Goal: Task Accomplishment & Management: Complete application form

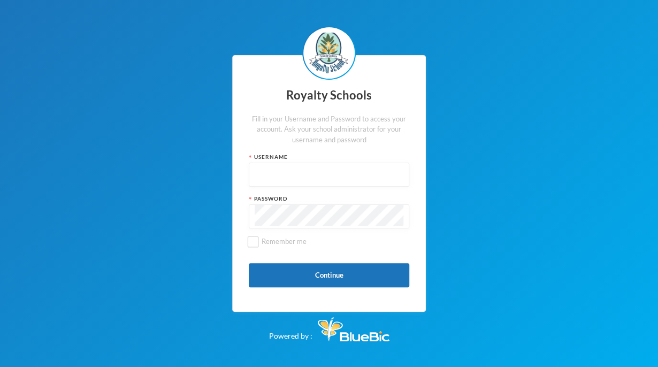
type input "admin"
click at [376, 274] on button "Continue" at bounding box center [329, 275] width 161 height 24
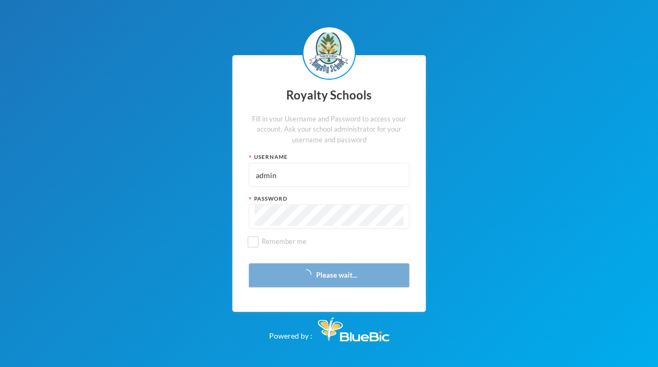
click at [655, 76] on div "Royalty Schools Fill in your Username and Password to access your account. Ask …" at bounding box center [329, 183] width 658 height 367
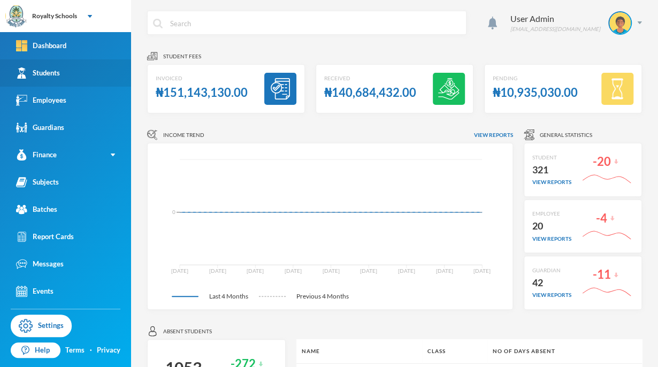
click at [98, 68] on link "Students" at bounding box center [65, 72] width 131 height 27
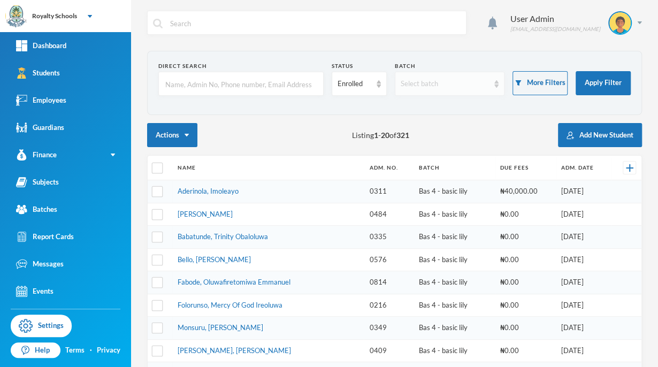
click at [424, 82] on div "Select batch" at bounding box center [445, 84] width 89 height 11
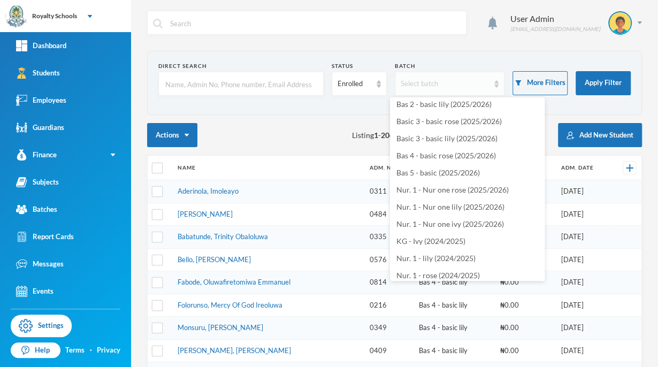
scroll to position [193, 0]
click at [494, 189] on span "Nur. 1 - Nur one rose (2025/2026)" at bounding box center [452, 189] width 112 height 9
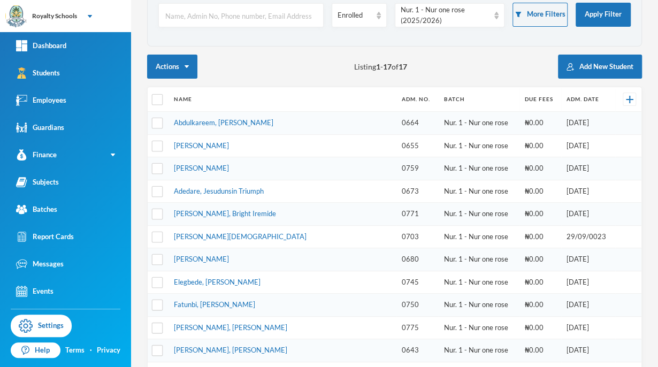
scroll to position [0, 0]
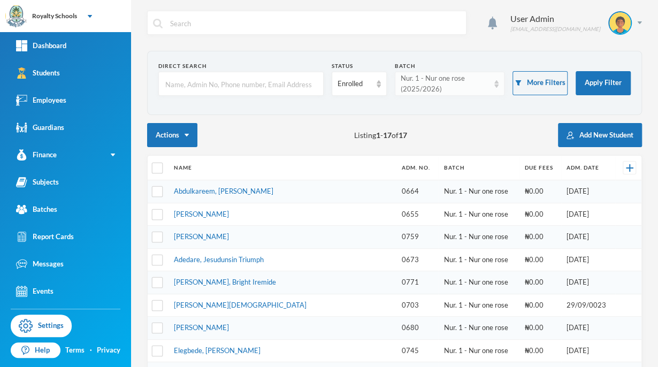
click at [438, 89] on div "Nur. 1 - Nur one rose (2025/2026)" at bounding box center [445, 83] width 89 height 21
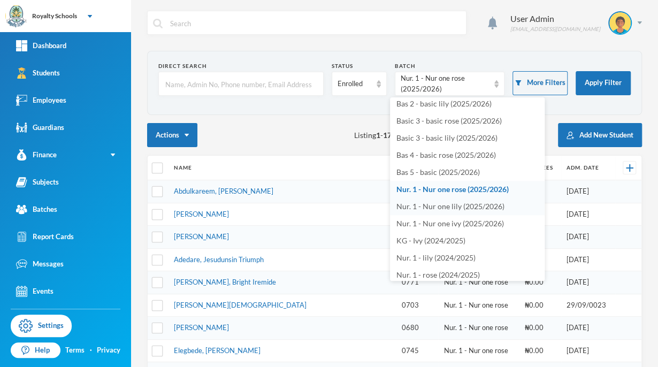
click at [463, 207] on span "Nur. 1 - Nur one lily (2025/2026)" at bounding box center [450, 206] width 108 height 9
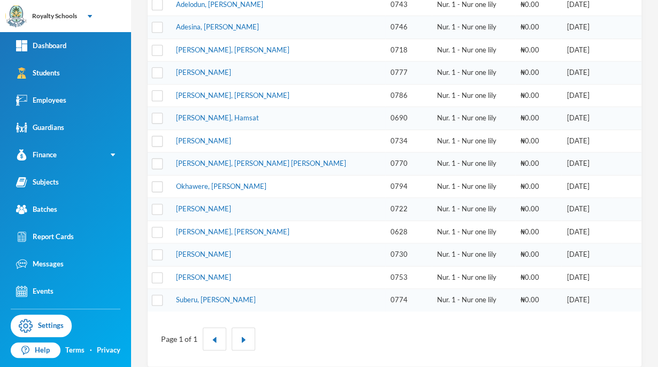
scroll to position [259, 0]
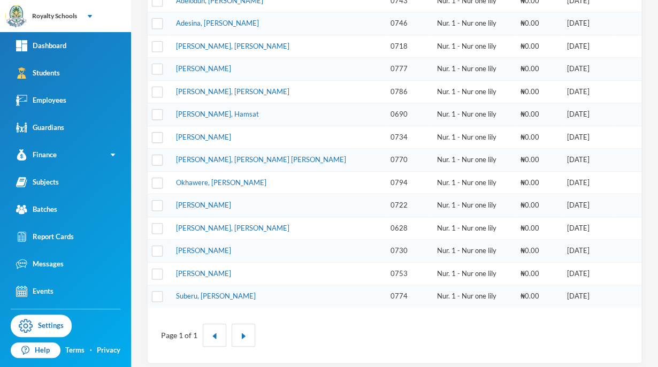
click at [305, 317] on div "Page 1 of 1" at bounding box center [395, 335] width 478 height 39
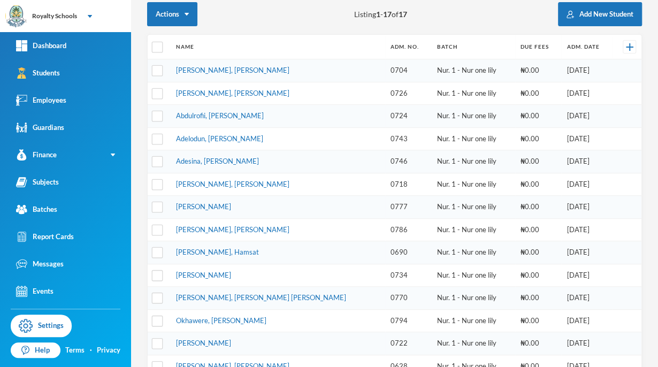
scroll to position [0, 0]
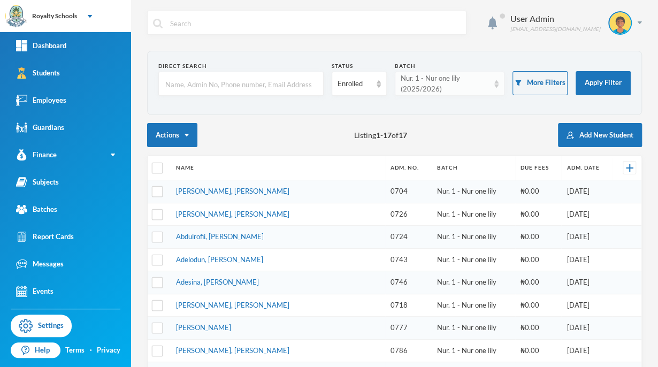
click at [432, 89] on div "Nur. 1 - Nur one lily (2025/2026)" at bounding box center [445, 83] width 89 height 21
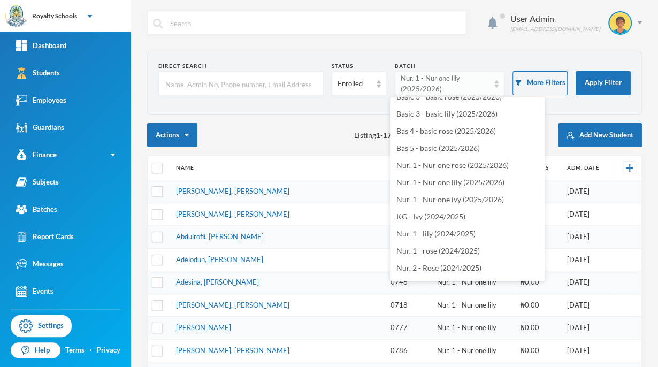
scroll to position [221, 0]
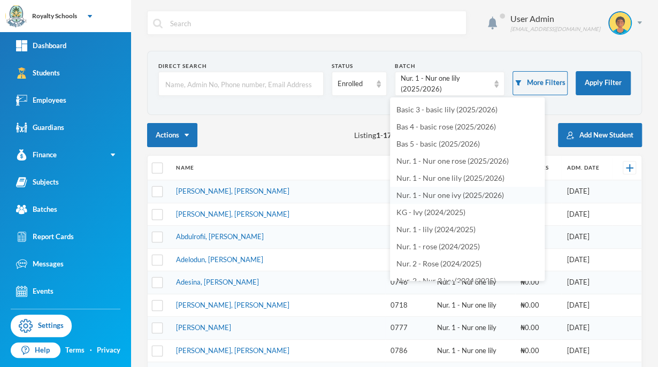
click at [466, 197] on span "Nur. 1 - Nur one ivy (2025/2026)" at bounding box center [450, 194] width 108 height 9
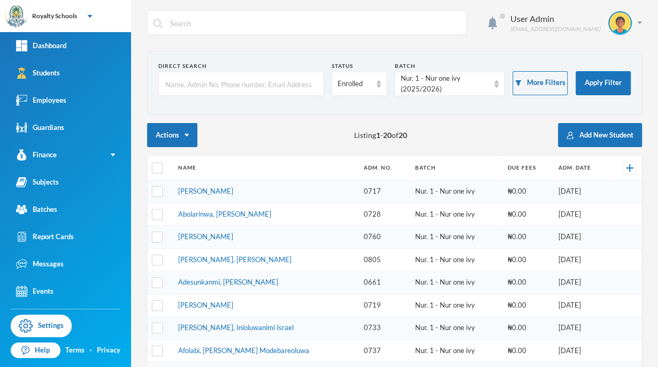
click at [455, 128] on div "Actions Listing 1 - 20 of 20 Add New Student" at bounding box center [394, 135] width 495 height 24
click at [71, 212] on link "Batches" at bounding box center [65, 209] width 131 height 27
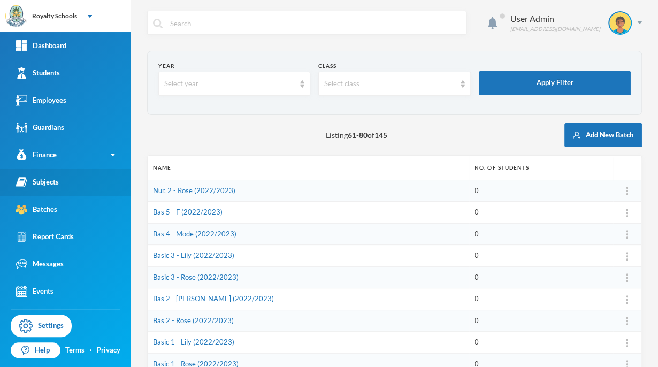
click at [89, 189] on link "Subjects" at bounding box center [65, 182] width 131 height 27
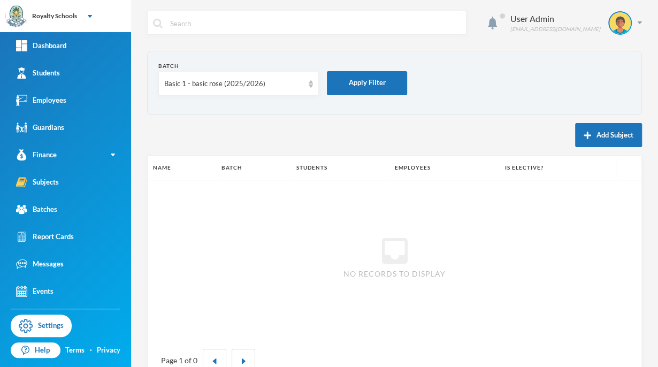
click at [598, 93] on form "Batch Basic 1 - basic rose (2025/2026) Apply Filter" at bounding box center [394, 83] width 472 height 42
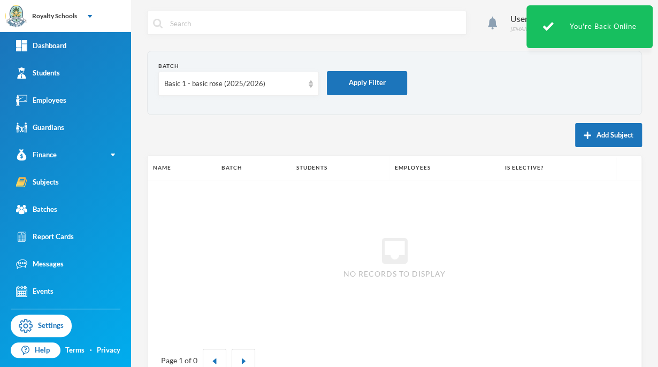
click at [528, 100] on form "Batch Basic 1 - basic rose (2025/2026) Apply Filter" at bounding box center [394, 83] width 472 height 42
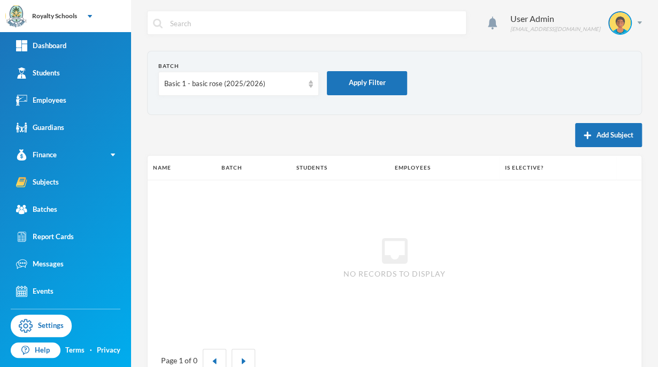
click at [220, 77] on div "Basic 1 - basic rose (2025/2026)" at bounding box center [238, 84] width 161 height 24
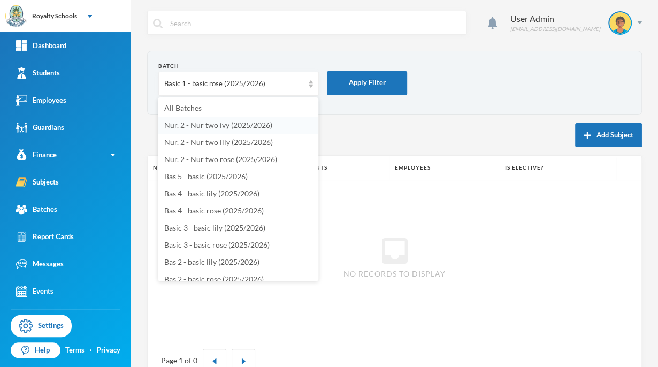
click at [257, 127] on span "Nur. 2 - Nur two ivy (2025/2026)" at bounding box center [218, 124] width 108 height 9
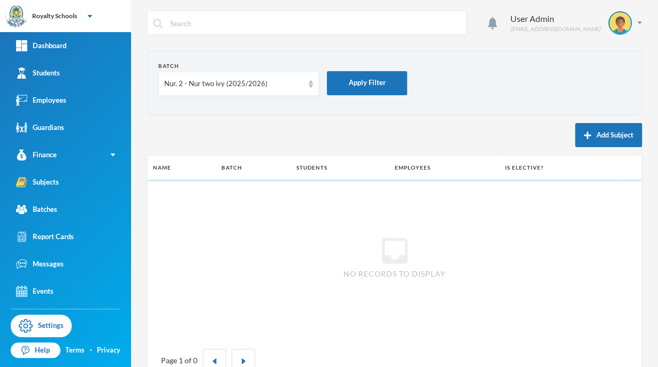
click at [613, 87] on form "Batch Nur. 2 - Nur two ivy (2025/2026) Apply Filter" at bounding box center [394, 83] width 472 height 42
click at [54, 292] on link "Events" at bounding box center [65, 291] width 131 height 27
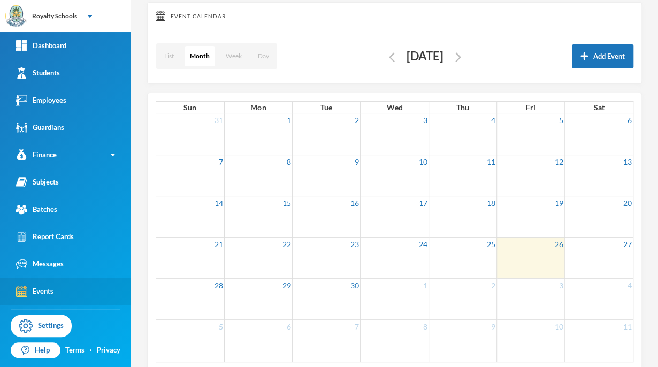
scroll to position [62, 0]
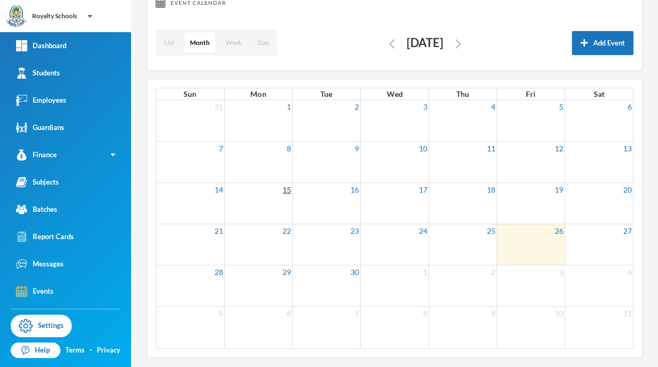
click at [288, 188] on link "15" at bounding box center [286, 189] width 11 height 13
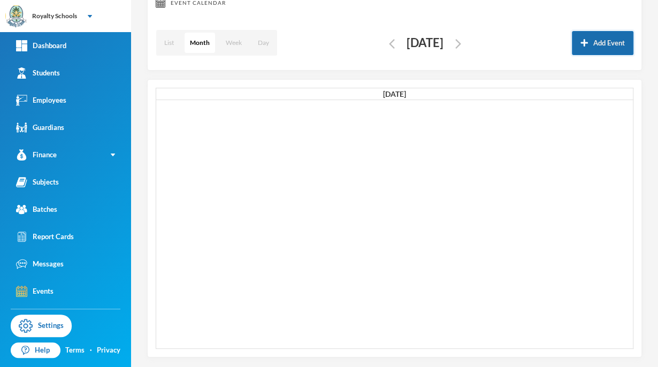
click at [608, 47] on button "Add Event" at bounding box center [603, 43] width 62 height 24
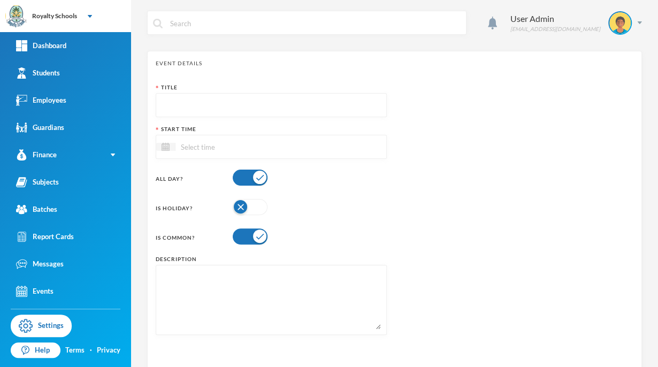
click at [329, 108] on input "text" at bounding box center [271, 106] width 219 height 24
type input "Resuption"
click at [263, 148] on input at bounding box center [220, 147] width 90 height 12
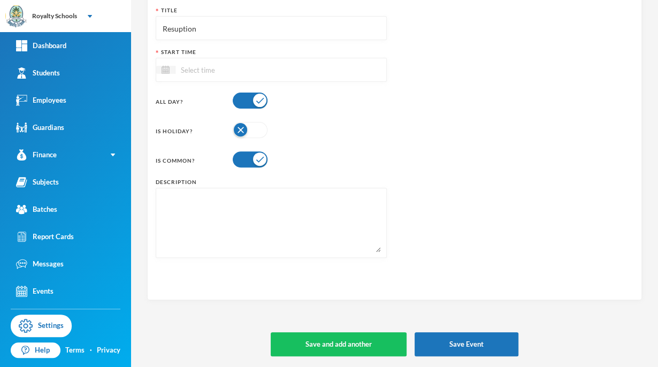
scroll to position [76, 0]
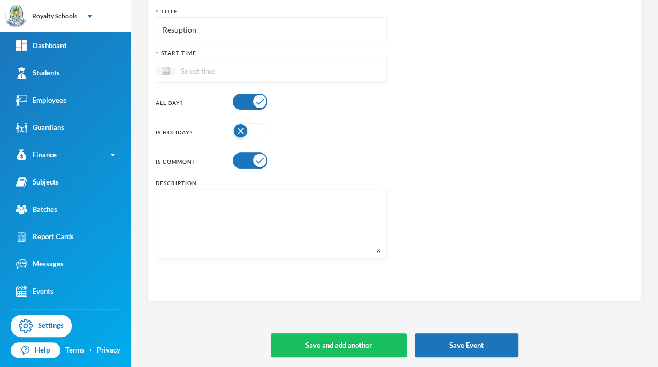
click at [345, 73] on div at bounding box center [271, 71] width 231 height 24
click at [343, 66] on div at bounding box center [271, 71] width 231 height 24
click at [299, 82] on div at bounding box center [271, 71] width 231 height 24
click at [169, 88] on div "Title Resuption Start Time All Day? Is Holiday? Is Common? Description" at bounding box center [271, 136] width 231 height 259
click at [184, 70] on input at bounding box center [220, 71] width 90 height 12
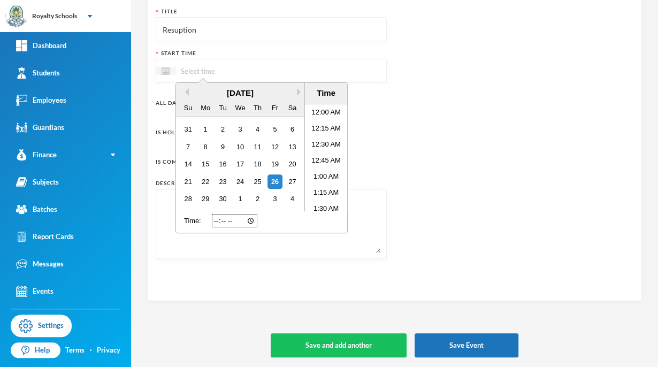
scroll to position [532, 0]
click at [205, 164] on div "15" at bounding box center [205, 164] width 14 height 14
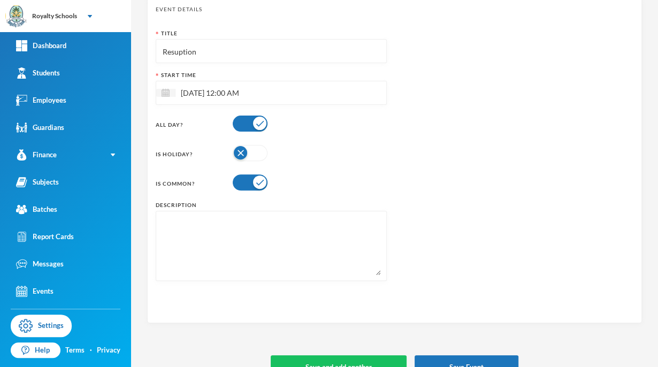
scroll to position [77, 0]
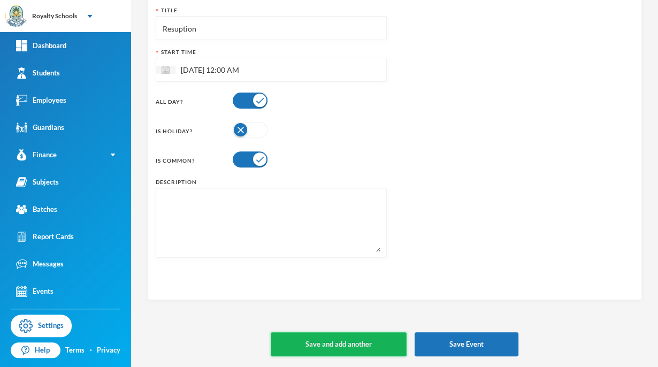
click at [376, 351] on button "Save and add another" at bounding box center [339, 344] width 136 height 24
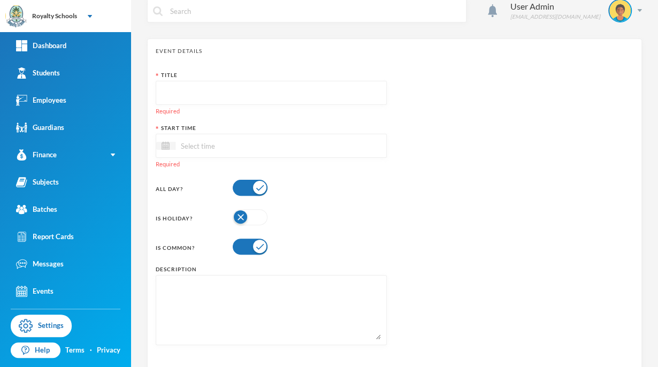
scroll to position [0, 0]
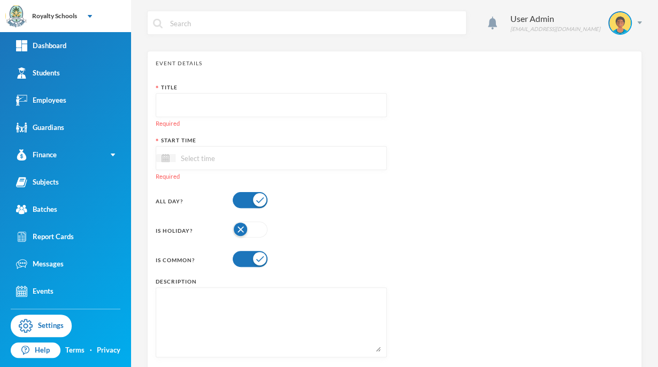
click at [370, 101] on input "text" at bounding box center [271, 106] width 219 height 24
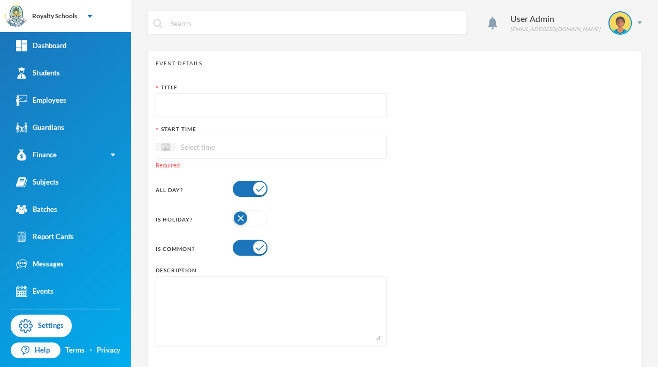
type input "w"
type input "Welcome brain teaser"
click at [347, 148] on div at bounding box center [271, 147] width 231 height 24
click at [250, 143] on input at bounding box center [220, 147] width 90 height 12
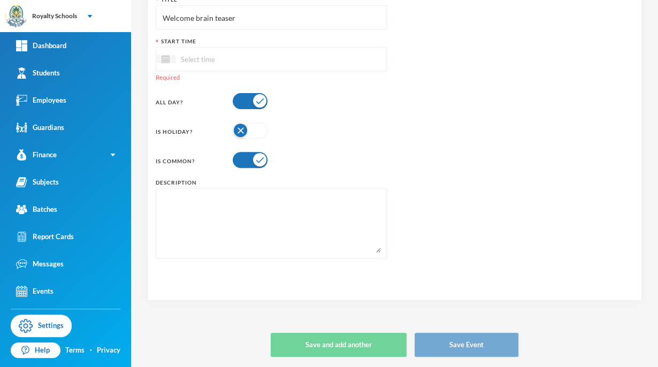
scroll to position [88, 0]
click at [310, 66] on div at bounding box center [271, 59] width 231 height 24
click at [306, 56] on div at bounding box center [271, 59] width 231 height 24
click at [212, 58] on input at bounding box center [220, 59] width 90 height 12
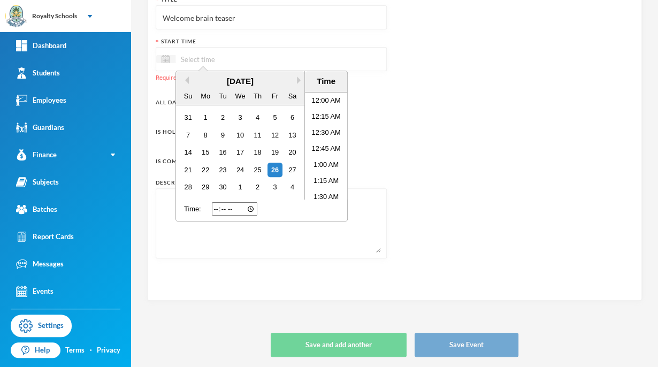
scroll to position [532, 0]
click at [208, 154] on div "15" at bounding box center [205, 152] width 14 height 14
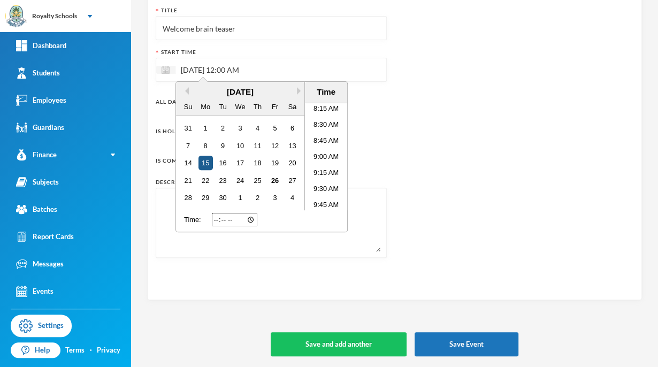
scroll to position [77, 0]
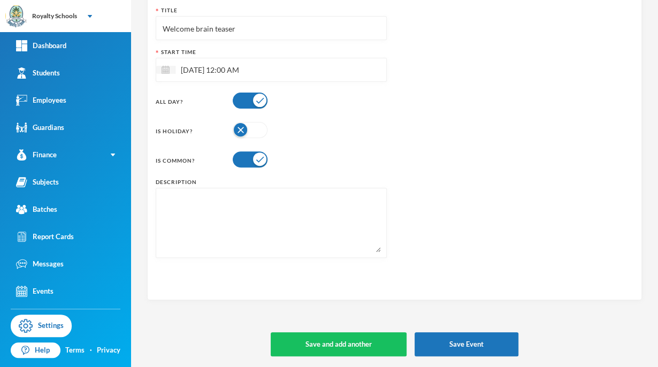
click at [408, 62] on div "Title Welcome brain teaser Start Time [DATE] 12:00 AM All Day? Is Holiday? Is C…" at bounding box center [395, 135] width 478 height 259
click at [370, 351] on button "Save and add another" at bounding box center [339, 344] width 136 height 24
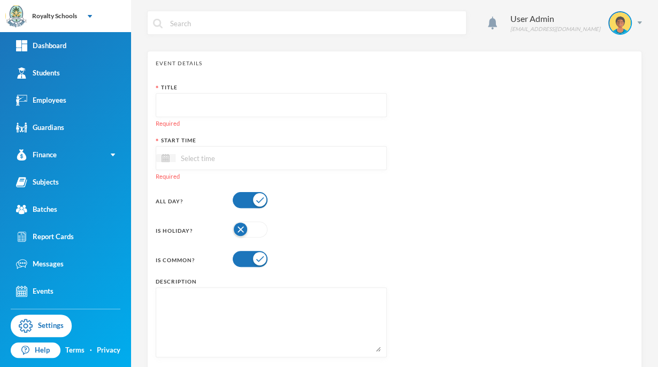
scroll to position [2, 0]
click at [294, 102] on input "text" at bounding box center [271, 104] width 219 height 24
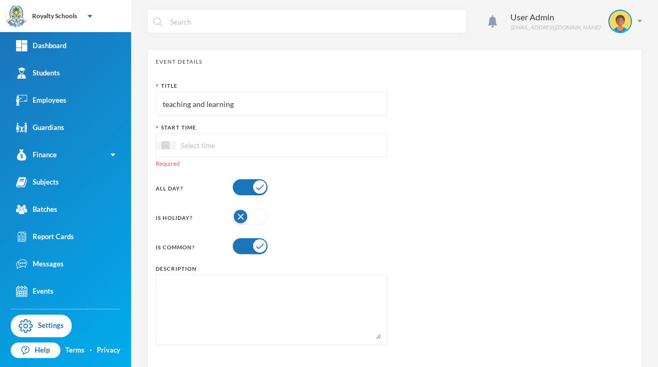
type input "teaching and learning"
click at [422, 280] on div "Title teaching and learning Start Time Required All Day? Is Holiday? Is Common?…" at bounding box center [395, 217] width 478 height 271
click at [245, 147] on input at bounding box center [220, 145] width 90 height 12
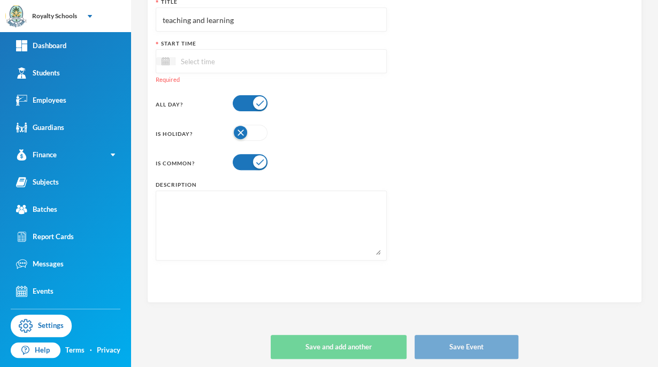
scroll to position [88, 0]
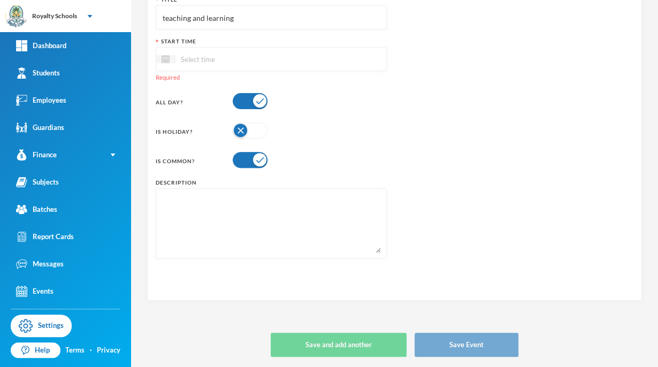
click at [356, 51] on div at bounding box center [271, 59] width 231 height 24
click at [334, 56] on div at bounding box center [271, 59] width 231 height 24
click at [301, 54] on div at bounding box center [271, 59] width 231 height 24
click at [275, 62] on div at bounding box center [271, 59] width 231 height 24
click at [158, 60] on div at bounding box center [165, 59] width 19 height 8
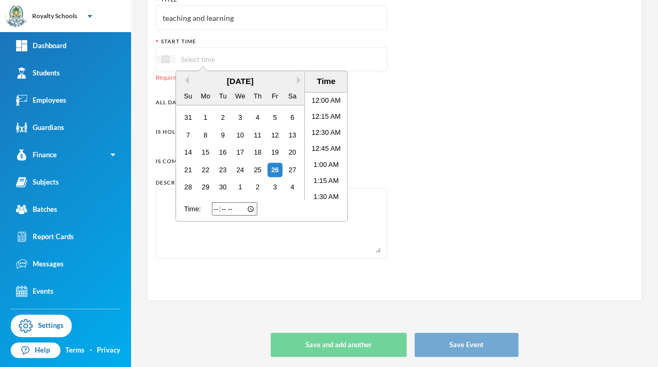
scroll to position [564, 0]
click at [241, 156] on div "17" at bounding box center [240, 152] width 14 height 14
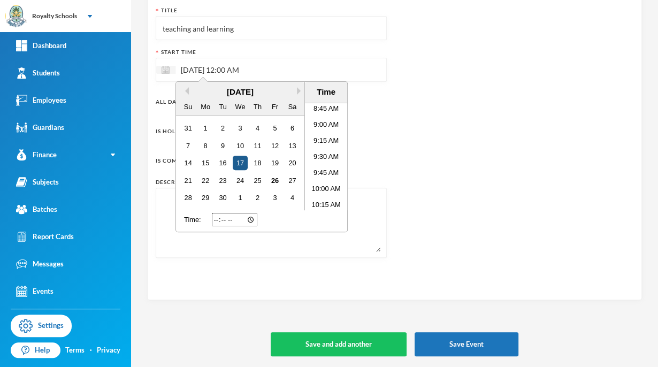
scroll to position [77, 0]
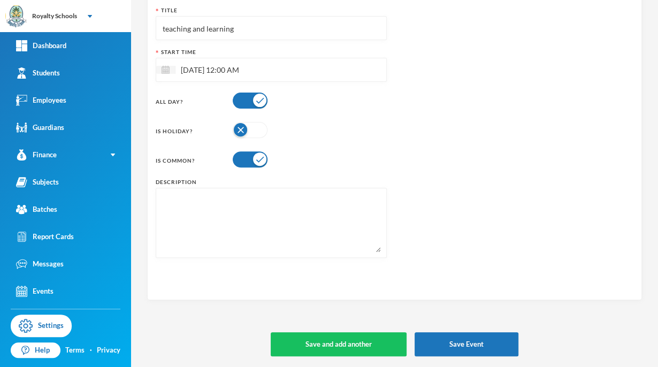
click at [403, 194] on div "Title teaching and learning Start Time [DATE] 12:00 AM All Day? Is Holiday? Is …" at bounding box center [395, 135] width 478 height 259
click at [335, 341] on button "Save and add another" at bounding box center [339, 344] width 136 height 24
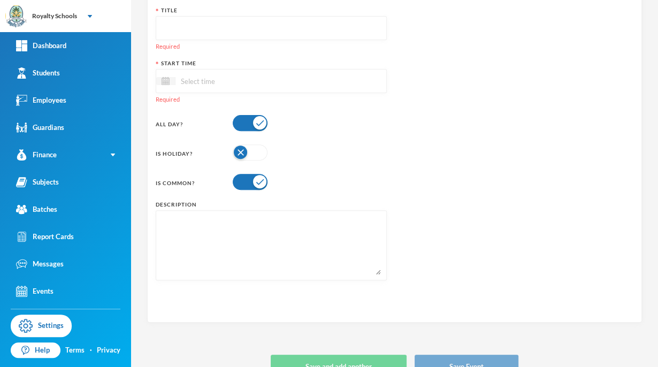
click at [266, 28] on input "text" at bounding box center [271, 29] width 219 height 24
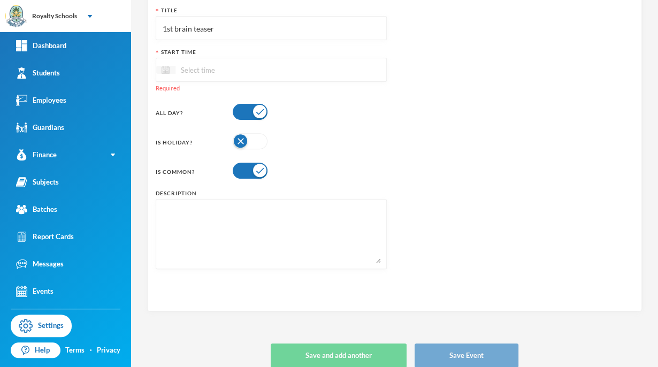
type input "1st brain teaser"
click at [168, 73] on img at bounding box center [166, 70] width 8 height 8
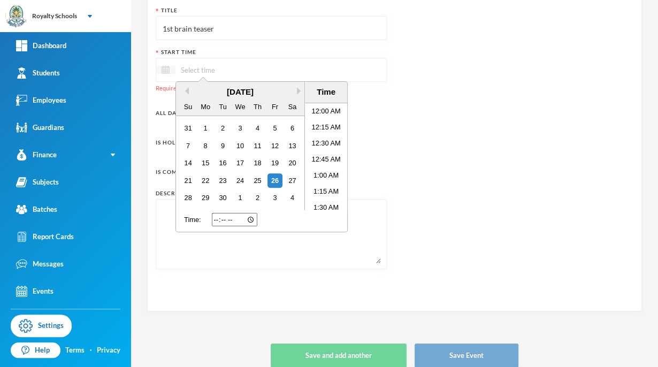
scroll to position [564, 0]
click at [204, 146] on div "8" at bounding box center [205, 146] width 14 height 14
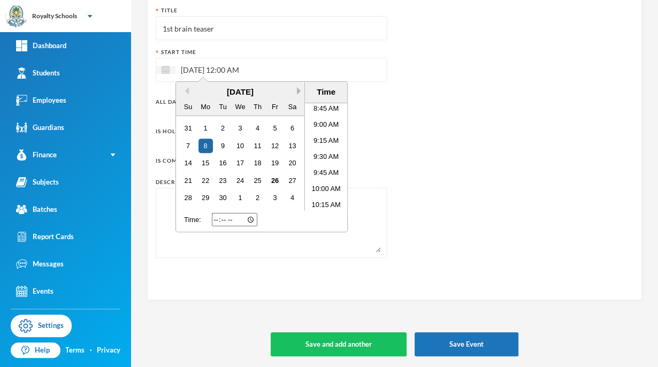
click at [299, 91] on button "Next Month" at bounding box center [300, 90] width 7 height 7
click at [242, 148] on div "8" at bounding box center [240, 146] width 14 height 14
click at [433, 127] on div "Title 1st brain teaser Start Time [DATE] 12:00 AM Previous Month Next Month [DA…" at bounding box center [395, 135] width 478 height 259
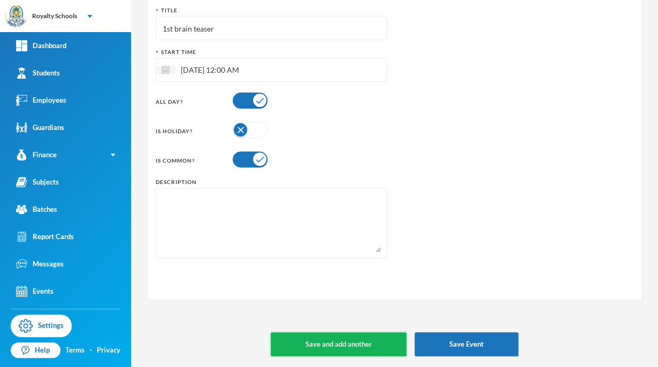
click at [380, 348] on button "Save and add another" at bounding box center [339, 344] width 136 height 24
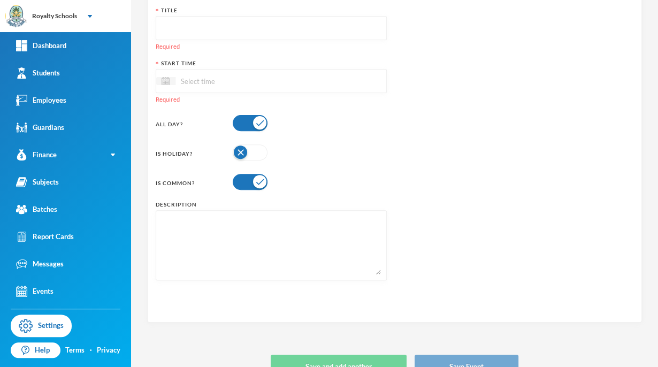
click at [263, 25] on input "text" at bounding box center [271, 29] width 219 height 24
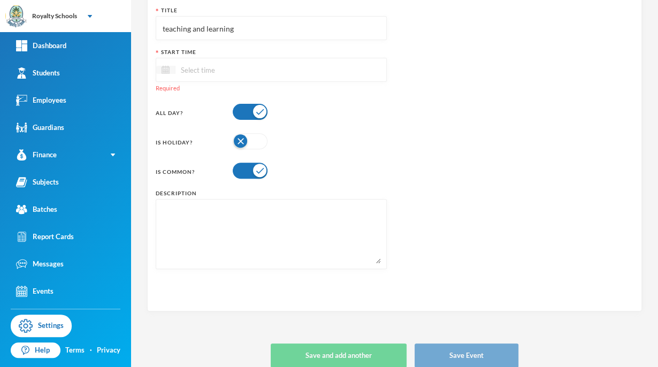
type input "teaching and learning"
click at [164, 67] on img at bounding box center [166, 70] width 8 height 8
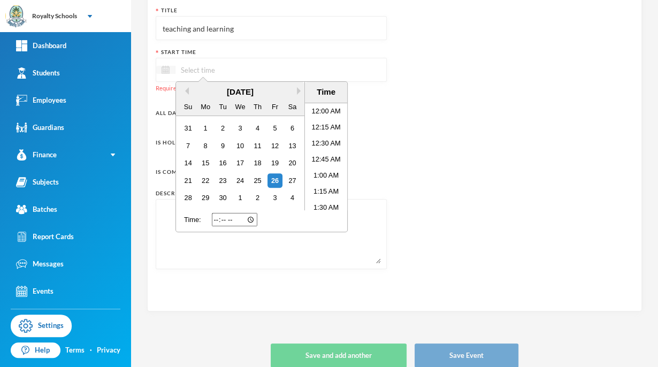
scroll to position [532, 0]
click at [297, 92] on button "Next Month" at bounding box center [300, 90] width 7 height 7
click at [274, 143] on div "10" at bounding box center [275, 146] width 14 height 14
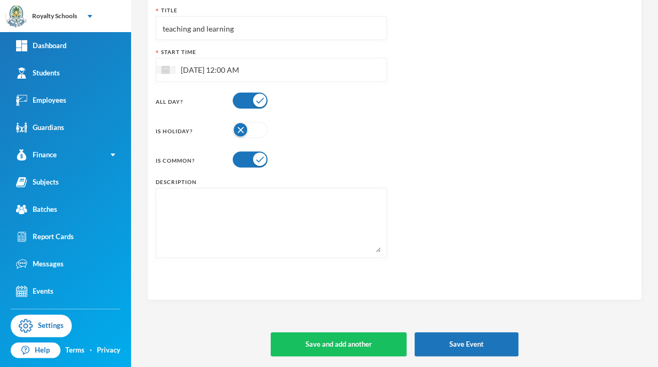
click at [375, 210] on textarea at bounding box center [271, 223] width 219 height 58
click at [344, 344] on button "Save and add another" at bounding box center [339, 344] width 136 height 24
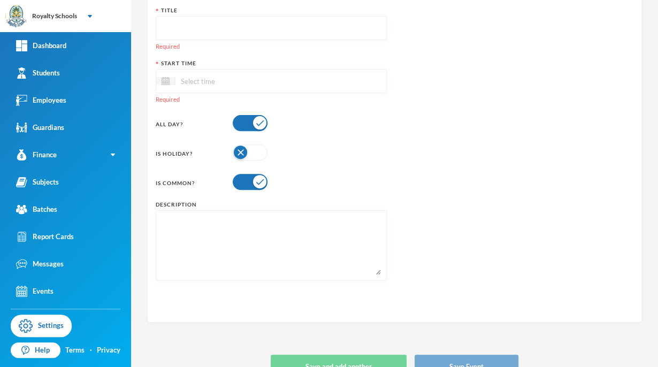
click at [217, 27] on input "text" at bounding box center [271, 29] width 219 height 24
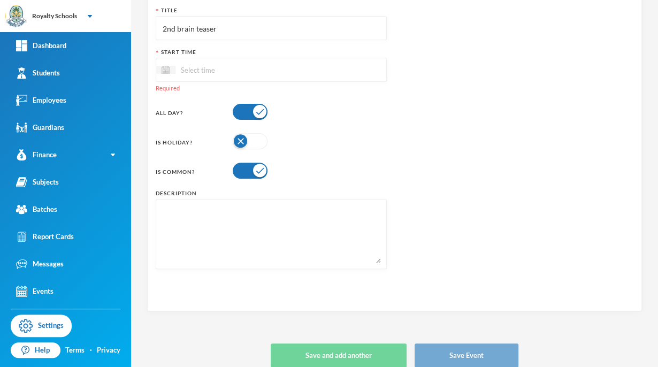
type input "2nd brain teaser"
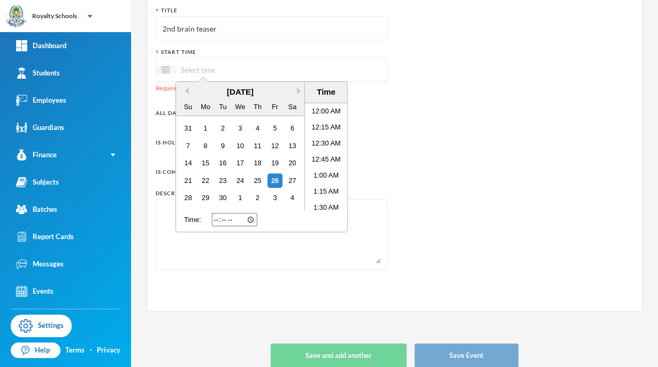
click at [194, 74] on input at bounding box center [220, 70] width 90 height 12
click at [299, 91] on button "Next Month" at bounding box center [300, 90] width 7 height 7
click at [205, 195] on div "27" at bounding box center [205, 197] width 14 height 14
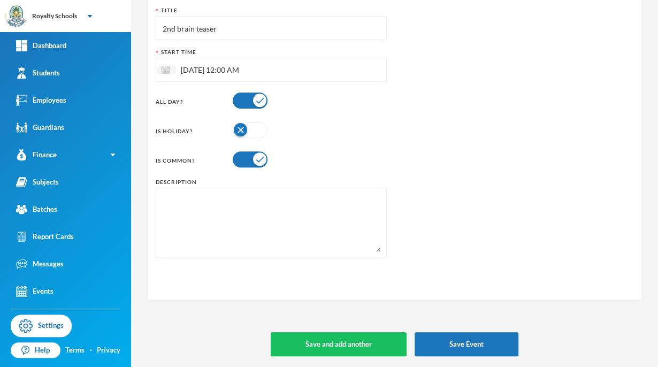
click at [396, 163] on div "Title 2nd brain teaser Start Time [DATE] 12:00 AM All Day? Is Holiday? Is Commo…" at bounding box center [395, 135] width 478 height 259
click at [325, 349] on button "Save and add another" at bounding box center [339, 344] width 136 height 24
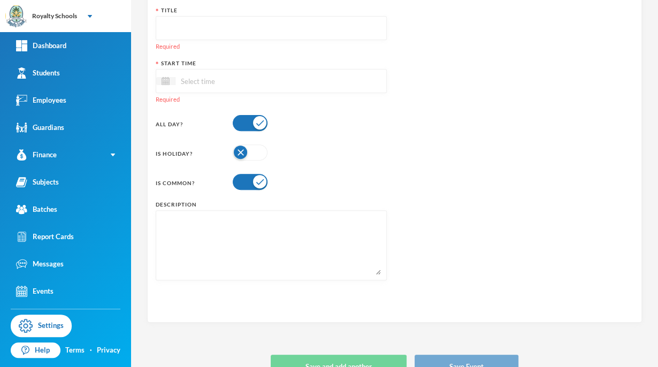
click at [237, 33] on input "text" at bounding box center [271, 29] width 219 height 24
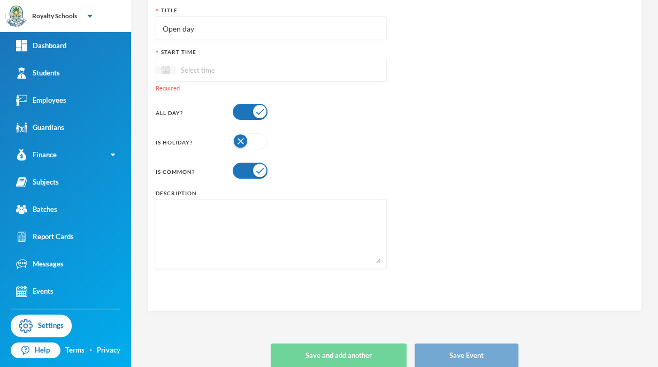
type input "Open day"
click at [167, 73] on div at bounding box center [165, 70] width 19 height 8
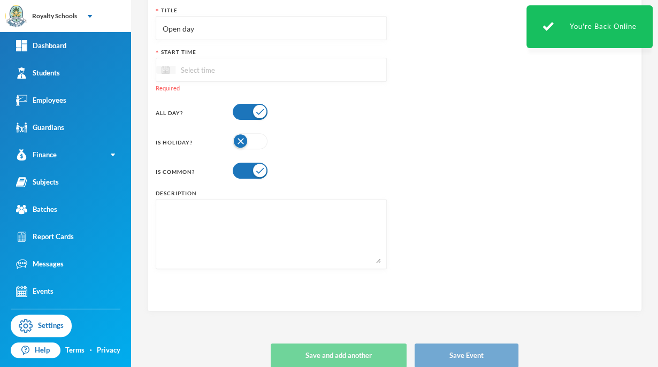
click at [167, 73] on div at bounding box center [165, 70] width 19 height 8
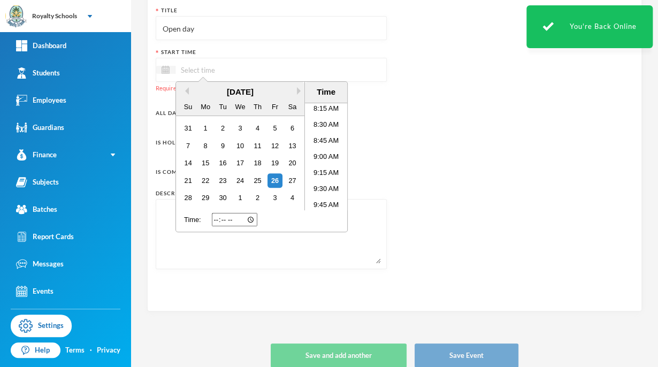
click at [296, 93] on div "[DATE]" at bounding box center [240, 92] width 128 height 12
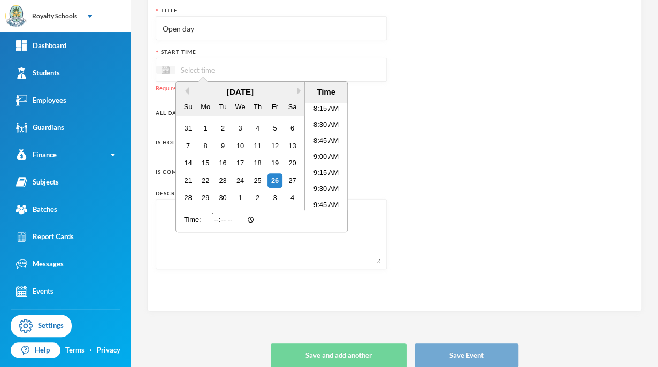
click at [296, 93] on div "[DATE]" at bounding box center [240, 92] width 128 height 12
click at [297, 89] on button "Next Month" at bounding box center [300, 90] width 7 height 7
click at [235, 198] on div "29" at bounding box center [240, 197] width 14 height 14
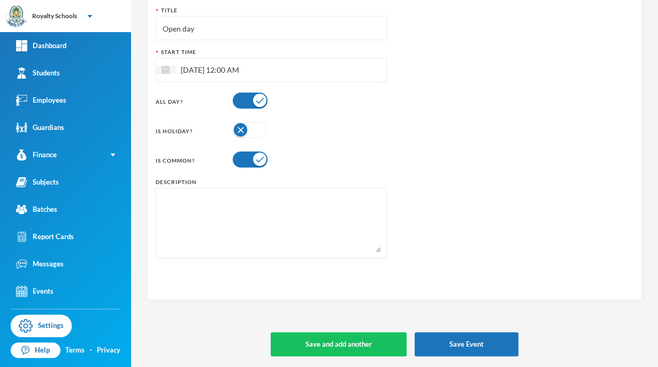
click at [422, 127] on div "Title Open day Start Time [DATE] 12:00 AM All Day? Is Holiday? Is Common? Descr…" at bounding box center [395, 135] width 478 height 259
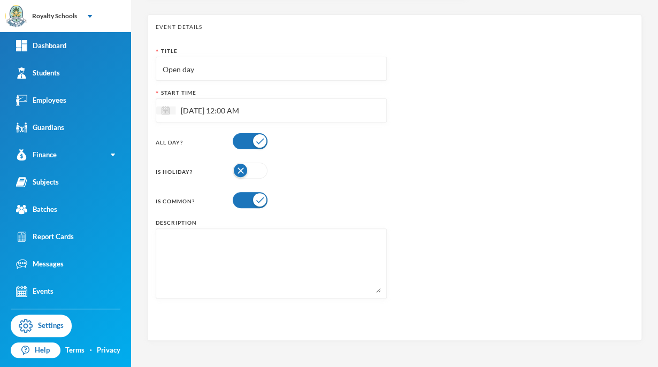
scroll to position [37, 0]
click at [543, 198] on div "Title Open day Start Time [DATE] 12:00 AM All Day? Is Holiday? Is Common? Descr…" at bounding box center [395, 176] width 478 height 259
click at [552, 196] on div "Title Open day Start Time [DATE] 12:00 AM All Day? Is Holiday? Is Common? Descr…" at bounding box center [395, 176] width 478 height 259
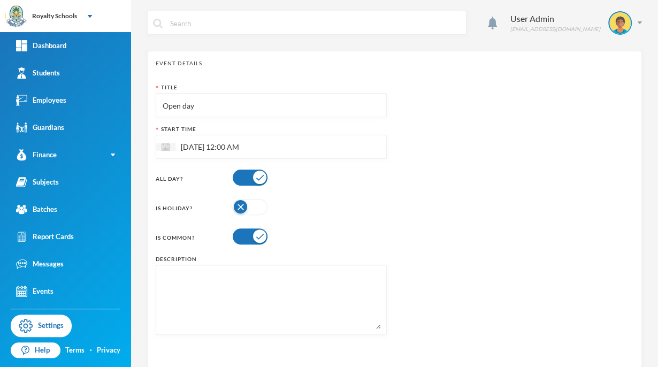
click at [242, 201] on button "button" at bounding box center [250, 207] width 35 height 16
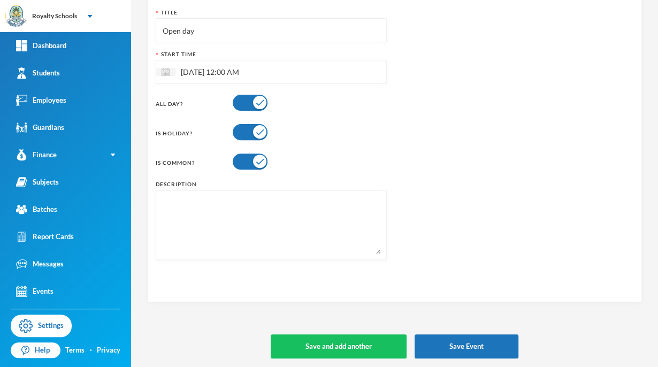
scroll to position [77, 0]
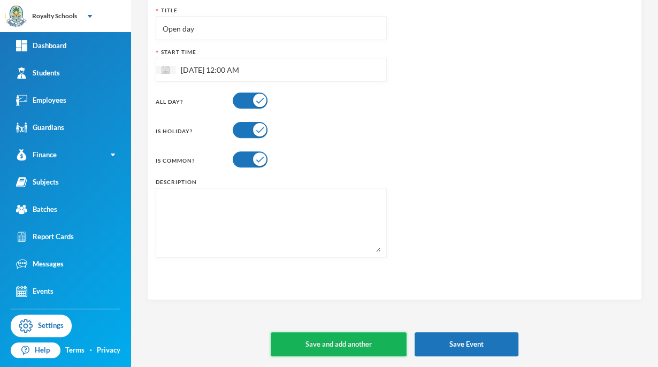
click at [296, 349] on button "Save and add another" at bounding box center [339, 344] width 136 height 24
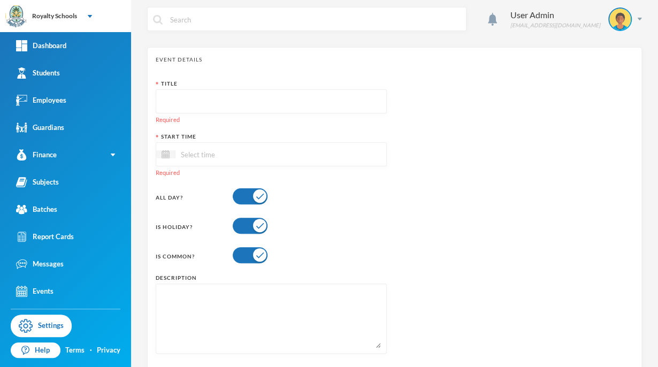
scroll to position [0, 0]
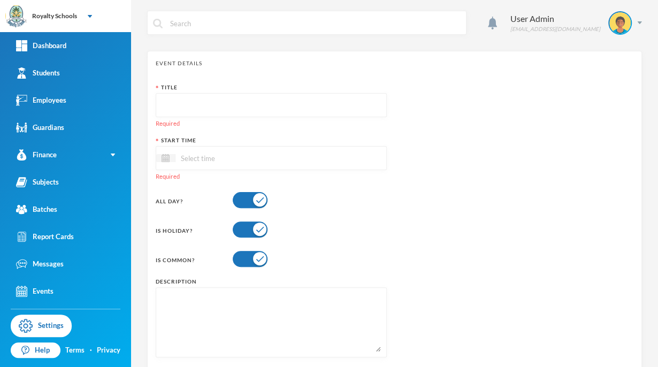
click at [498, 51] on div "Event Details Title Required Start Time Required All Day? Is Holiday? Is Common…" at bounding box center [394, 225] width 495 height 349
click at [295, 105] on input "text" at bounding box center [271, 106] width 219 height 24
click at [584, 124] on div "Title Required Start Time Required All Day? Is Holiday? Is Common? Description" at bounding box center [395, 224] width 478 height 282
click at [62, 301] on link "Events" at bounding box center [65, 291] width 131 height 27
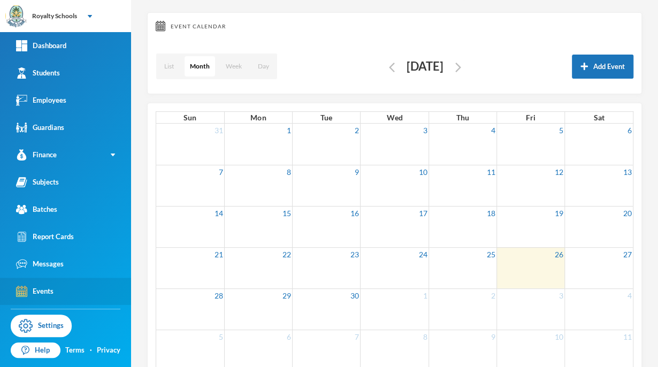
scroll to position [47, 0]
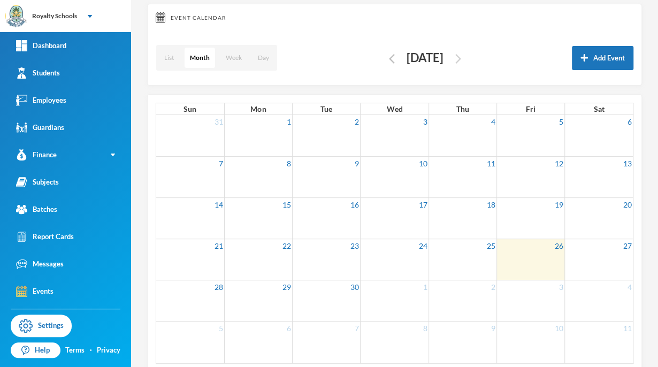
click at [461, 59] on img "button" at bounding box center [458, 59] width 6 height 10
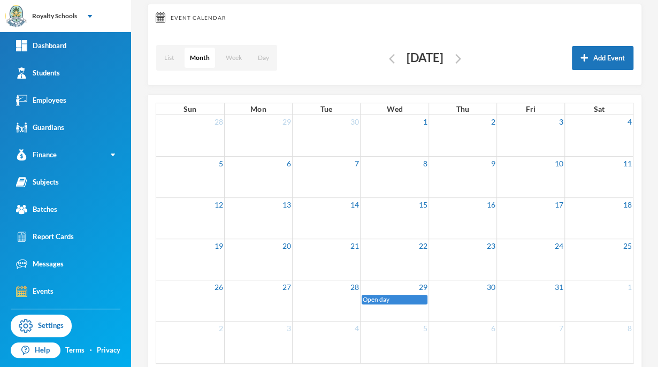
click at [378, 299] on span "Open day" at bounding box center [376, 299] width 27 height 8
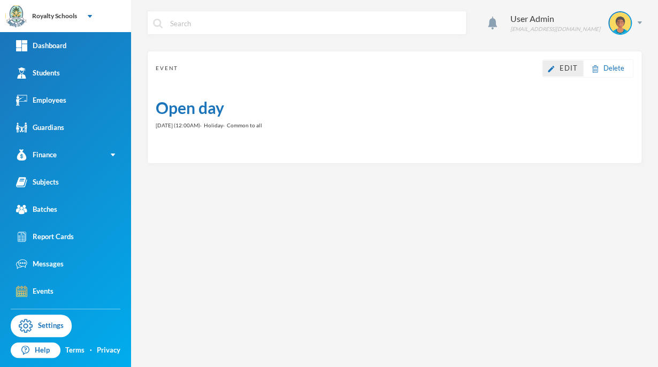
click at [568, 68] on span "Edit" at bounding box center [569, 68] width 18 height 9
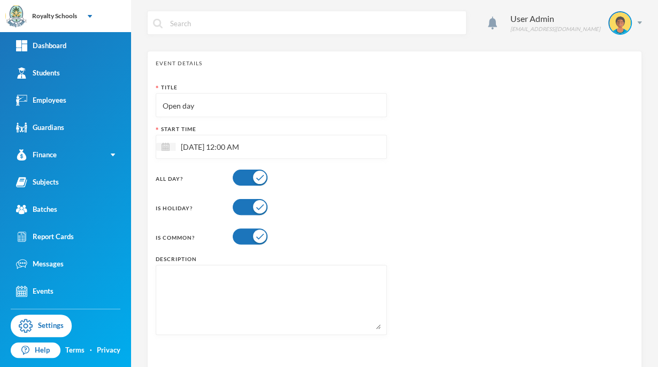
click at [257, 210] on button "button" at bounding box center [250, 207] width 35 height 16
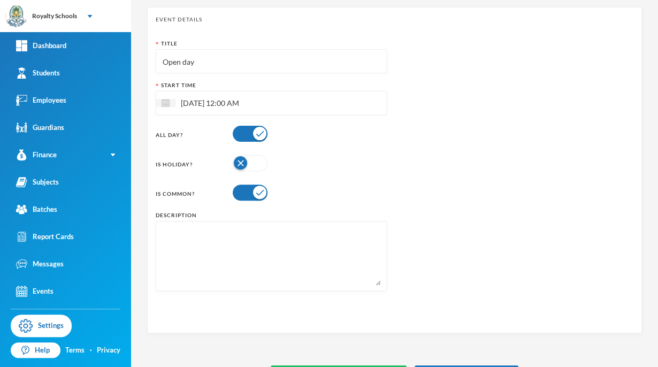
scroll to position [77, 0]
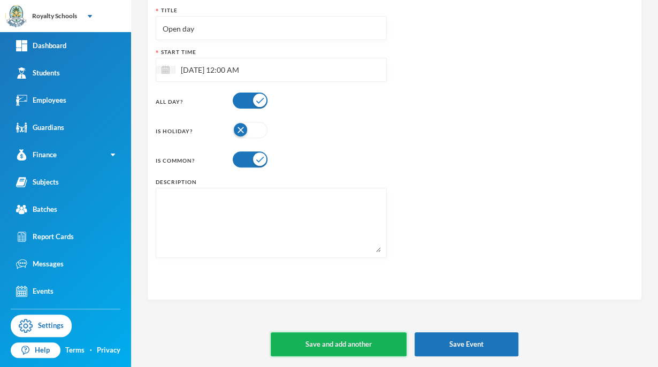
click at [311, 353] on button "Save and add another" at bounding box center [339, 344] width 136 height 24
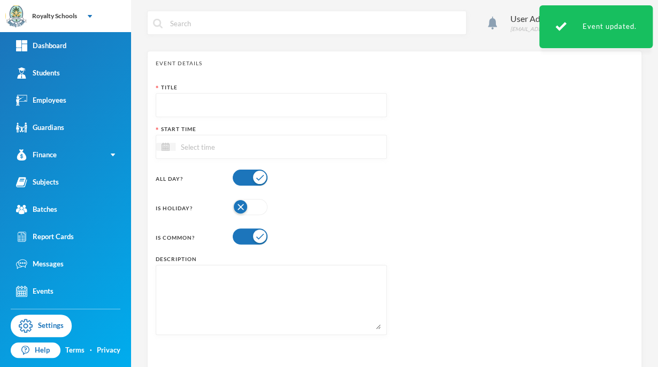
click at [310, 109] on input "text" at bounding box center [271, 106] width 219 height 24
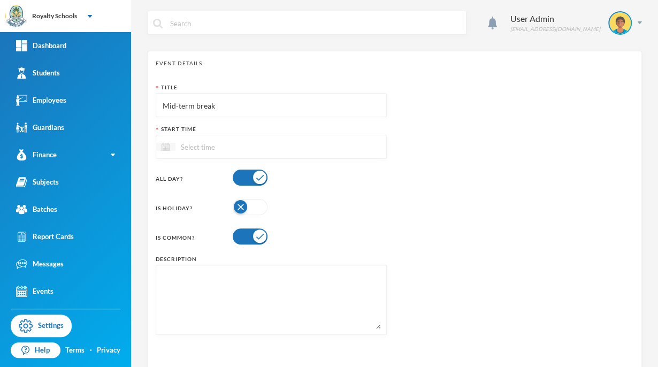
type input "Mid-term break"
click at [165, 147] on img at bounding box center [166, 147] width 8 height 8
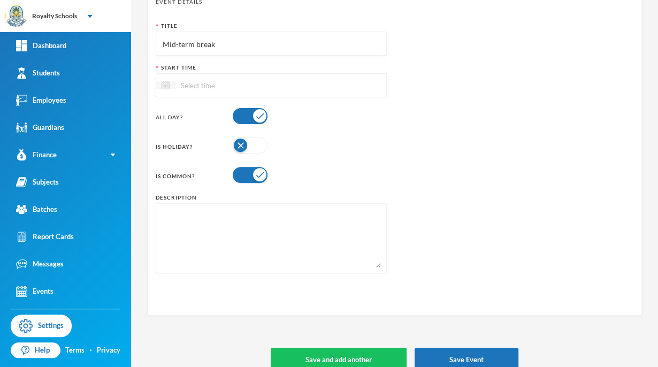
scroll to position [62, 0]
click at [162, 88] on img at bounding box center [166, 85] width 8 height 8
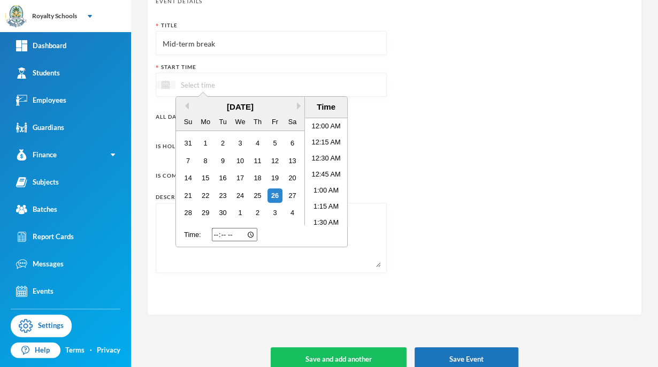
scroll to position [532, 0]
click at [302, 106] on button "Next Month" at bounding box center [300, 105] width 7 height 7
click at [256, 210] on div "30" at bounding box center [257, 212] width 14 height 14
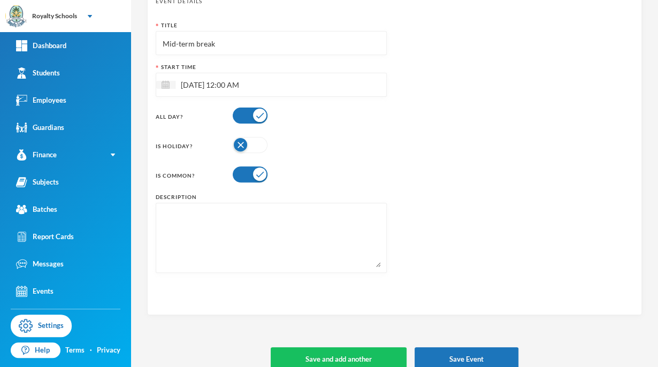
click at [421, 189] on div "Title Mid-term break Start Time [DATE] 12:00 AM All Day? Is Holiday? Is Common?…" at bounding box center [395, 150] width 478 height 259
click at [237, 148] on button "button" at bounding box center [250, 145] width 35 height 16
click at [306, 354] on button "Save and add another" at bounding box center [339, 359] width 136 height 24
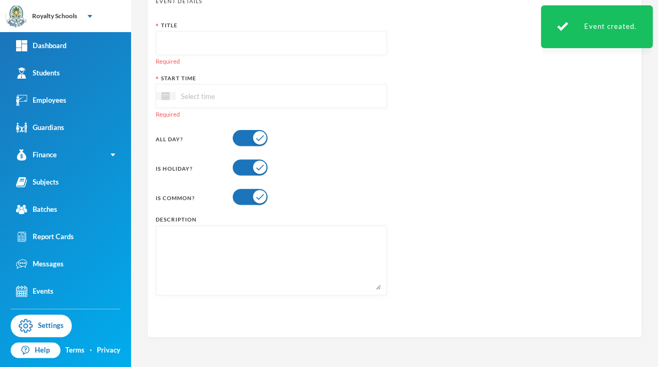
scroll to position [0, 0]
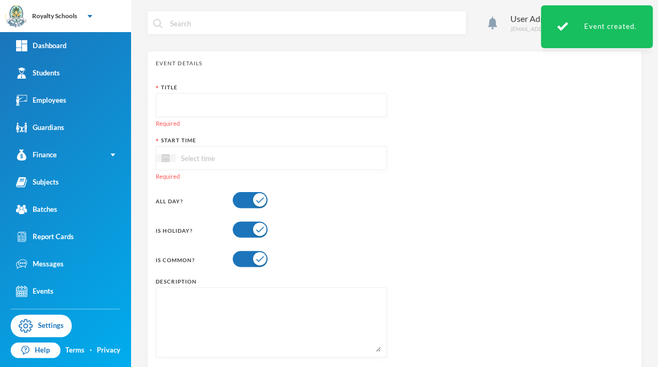
click at [309, 103] on input "text" at bounding box center [271, 106] width 219 height 24
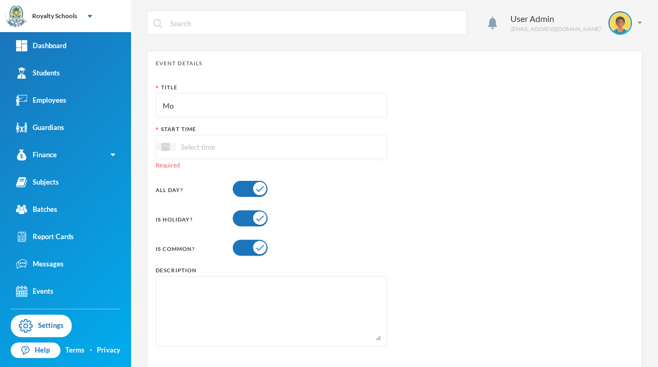
type input "M"
type input "teaching and learning"
click at [162, 147] on img at bounding box center [166, 147] width 8 height 8
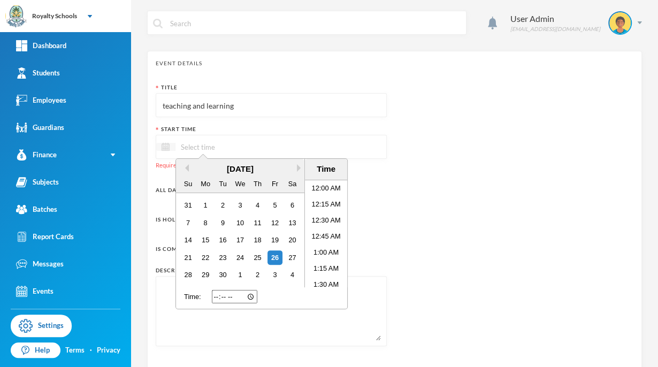
scroll to position [532, 0]
click at [297, 168] on button "Next Month" at bounding box center [300, 167] width 7 height 7
click at [297, 169] on button "Next Month" at bounding box center [300, 167] width 7 height 7
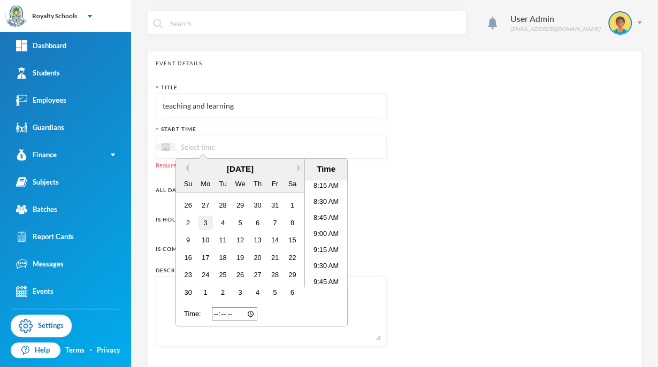
click at [211, 220] on div "3" at bounding box center [205, 223] width 14 height 14
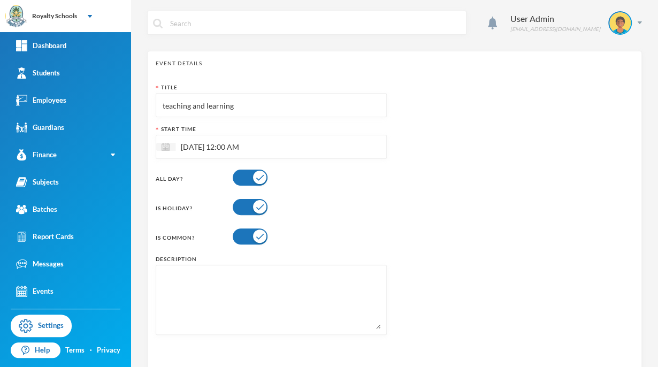
click at [422, 228] on div "Title teaching and learning Start Time [DATE] 12:00 AM All Day? Is Holiday? Is …" at bounding box center [395, 212] width 478 height 259
click at [262, 201] on button "button" at bounding box center [250, 207] width 35 height 16
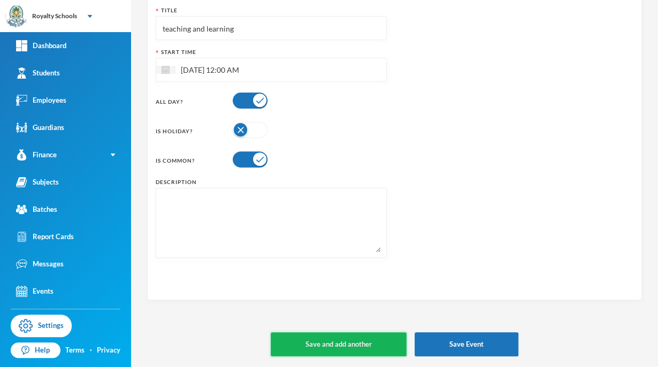
click at [363, 340] on button "Save and add another" at bounding box center [339, 344] width 136 height 24
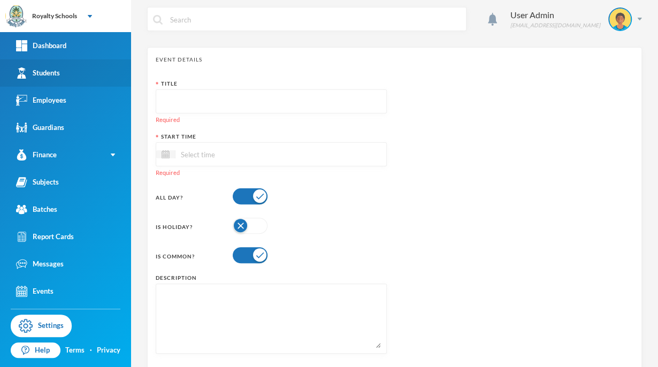
scroll to position [0, 0]
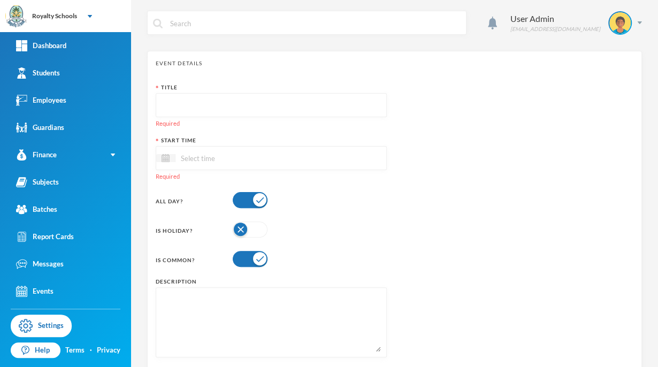
click at [293, 105] on input "text" at bounding box center [271, 106] width 219 height 24
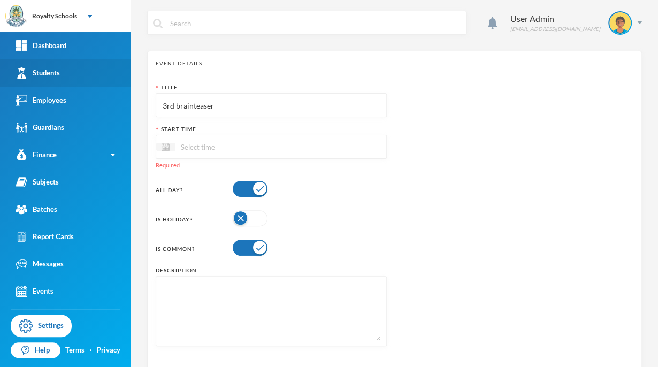
type input "3rd brainteaser"
click at [350, 339] on textarea at bounding box center [271, 311] width 219 height 58
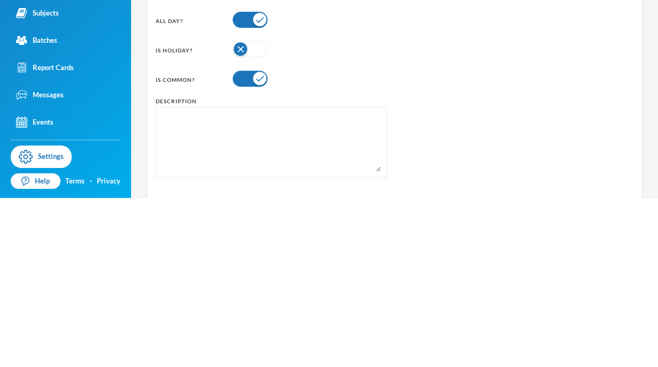
click at [416, 236] on div "Title 3rd brainteaser Start Time Required All Day? Is Holiday? Is Common? Descr…" at bounding box center [395, 218] width 478 height 271
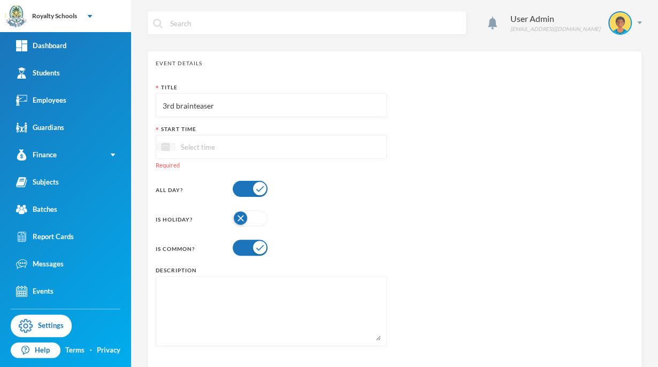
click at [174, 151] on div at bounding box center [165, 147] width 19 height 8
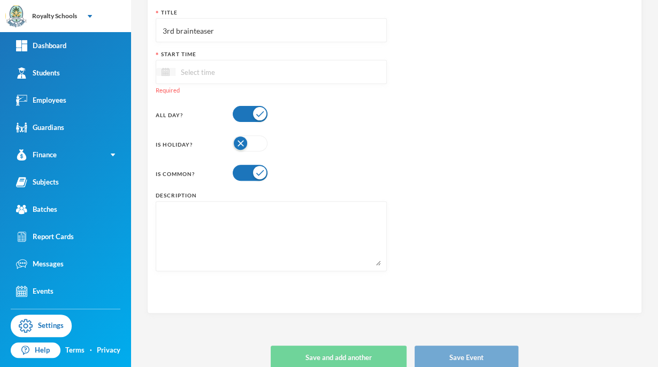
scroll to position [76, 0]
click at [173, 73] on div at bounding box center [165, 71] width 19 height 8
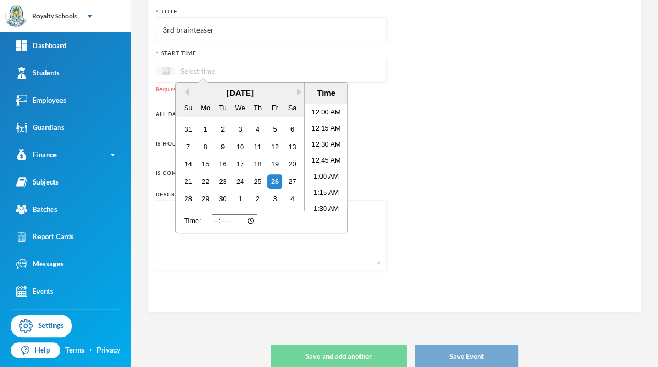
scroll to position [580, 0]
click at [300, 91] on button "Next Month" at bounding box center [300, 91] width 7 height 7
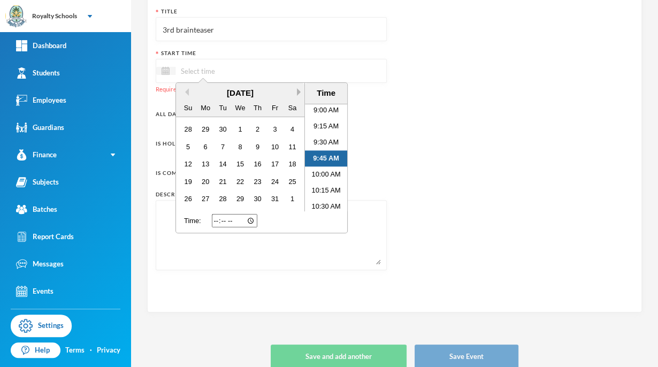
click at [299, 92] on button "Next Month" at bounding box center [300, 91] width 7 height 7
click at [240, 163] on div "12" at bounding box center [240, 164] width 14 height 14
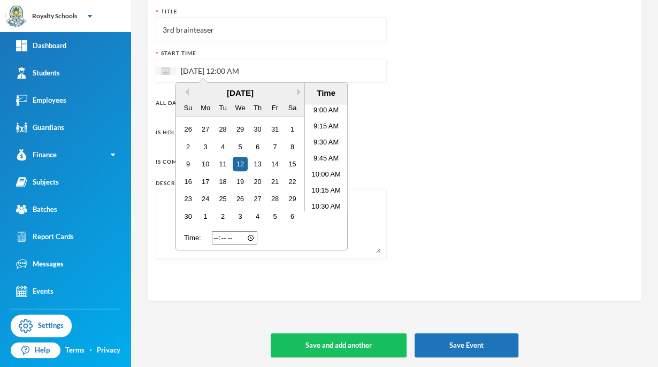
click at [407, 257] on div "Title 3rd brainteaser Start Time [DATE] 12:00 AM Previous Month Next Month [DAT…" at bounding box center [395, 136] width 478 height 259
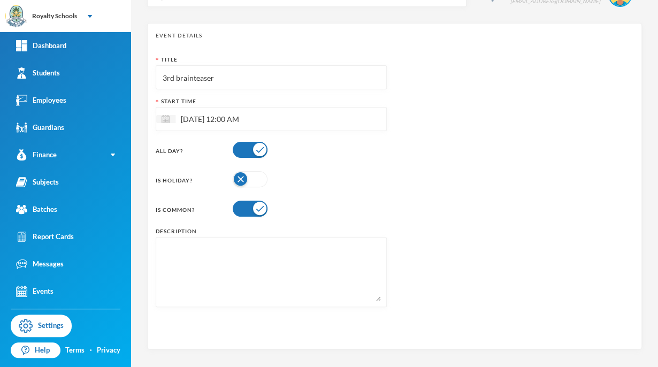
scroll to position [77, 0]
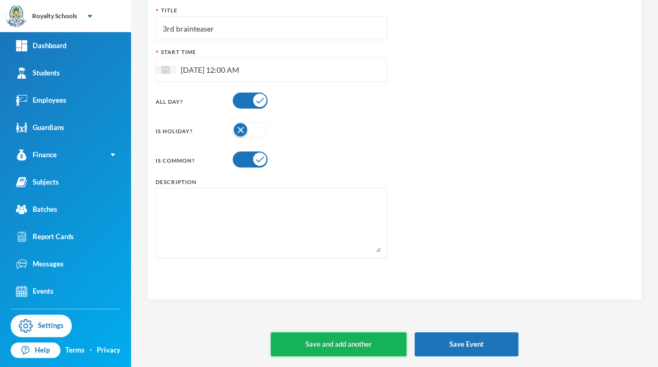
click at [363, 346] on button "Save and add another" at bounding box center [339, 344] width 136 height 24
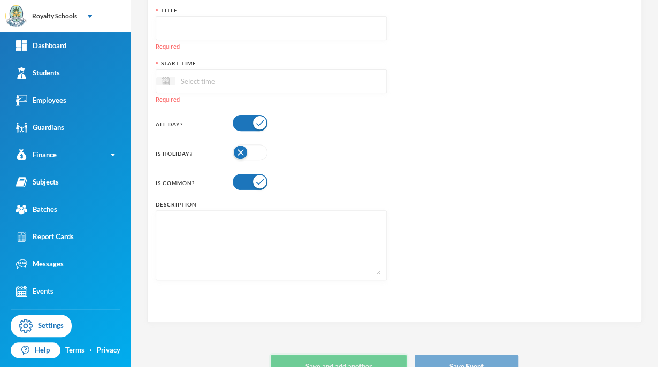
scroll to position [0, 0]
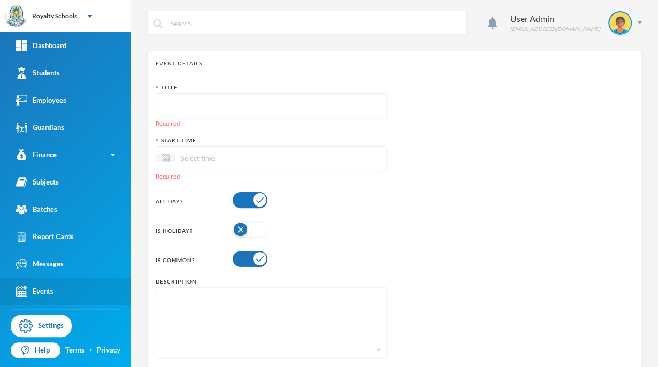
click at [42, 294] on div "Events" at bounding box center [34, 291] width 37 height 11
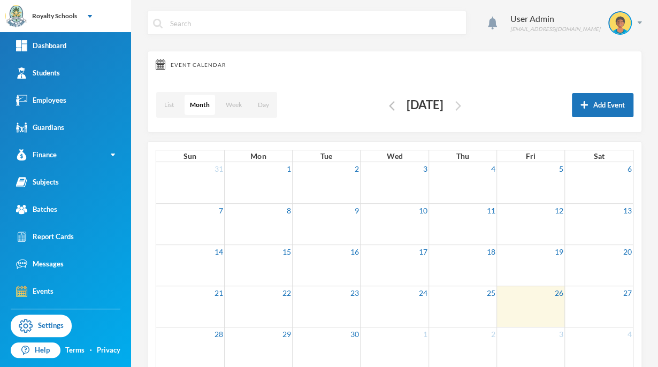
click at [461, 105] on img "button" at bounding box center [458, 106] width 6 height 10
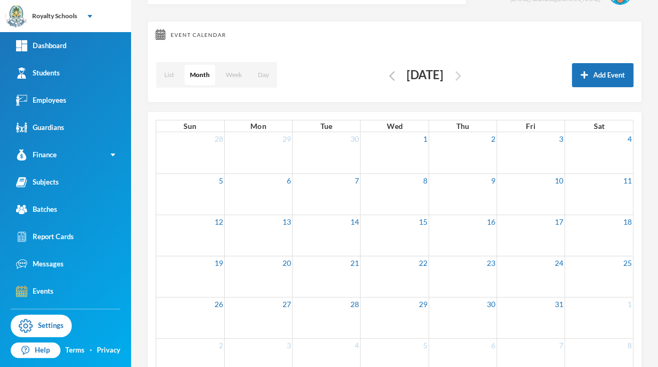
scroll to position [29, 0]
click at [389, 76] on img "button" at bounding box center [392, 77] width 6 height 10
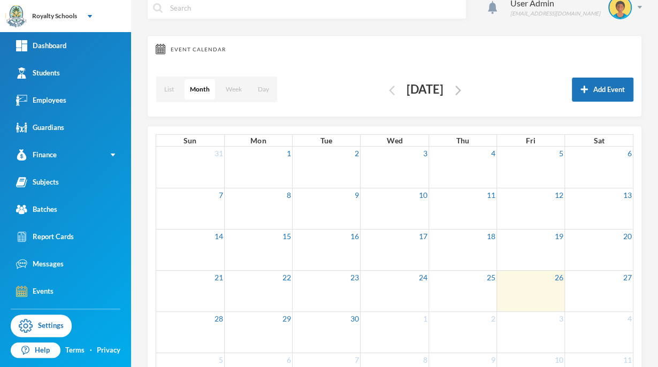
scroll to position [0, 0]
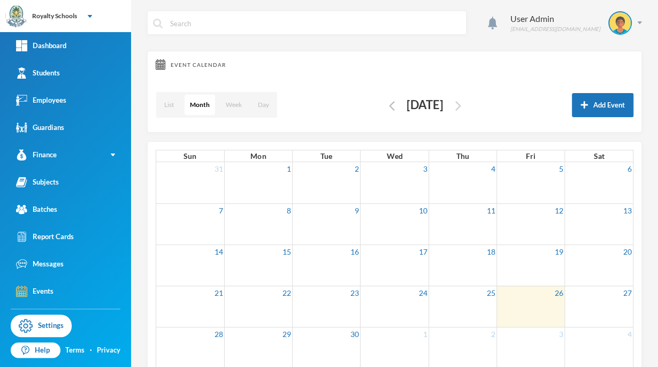
click at [461, 105] on img "button" at bounding box center [458, 106] width 6 height 10
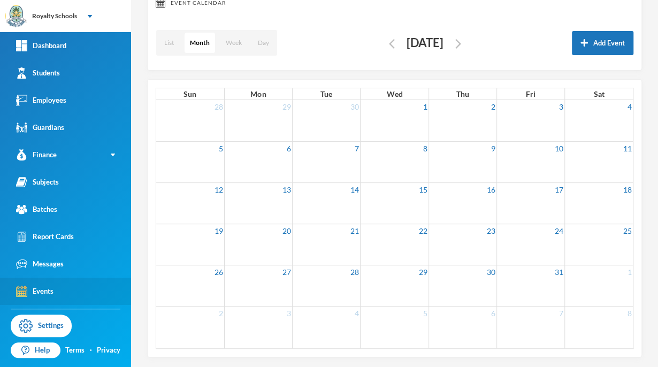
click at [37, 297] on link "Events" at bounding box center [65, 291] width 131 height 27
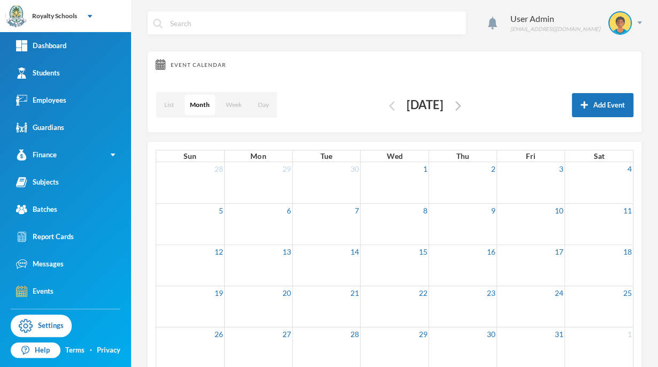
click at [389, 108] on img "button" at bounding box center [392, 106] width 6 height 10
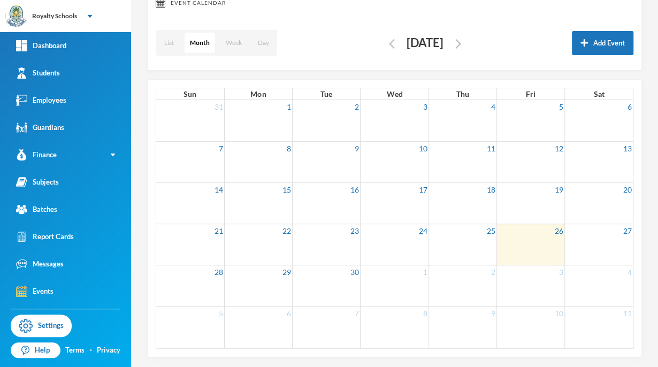
click at [532, 241] on td at bounding box center [531, 244] width 68 height 41
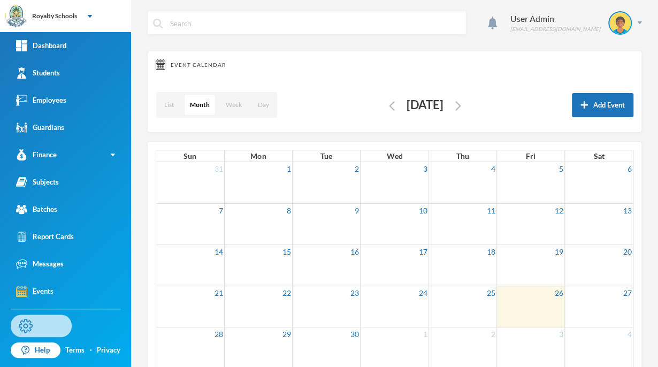
click at [55, 334] on link "Settings" at bounding box center [41, 326] width 61 height 22
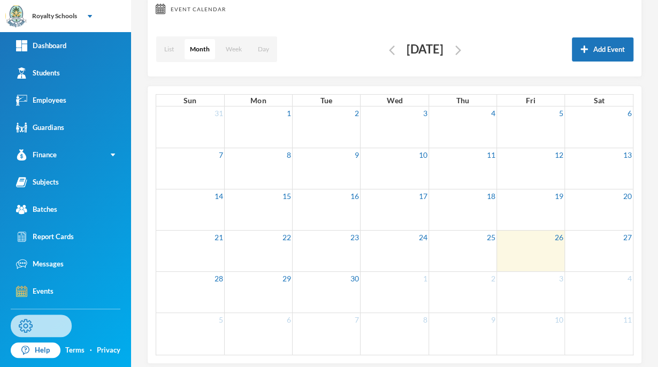
scroll to position [62, 0]
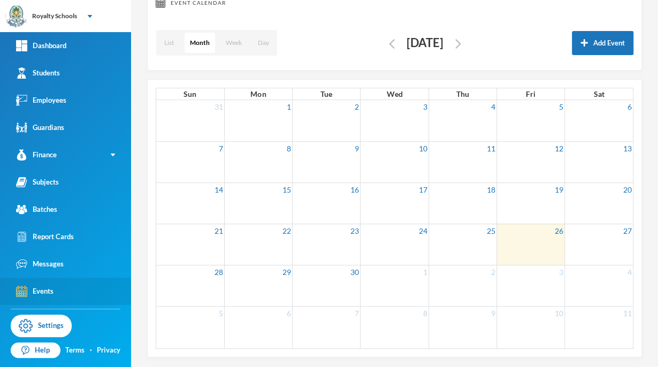
click at [93, 302] on link "Events" at bounding box center [65, 291] width 131 height 27
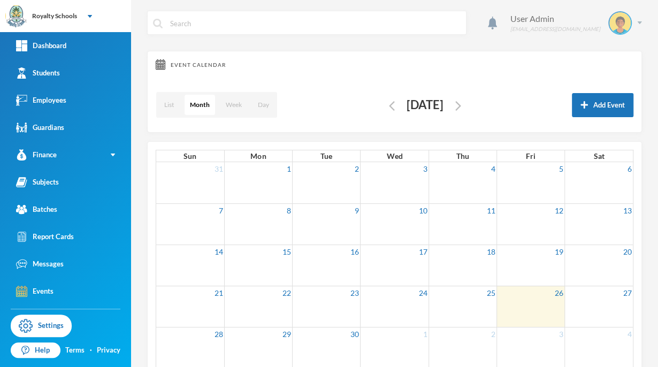
click at [619, 25] on img at bounding box center [619, 22] width 21 height 21
click at [607, 79] on button "Logout" at bounding box center [604, 78] width 48 height 16
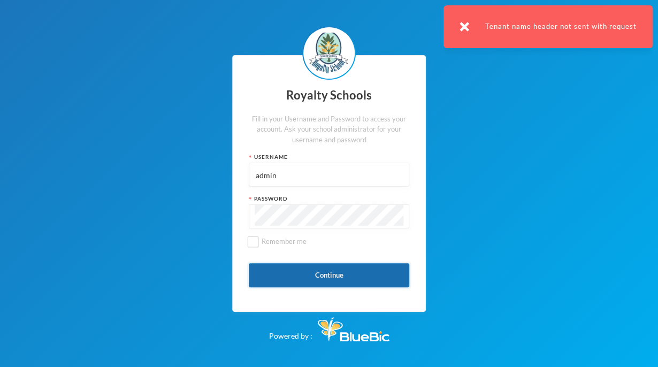
click at [358, 281] on button "Continue" at bounding box center [329, 275] width 161 height 24
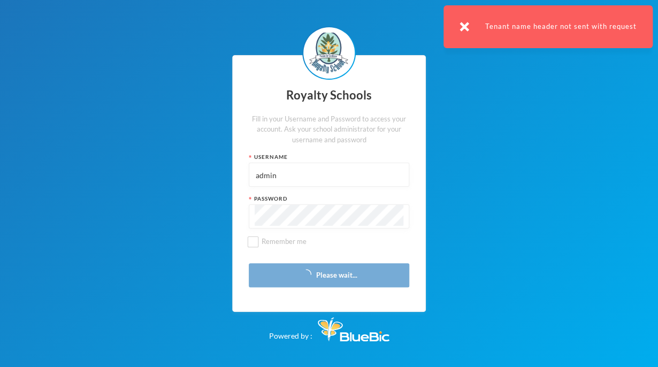
click at [655, 248] on div "Royalty Schools Fill in your Username and Password to access your account. Ask …" at bounding box center [329, 183] width 658 height 367
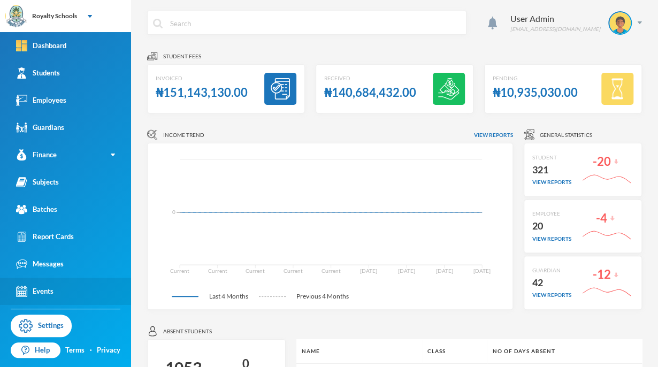
click at [35, 295] on div "Events" at bounding box center [34, 291] width 37 height 11
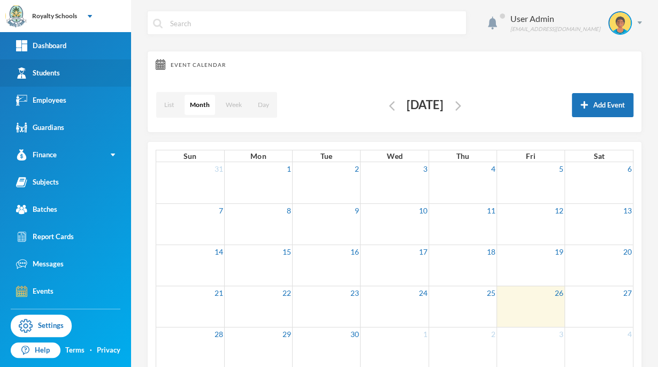
scroll to position [62, 0]
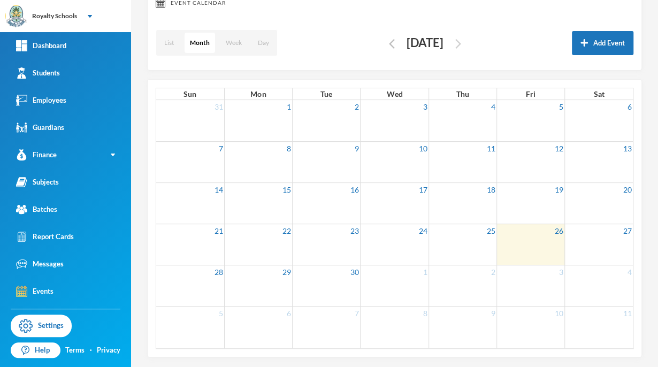
click at [461, 46] on img "button" at bounding box center [458, 44] width 6 height 10
click at [389, 40] on img "button" at bounding box center [392, 44] width 6 height 10
click at [284, 190] on link "15" at bounding box center [286, 189] width 11 height 13
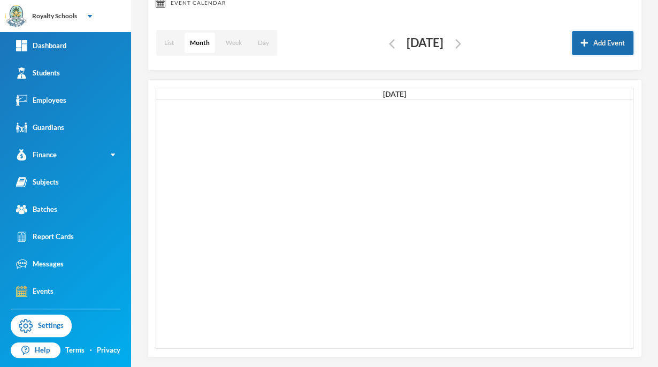
click at [607, 45] on button "Add Event" at bounding box center [603, 43] width 62 height 24
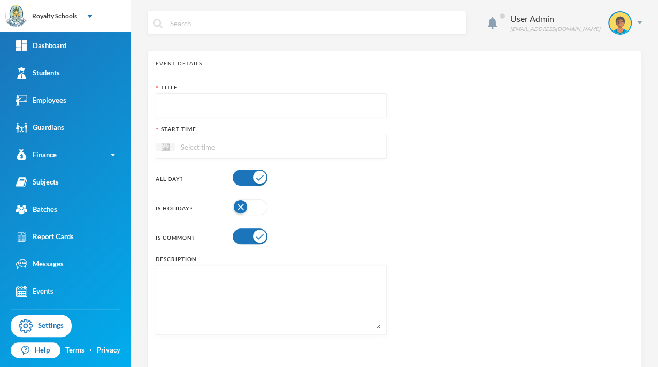
scroll to position [1, 0]
click at [285, 100] on input "text" at bounding box center [271, 105] width 219 height 24
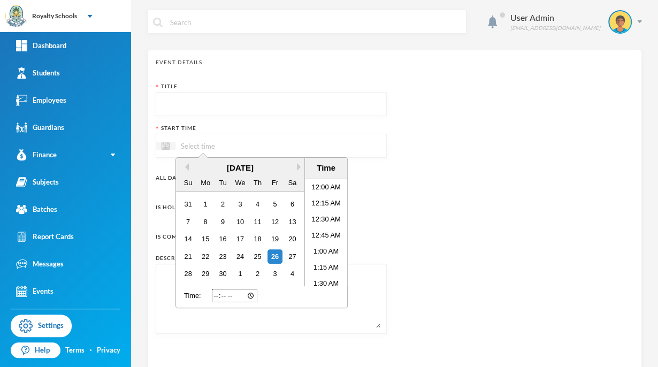
scroll to position [597, 0]
type input "R"
type input "Re"
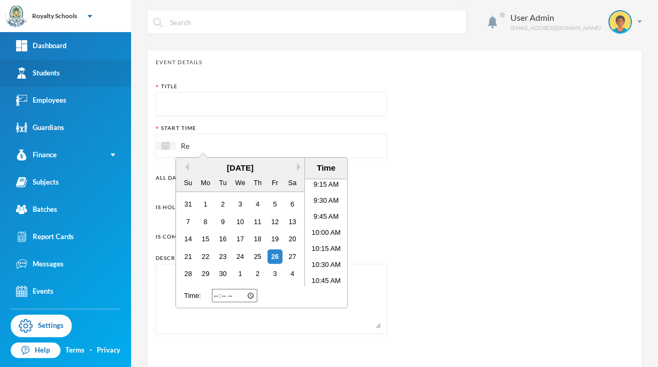
type input "Res"
type input "Resu"
type input "Resup"
type input "Resupt"
type input "Resupti"
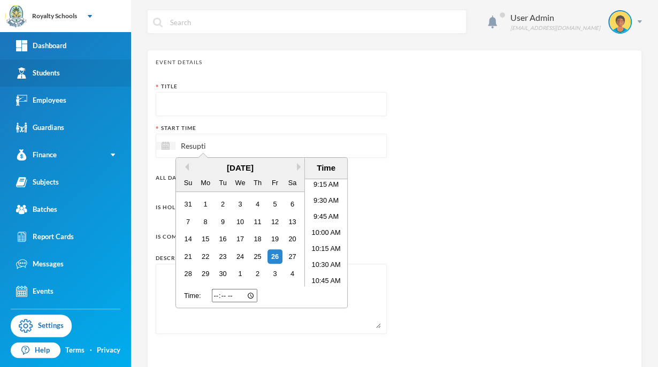
type input "Resuptio"
type input "Resuption"
type input "Resuptio"
type input "Resupti"
type input "Resupt"
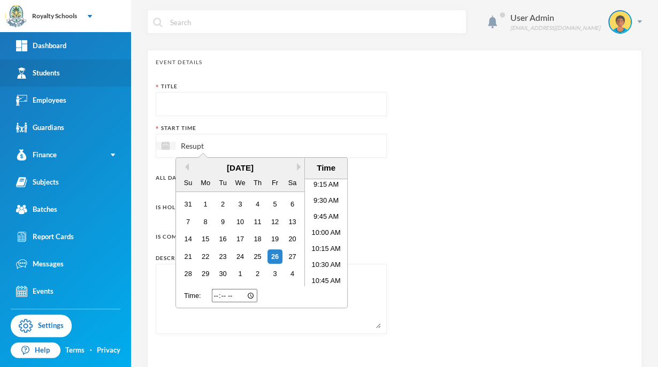
type input "Resup"
type input "Resu"
type input "Res"
type input "Re"
type input "R"
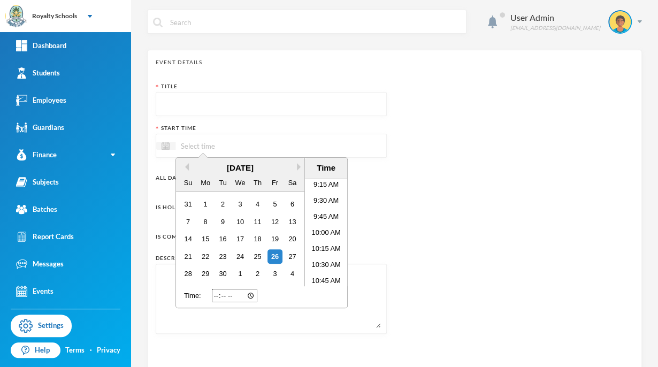
click at [296, 106] on input "text" at bounding box center [271, 105] width 219 height 24
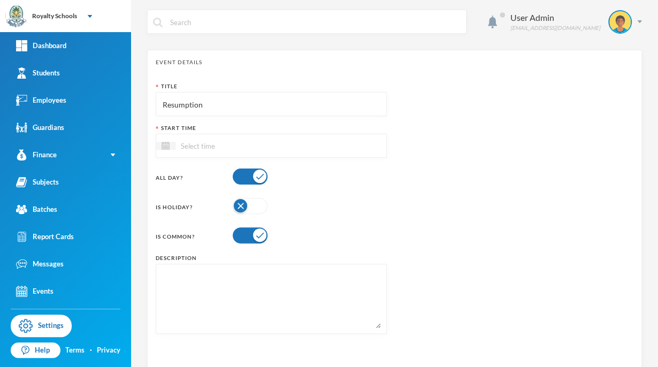
type input "Resumption"
click at [329, 154] on div at bounding box center [271, 146] width 231 height 24
click at [167, 148] on img at bounding box center [166, 146] width 8 height 8
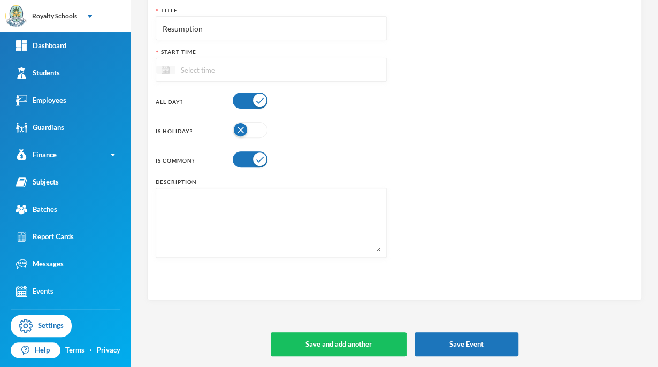
scroll to position [75, 0]
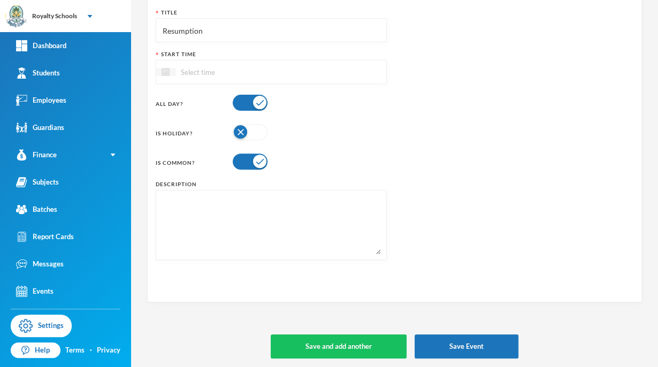
click at [165, 71] on img at bounding box center [166, 72] width 8 height 8
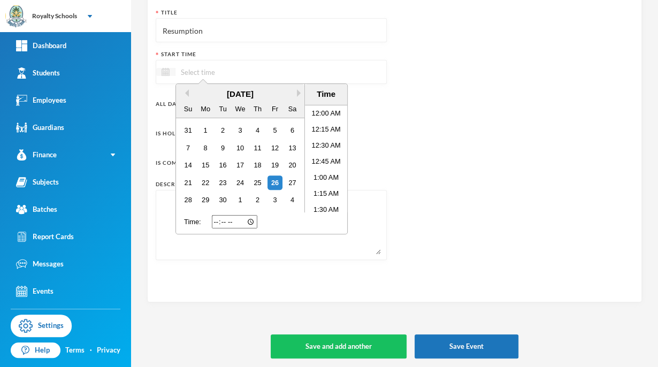
scroll to position [597, 0]
click at [208, 167] on div "15" at bounding box center [205, 165] width 14 height 14
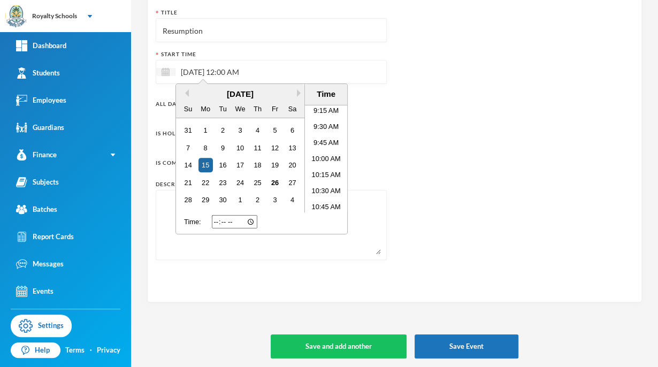
click at [445, 89] on div "Title Resumption Start Time [DATE] 12:00 AM Previous Month Next Month [DATE] Su…" at bounding box center [395, 138] width 478 height 259
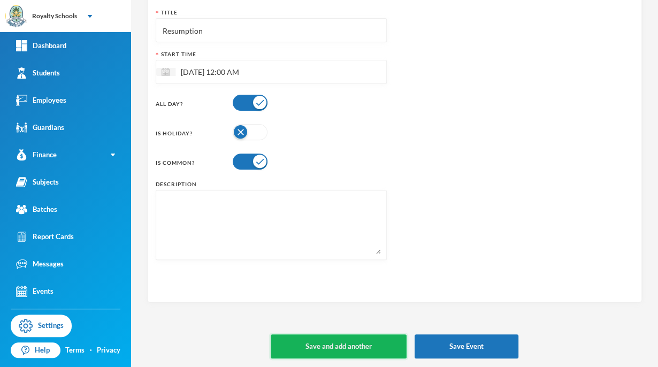
click at [349, 342] on button "Save and add another" at bounding box center [339, 346] width 136 height 24
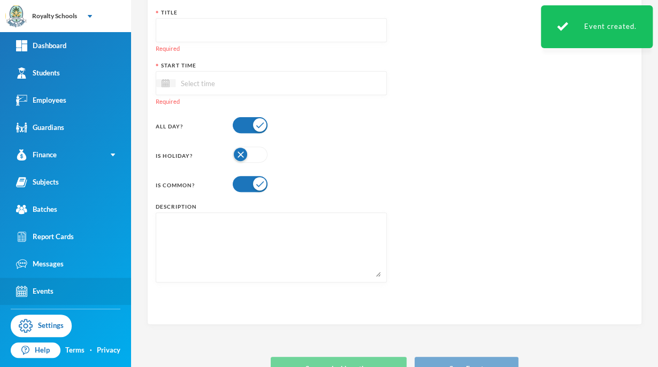
click at [45, 295] on div "Events" at bounding box center [34, 291] width 37 height 11
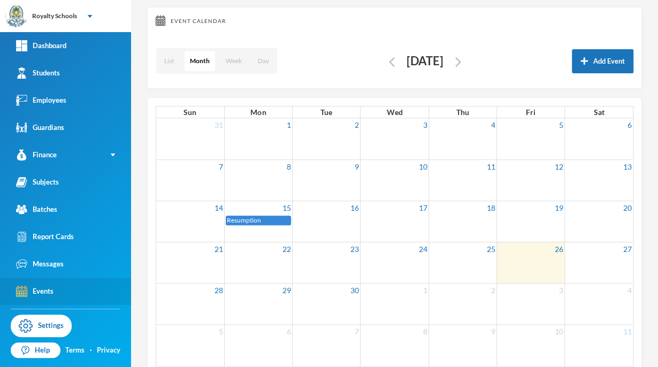
scroll to position [62, 0]
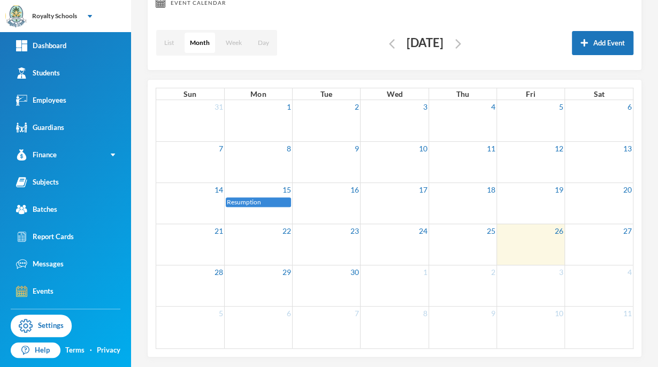
click at [272, 201] on div "Resumption" at bounding box center [258, 202] width 63 height 9
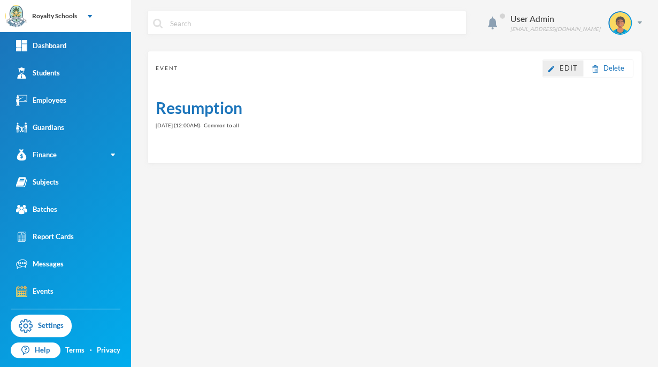
click at [566, 70] on span "Edit" at bounding box center [569, 68] width 18 height 9
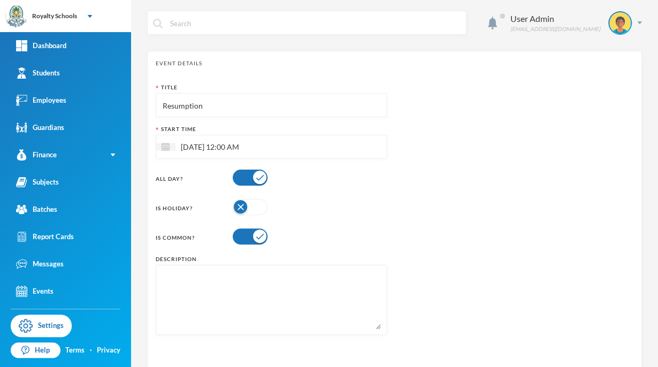
click at [287, 105] on input "Resumption" at bounding box center [271, 106] width 219 height 24
type input "Resumption & welcome to brainteaser"
click at [359, 216] on div "Is Holiday?" at bounding box center [271, 206] width 231 height 21
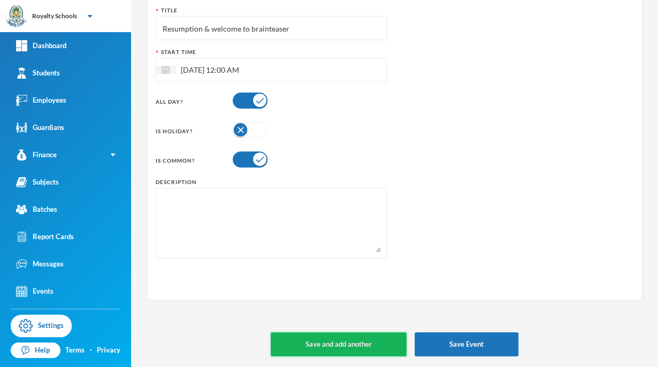
click at [330, 347] on button "Save and add another" at bounding box center [339, 344] width 136 height 24
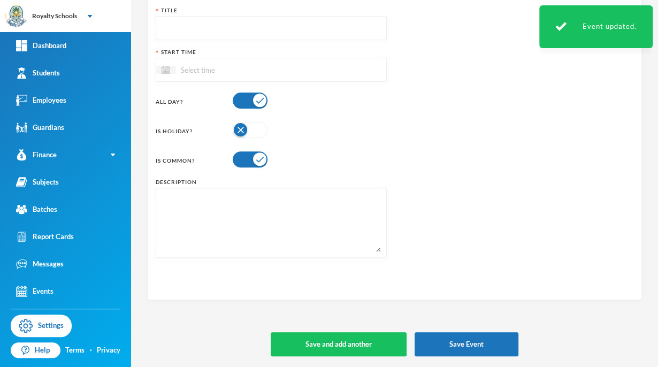
click at [636, 123] on div "User Admin [EMAIL_ADDRESS][DOMAIN_NAME] Event Details Title Start Time All Day?…" at bounding box center [394, 183] width 527 height 367
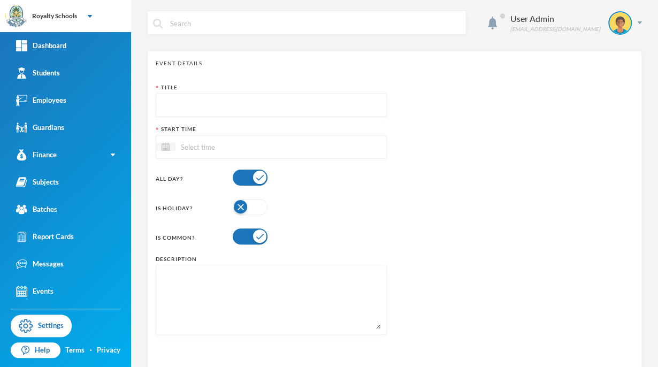
click at [279, 103] on input "text" at bounding box center [271, 106] width 219 height 24
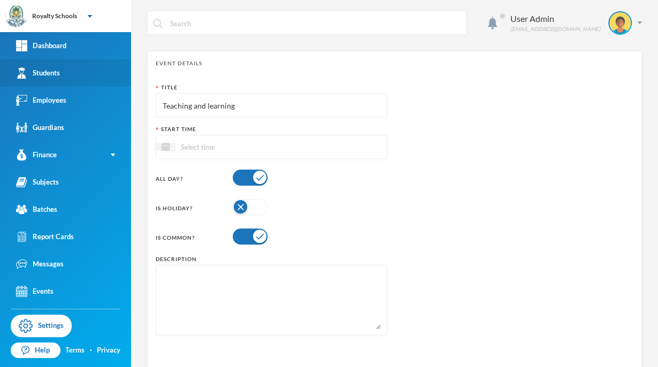
type input "Teaching and learning"
click at [173, 146] on div at bounding box center [165, 147] width 19 height 8
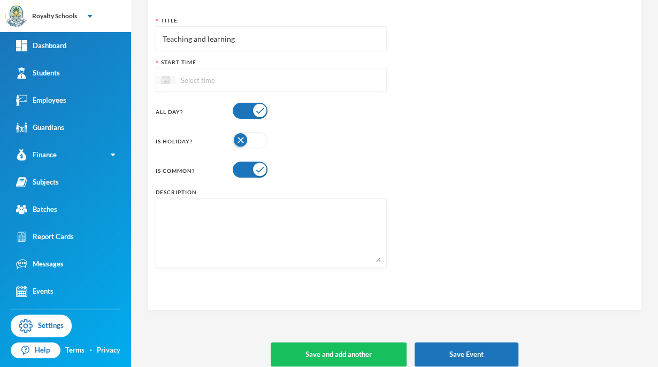
scroll to position [70, 0]
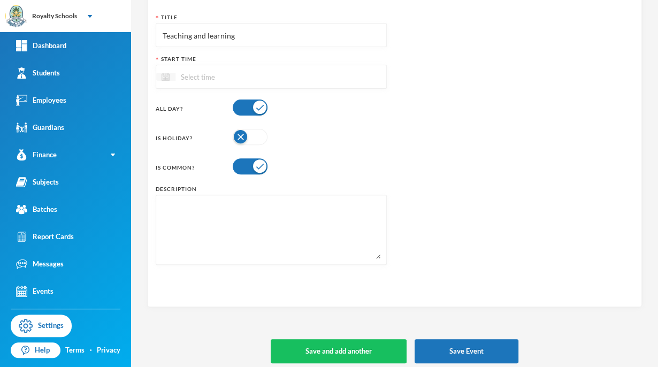
click at [165, 77] on img at bounding box center [166, 77] width 8 height 8
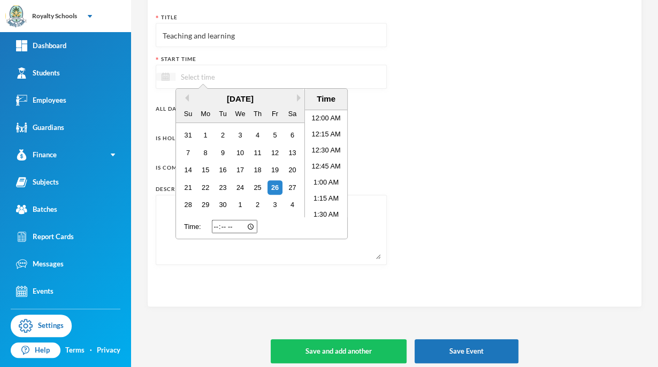
scroll to position [597, 0]
click at [240, 169] on div "17" at bounding box center [240, 170] width 14 height 14
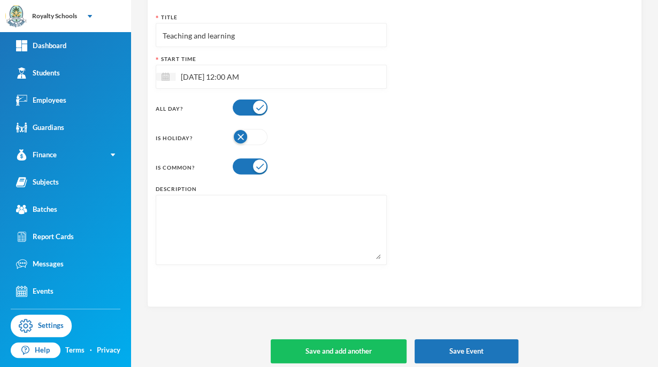
click at [485, 81] on div "Title Teaching and learning Start Time [DATE] 12:00 AM All Day? Is Holiday? Is …" at bounding box center [395, 142] width 478 height 259
click at [355, 360] on button "Save and add another" at bounding box center [339, 351] width 136 height 24
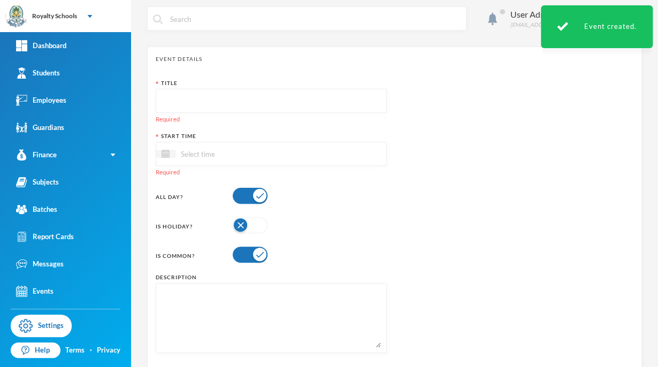
scroll to position [0, 0]
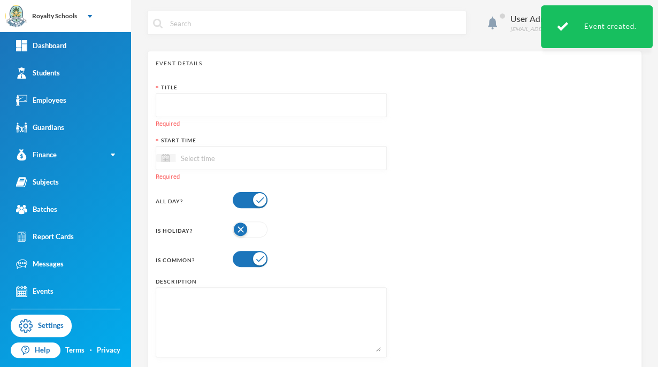
click at [292, 101] on input "text" at bounding box center [271, 106] width 219 height 24
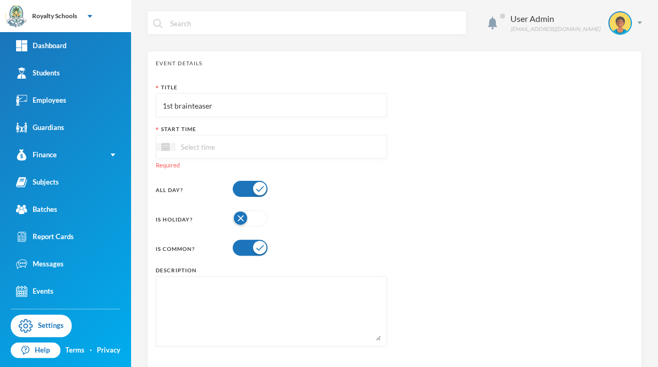
type input "1st brainteaser"
click at [363, 239] on div "Is Common?" at bounding box center [271, 247] width 231 height 21
click at [165, 147] on img at bounding box center [166, 147] width 8 height 8
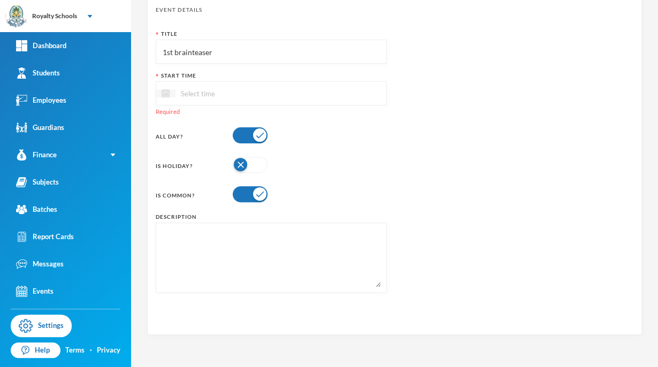
scroll to position [58, 0]
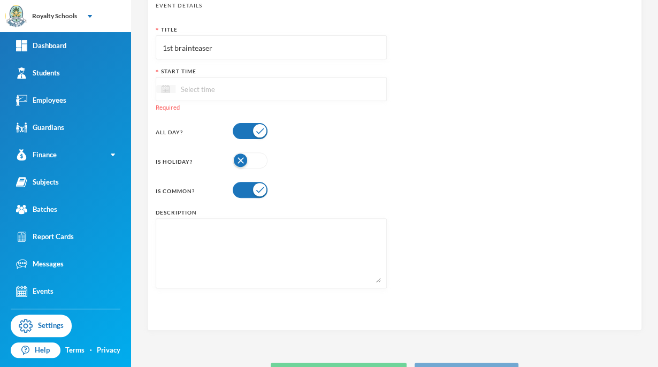
click at [165, 89] on img at bounding box center [166, 89] width 8 height 8
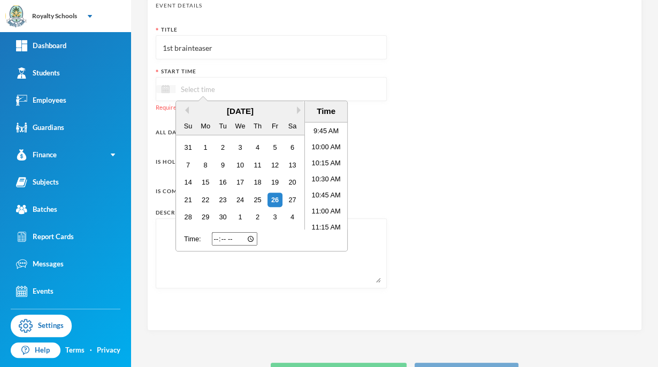
scroll to position [626, 0]
click at [300, 110] on button "Next Month" at bounding box center [300, 109] width 7 height 7
click at [240, 165] on div "8" at bounding box center [240, 165] width 14 height 14
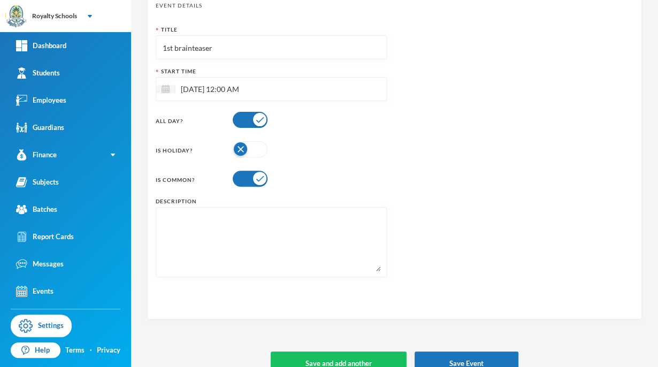
click at [479, 48] on div "Title 1st brainteaser Start Time [DATE] 12:00 AM All Day? Is Holiday? Is Common…" at bounding box center [395, 155] width 478 height 259
click at [291, 357] on button "Save and add another" at bounding box center [339, 364] width 136 height 24
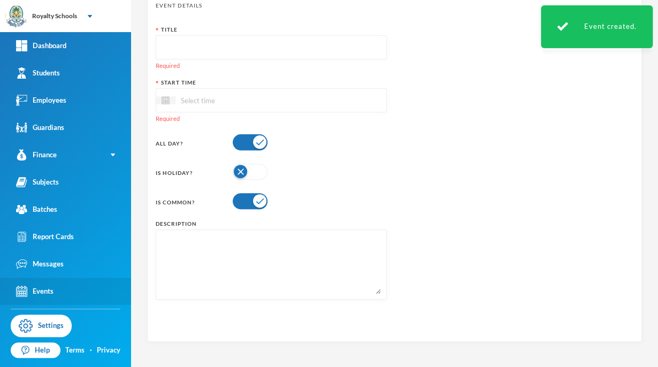
click at [62, 294] on link "Events" at bounding box center [65, 291] width 131 height 27
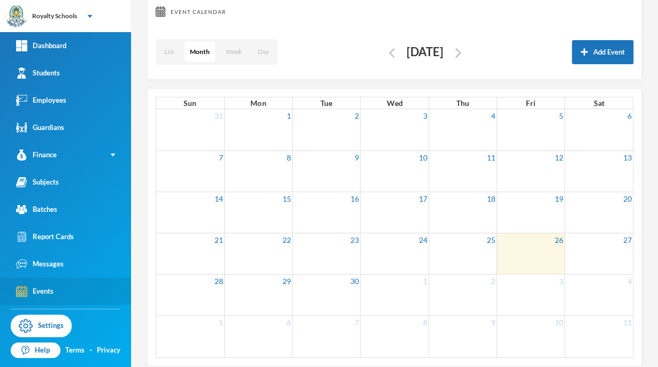
scroll to position [62, 0]
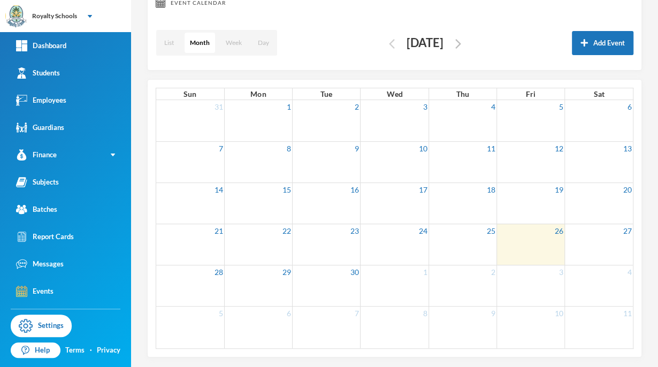
click at [389, 44] on img "button" at bounding box center [392, 44] width 6 height 10
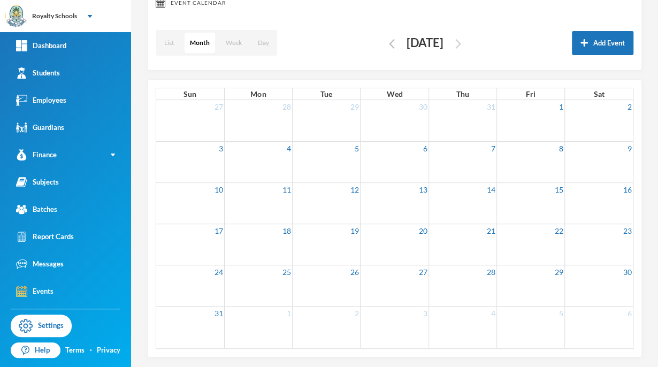
click at [461, 43] on img "button" at bounding box center [458, 44] width 6 height 10
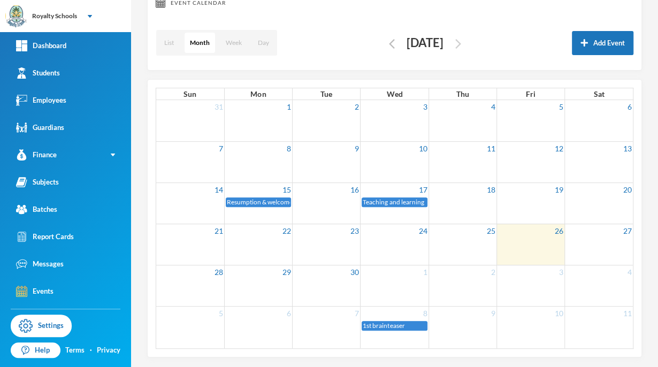
click at [461, 43] on img "button" at bounding box center [458, 44] width 6 height 10
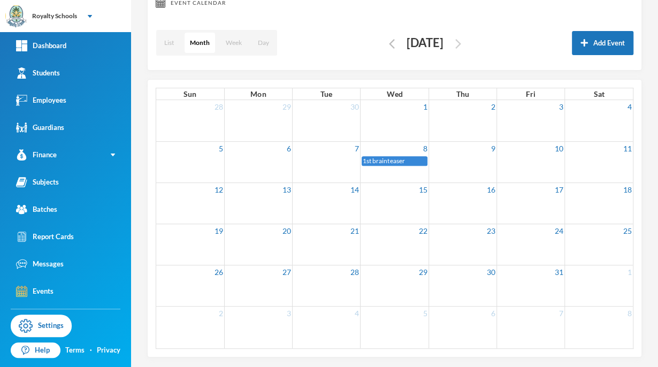
click at [461, 43] on img "button" at bounding box center [458, 44] width 6 height 10
click at [389, 43] on img "button" at bounding box center [392, 44] width 6 height 10
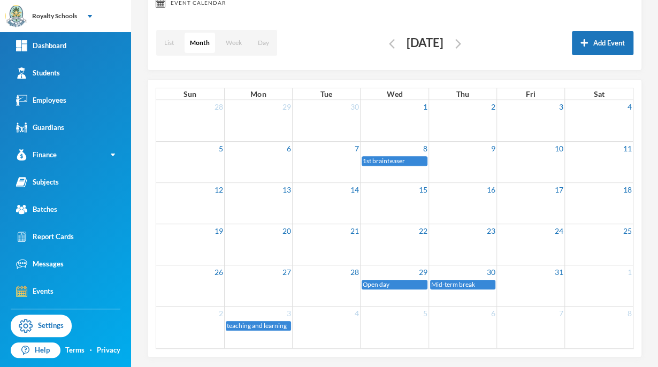
click at [607, 105] on td "4" at bounding box center [599, 106] width 68 height 13
click at [389, 45] on img "button" at bounding box center [392, 44] width 6 height 10
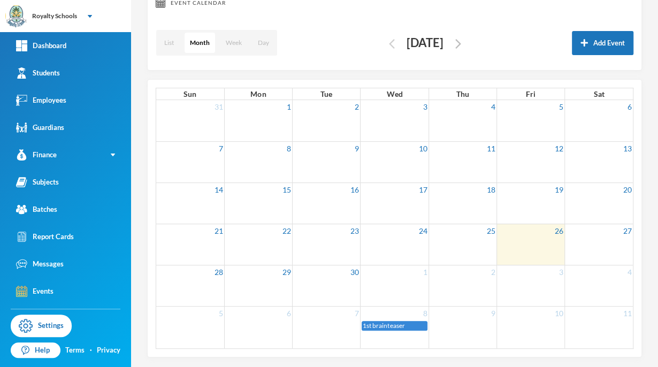
click at [389, 45] on img "button" at bounding box center [392, 44] width 6 height 10
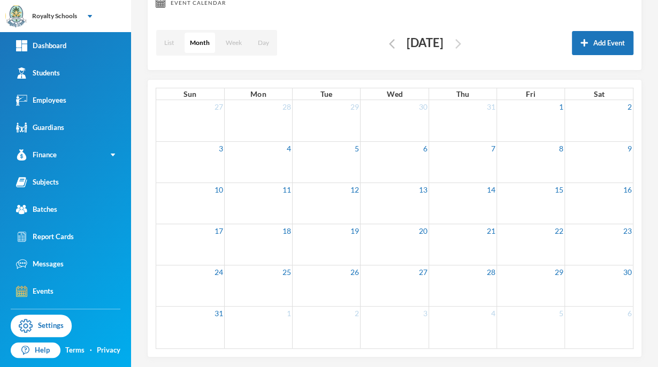
click at [461, 43] on img "button" at bounding box center [458, 44] width 6 height 10
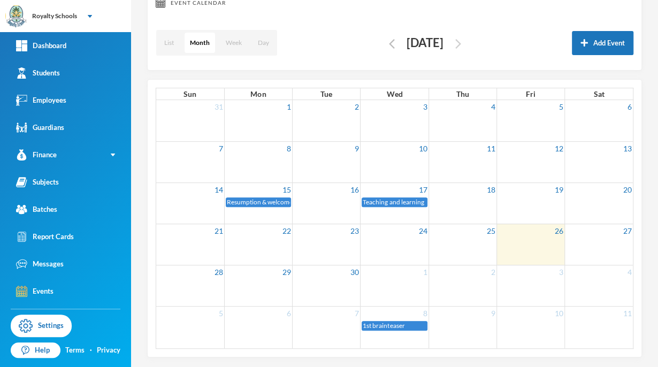
click at [461, 43] on img "button" at bounding box center [458, 44] width 6 height 10
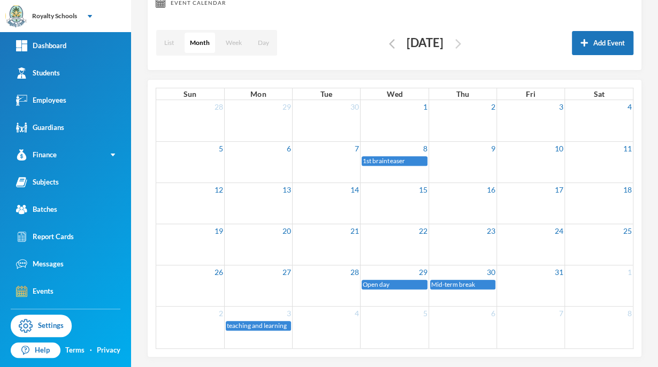
click at [461, 43] on img "button" at bounding box center [458, 44] width 6 height 10
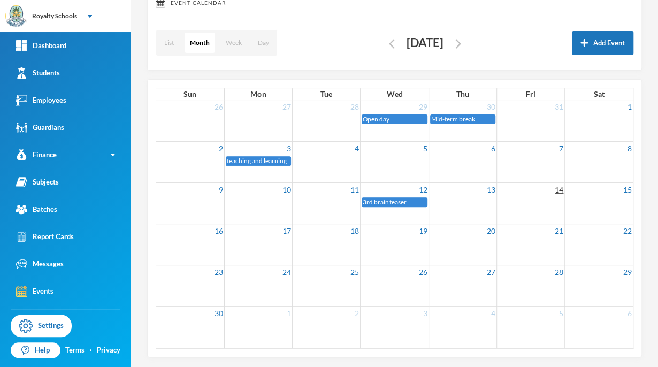
click at [554, 195] on link "14" at bounding box center [559, 189] width 11 height 13
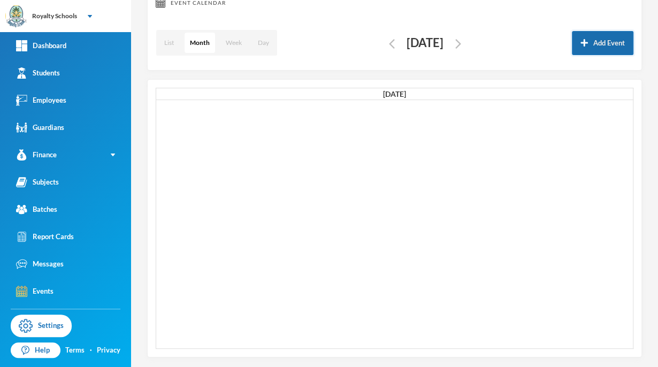
click at [600, 44] on button "Add Event" at bounding box center [603, 43] width 62 height 24
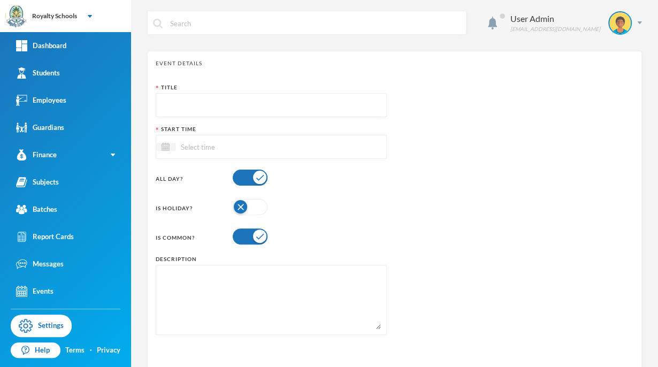
click at [202, 109] on input "text" at bounding box center [271, 106] width 219 height 24
type input "teaching and learning"
click at [315, 154] on div at bounding box center [271, 147] width 231 height 24
click at [167, 150] on img at bounding box center [166, 147] width 8 height 8
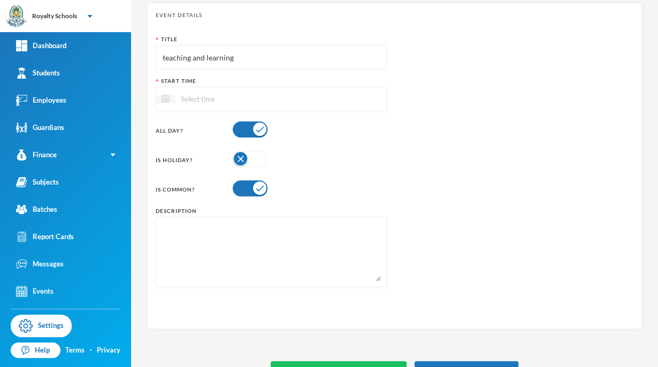
scroll to position [50, 0]
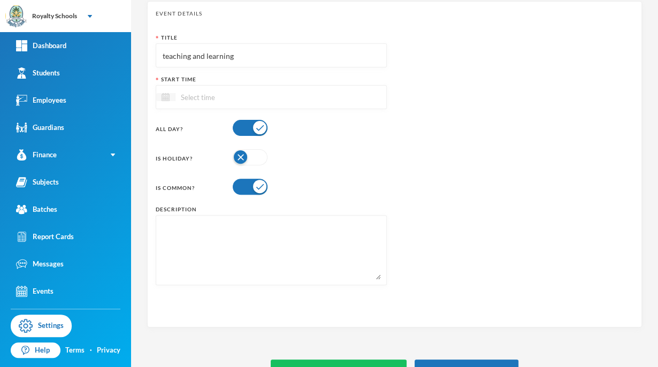
click at [165, 96] on img at bounding box center [166, 97] width 8 height 8
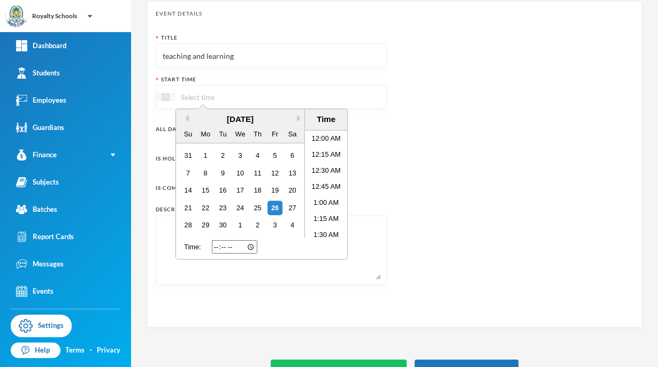
scroll to position [597, 0]
click at [300, 118] on button "Next Month" at bounding box center [300, 117] width 7 height 7
click at [297, 116] on button "Next Month" at bounding box center [300, 117] width 7 height 7
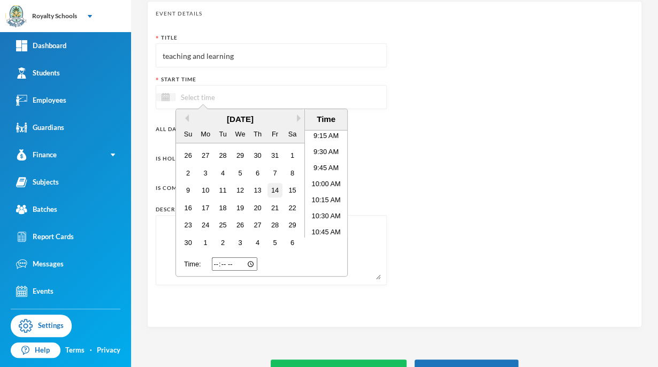
click at [276, 188] on div "14" at bounding box center [275, 190] width 14 height 14
click at [468, 164] on div "Title teaching and learning Start Time [DATE] 12:00 AM Previous Month Next Mont…" at bounding box center [395, 163] width 478 height 259
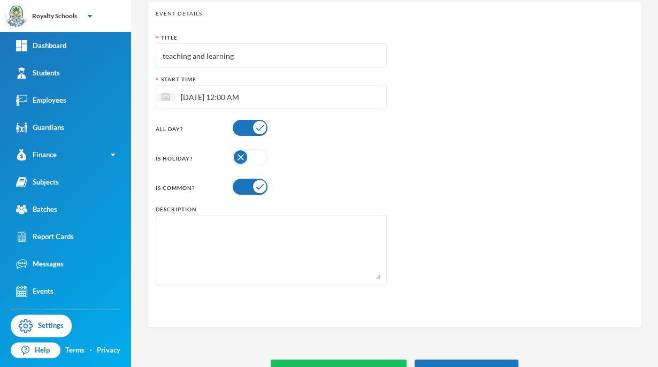
scroll to position [77, 0]
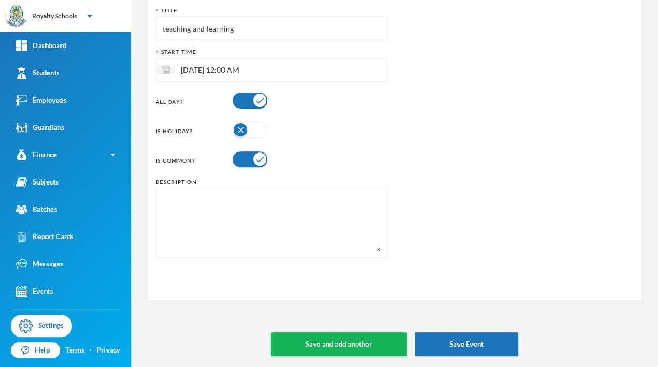
click at [347, 353] on button "Save and add another" at bounding box center [339, 344] width 136 height 24
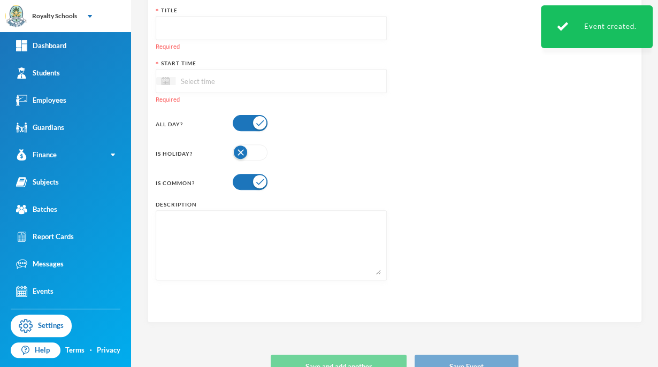
click at [178, 30] on input "text" at bounding box center [271, 29] width 219 height 24
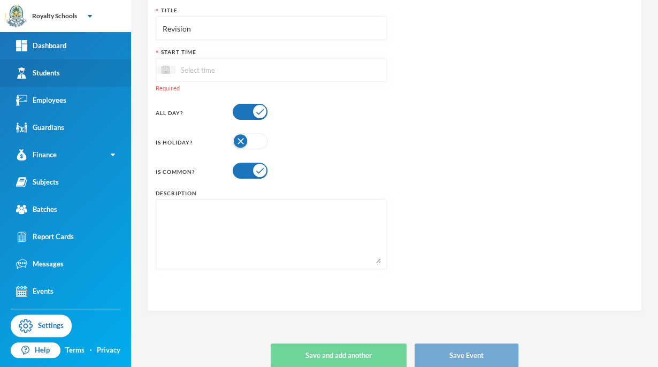
type input "Revision"
click at [165, 72] on img at bounding box center [166, 70] width 8 height 8
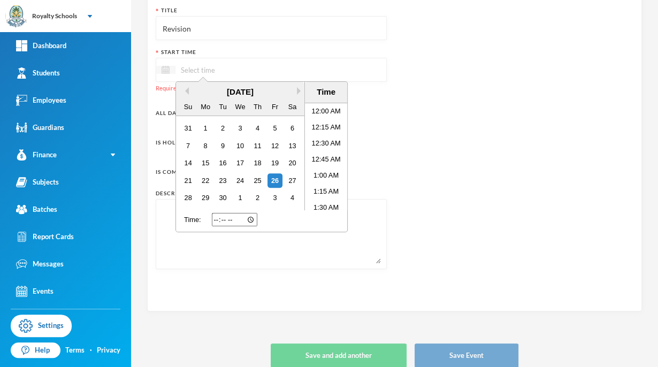
scroll to position [597, 0]
click at [300, 94] on button "Next Month" at bounding box center [300, 90] width 7 height 7
click at [296, 87] on div "[DATE]" at bounding box center [240, 92] width 128 height 12
click at [300, 92] on button "Next Month" at bounding box center [300, 90] width 7 height 7
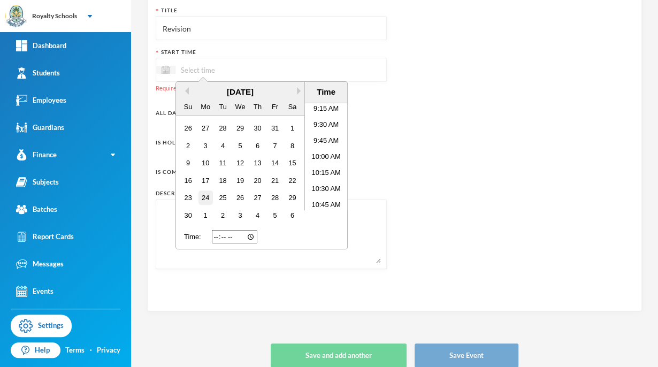
click at [205, 197] on div "24" at bounding box center [205, 197] width 14 height 14
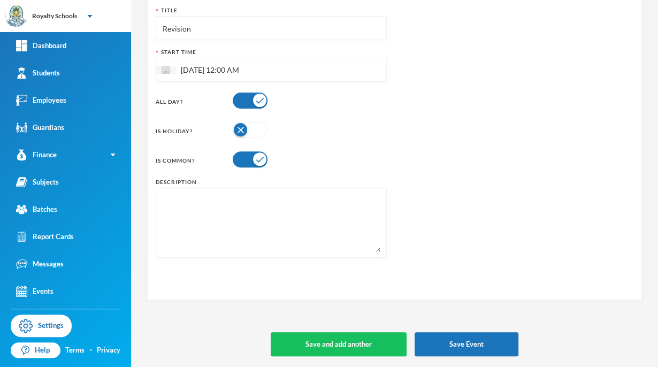
click at [190, 300] on div "Event Details Title Revision Start Time [DATE] 12:00 AM All Day? Is Holiday? Is…" at bounding box center [394, 165] width 495 height 383
click at [332, 352] on button "Save and add another" at bounding box center [339, 344] width 136 height 24
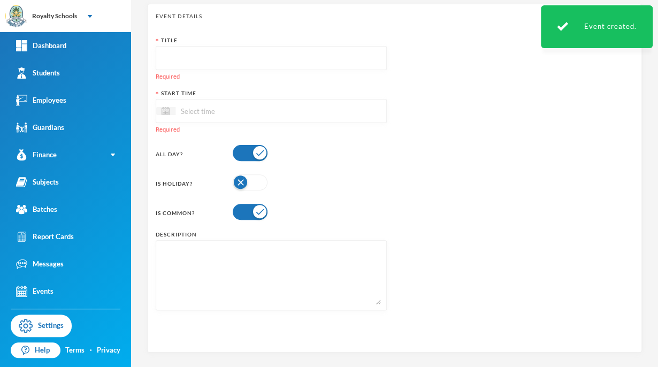
scroll to position [0, 0]
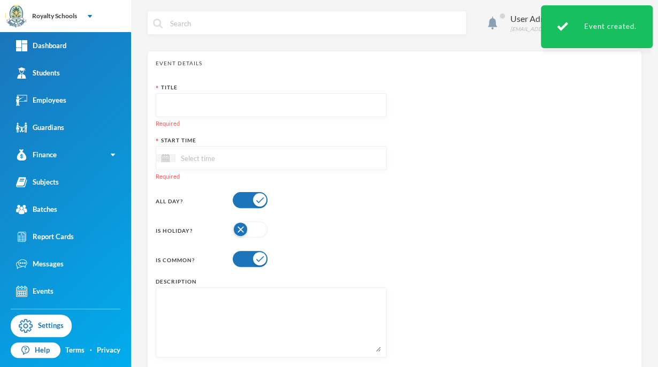
click at [163, 108] on input "text" at bounding box center [271, 106] width 219 height 24
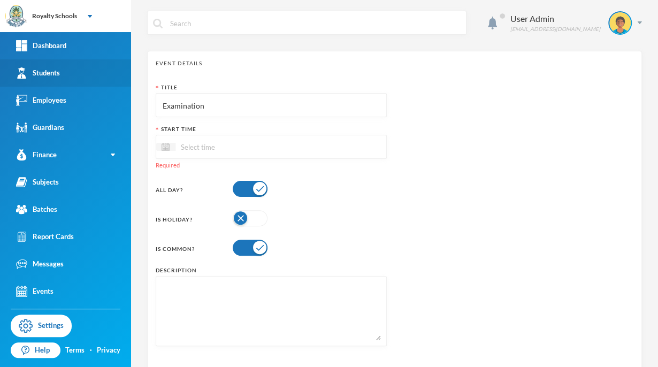
type input "Examination"
click at [165, 147] on img at bounding box center [166, 147] width 8 height 8
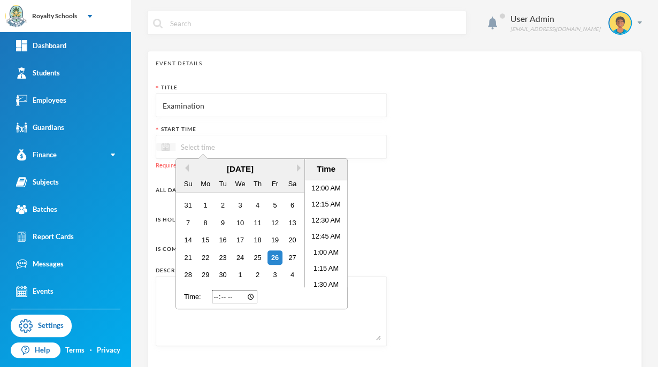
scroll to position [597, 0]
click at [300, 167] on button "Next Month" at bounding box center [300, 167] width 7 height 7
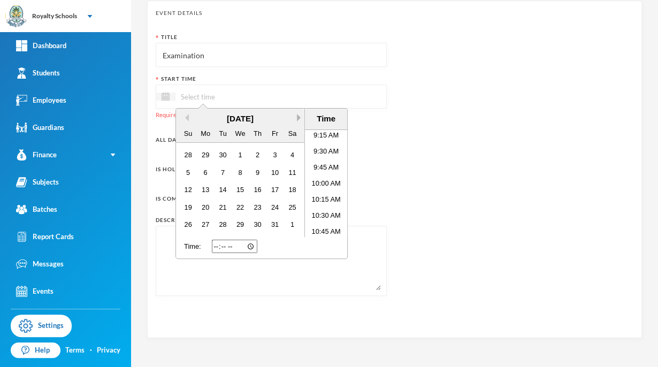
scroll to position [51, 0]
click at [286, 112] on div "[DATE]" at bounding box center [240, 118] width 128 height 12
click at [298, 116] on button "Next Month" at bounding box center [300, 116] width 7 height 7
click at [240, 223] on div "26" at bounding box center [240, 223] width 14 height 14
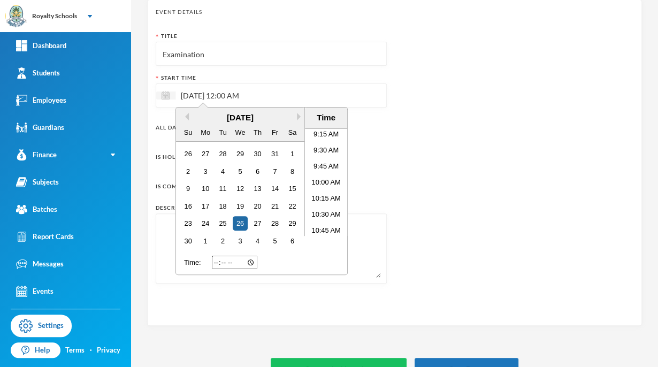
click at [283, 323] on div "Event Details Title Examination Start Time [DATE] 12:00 AM Previous Month Next …" at bounding box center [394, 162] width 495 height 326
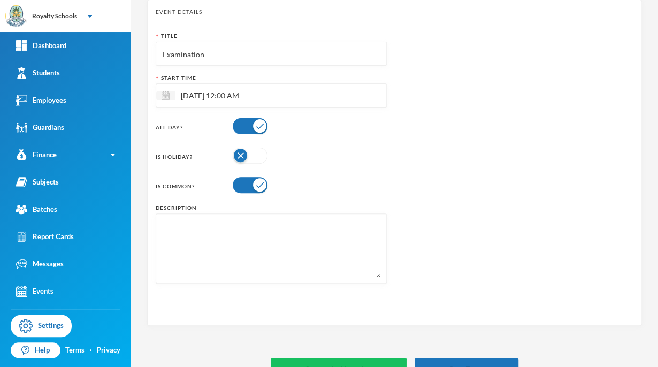
scroll to position [77, 0]
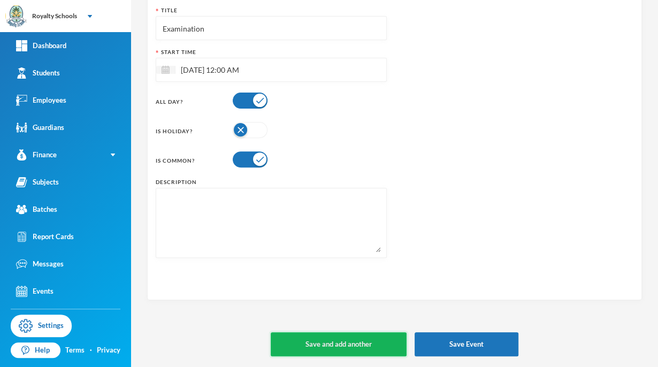
click at [304, 350] on button "Save and add another" at bounding box center [339, 344] width 136 height 24
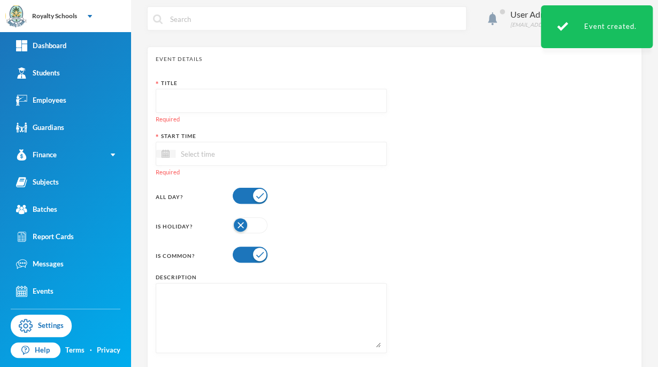
scroll to position [0, 0]
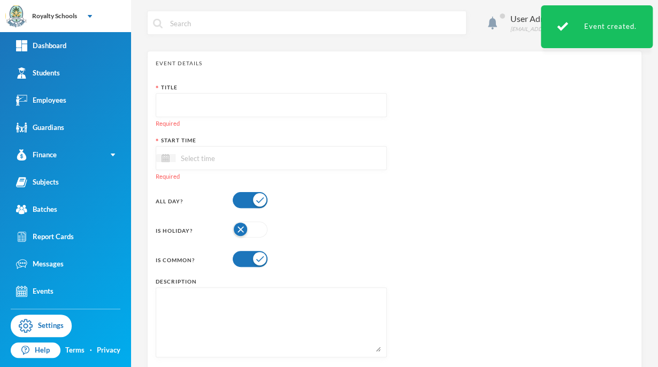
click at [174, 108] on input "text" at bounding box center [271, 106] width 219 height 24
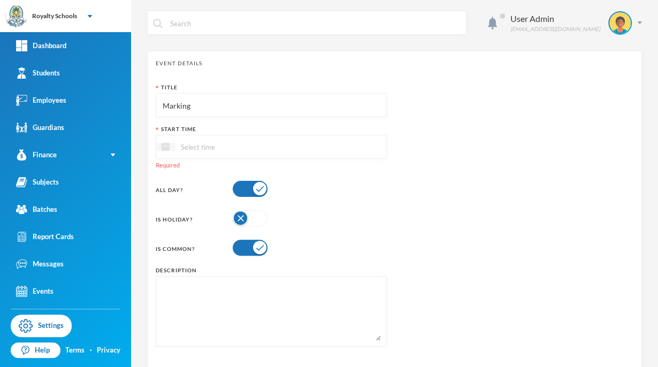
type input "Marking"
click at [163, 148] on img at bounding box center [166, 147] width 8 height 8
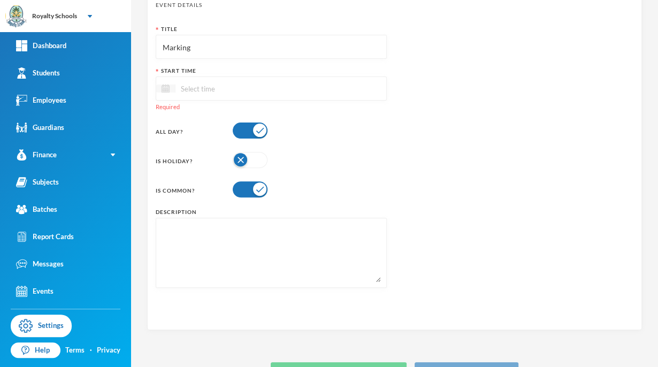
scroll to position [59, 0]
click at [168, 90] on img at bounding box center [166, 87] width 8 height 8
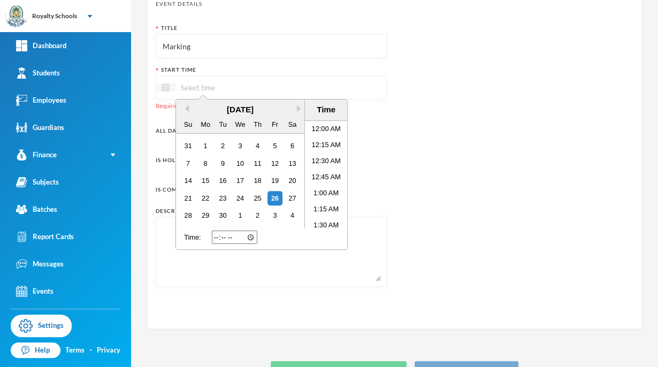
scroll to position [597, 0]
click at [297, 109] on button "Next Month" at bounding box center [300, 108] width 7 height 7
click at [300, 108] on button "Next Month" at bounding box center [300, 108] width 7 height 7
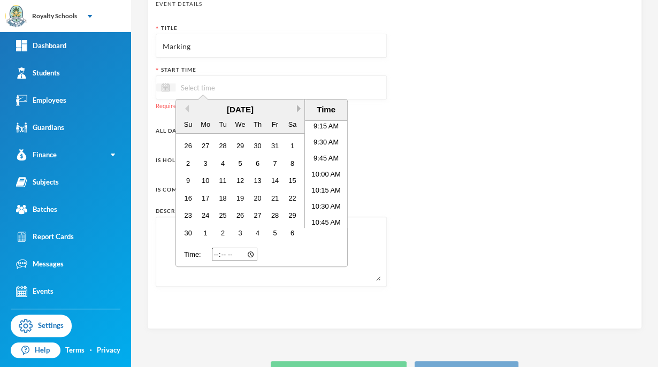
click at [299, 109] on button "Next Month" at bounding box center [300, 108] width 7 height 7
click at [205, 163] on div "8" at bounding box center [205, 163] width 14 height 14
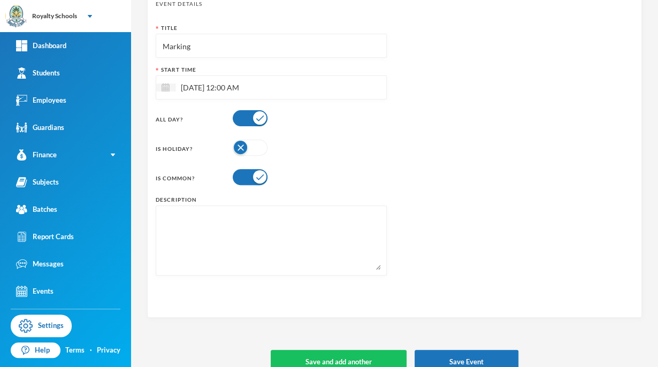
click at [200, 325] on div "Event Details Title Marking Start Time [DATE] 12:00 AM All Day? Is Holiday? Is …" at bounding box center [394, 182] width 495 height 383
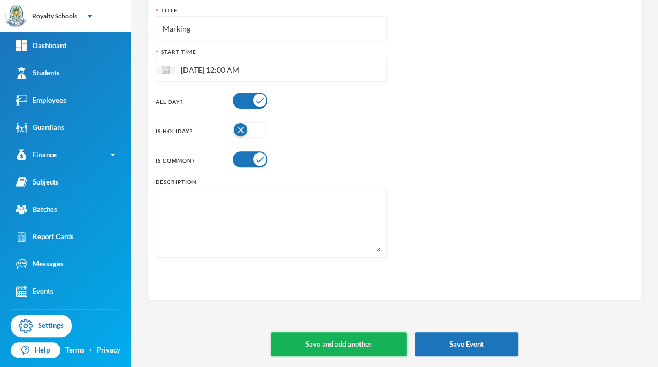
click at [309, 354] on button "Save and add another" at bounding box center [339, 344] width 136 height 24
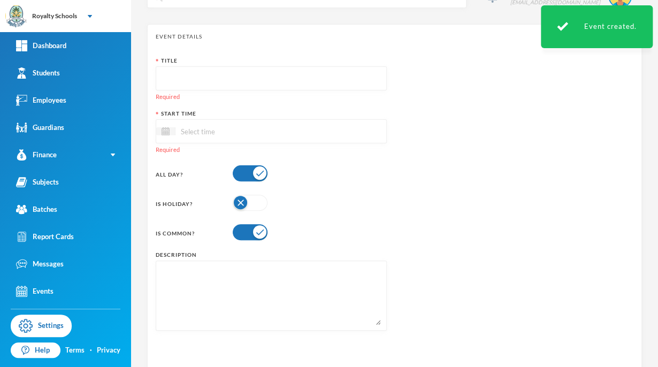
scroll to position [26, 0]
click at [170, 78] on input "text" at bounding box center [271, 79] width 219 height 24
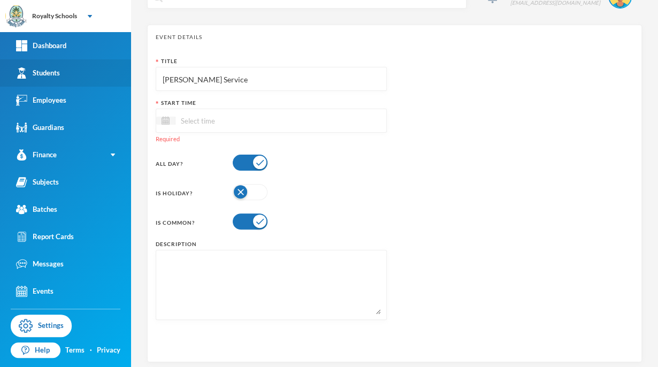
type input "[PERSON_NAME] Service"
click at [165, 120] on img at bounding box center [166, 121] width 8 height 8
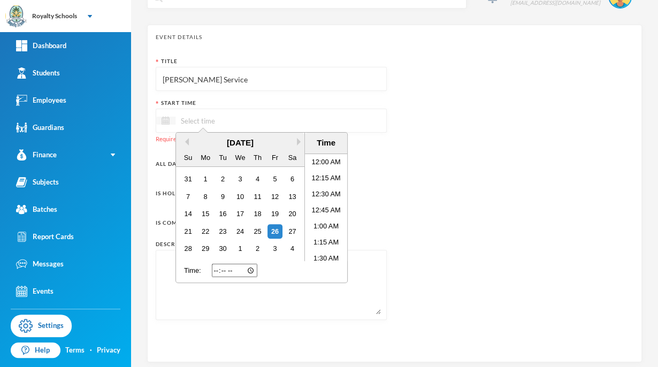
scroll to position [597, 0]
click at [297, 144] on button "Next Month" at bounding box center [300, 141] width 7 height 7
click at [300, 141] on button "Next Month" at bounding box center [300, 141] width 7 height 7
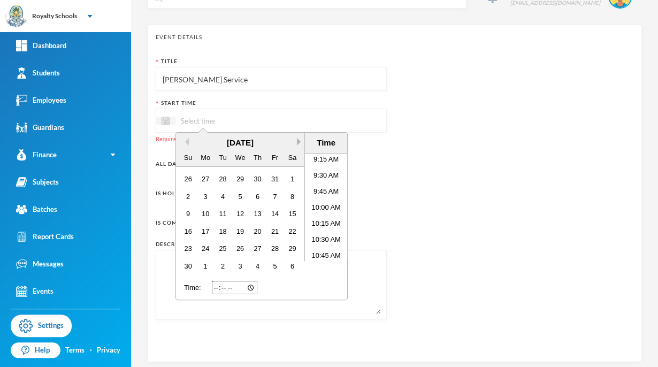
click at [300, 141] on button "Next Month" at bounding box center [300, 141] width 7 height 7
click at [257, 195] on div "11" at bounding box center [257, 196] width 14 height 14
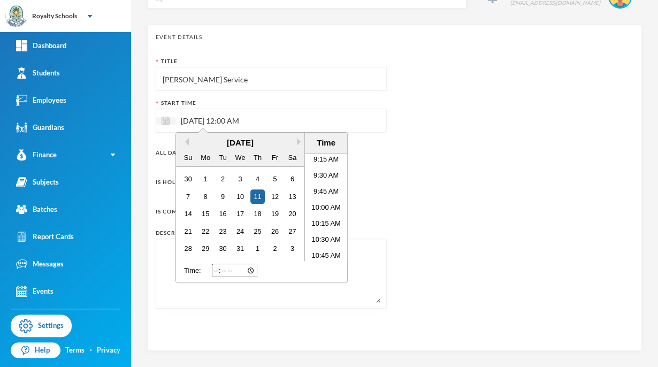
click at [216, 337] on div "Event Details Title [PERSON_NAME] Service Start Time [DATE] 12:00 AM Previous M…" at bounding box center [394, 188] width 495 height 326
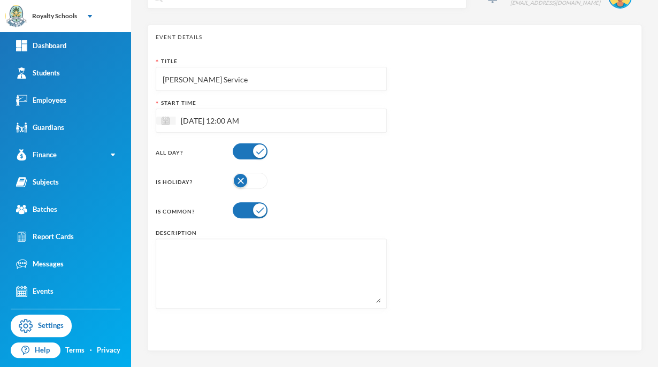
click at [225, 82] on input "[PERSON_NAME] Service" at bounding box center [271, 79] width 219 height 24
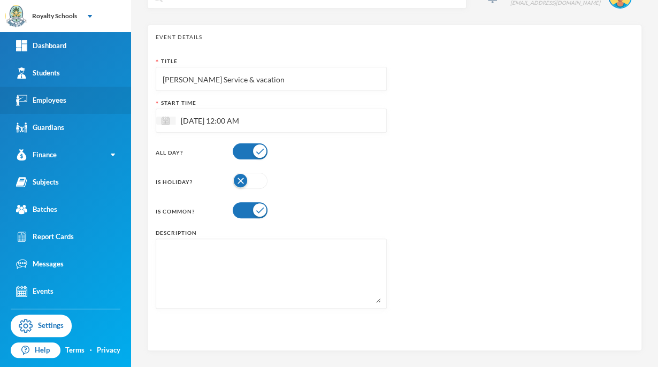
type input "[PERSON_NAME] Service & vacation"
click at [564, 255] on div "Title [PERSON_NAME] Service & vacation Start Time [DATE] 12:00 AM All Day? Is H…" at bounding box center [395, 186] width 478 height 259
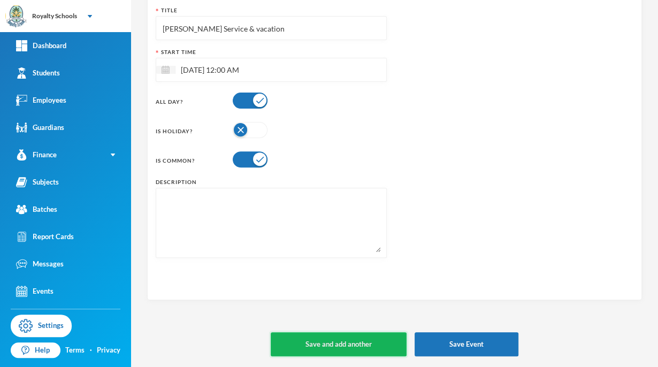
click at [320, 351] on button "Save and add another" at bounding box center [339, 344] width 136 height 24
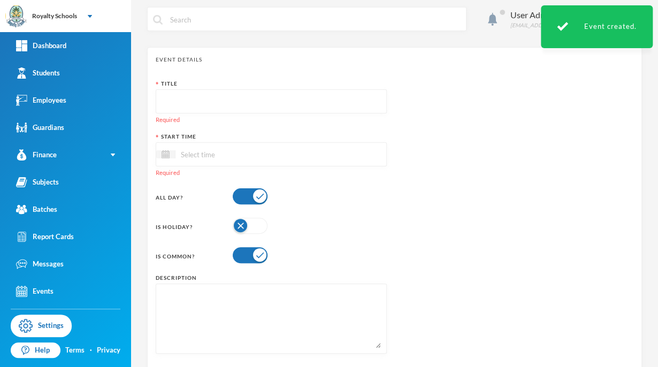
scroll to position [0, 0]
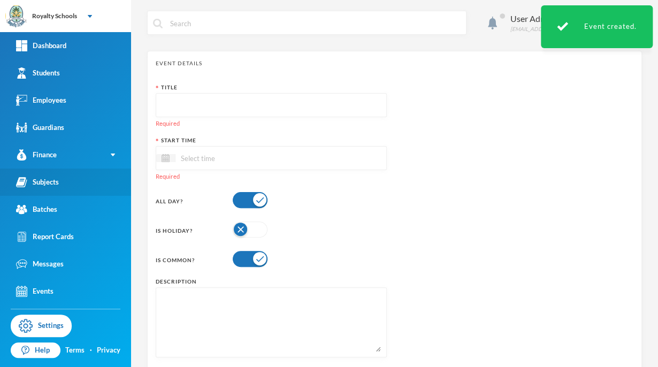
click at [37, 188] on link "Subjects" at bounding box center [65, 182] width 131 height 27
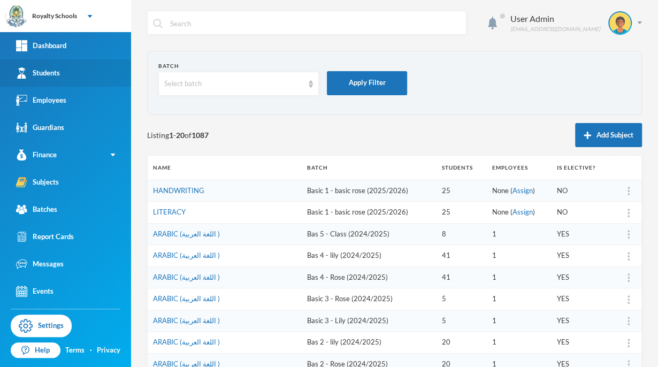
click at [54, 78] on div "Students" at bounding box center [38, 72] width 44 height 11
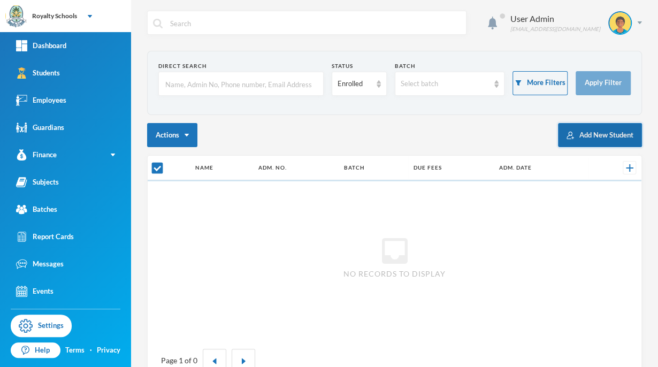
checkbox input "false"
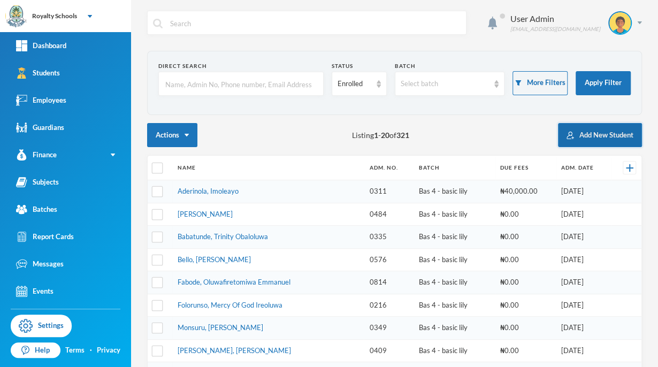
click at [572, 142] on button "Add New Student" at bounding box center [600, 135] width 84 height 24
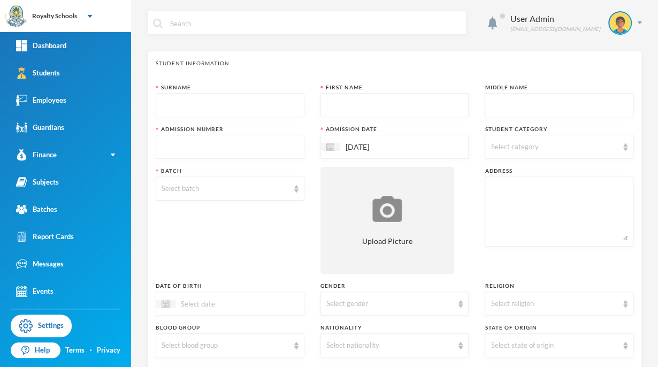
click at [212, 103] on input "text" at bounding box center [230, 106] width 137 height 24
type input "Abdulganiyy"
click at [342, 101] on input "text" at bounding box center [394, 106] width 137 height 24
type input "Nabila"
click at [503, 103] on input "text" at bounding box center [559, 106] width 137 height 24
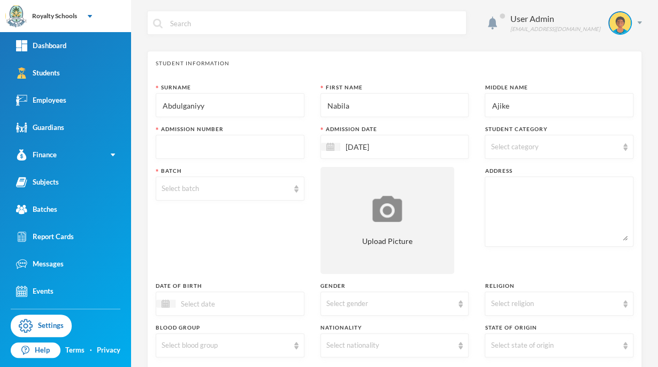
type input "Ajike"
click at [269, 136] on input "text" at bounding box center [230, 147] width 137 height 24
type input "0877"
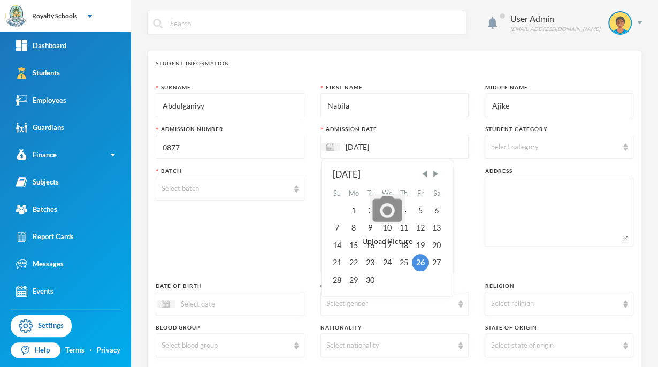
click at [352, 143] on input "[DATE]" at bounding box center [385, 147] width 90 height 12
click at [400, 257] on div "25" at bounding box center [404, 262] width 16 height 17
type input "[DATE]"
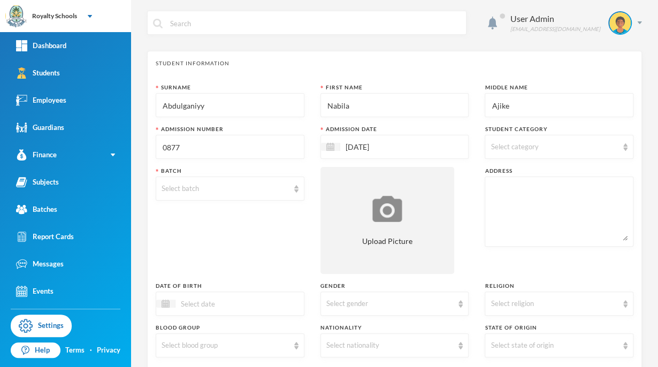
click at [495, 142] on span "Select category" at bounding box center [515, 146] width 48 height 9
click at [492, 174] on input "Day" at bounding box center [491, 174] width 11 height 11
checkbox input "true"
click at [468, 195] on div "Surname [PERSON_NAME] First Name [PERSON_NAME] Middle Name Ajike Admission Numb…" at bounding box center [395, 288] width 478 height 411
click at [250, 188] on div "Select batch" at bounding box center [225, 189] width 127 height 11
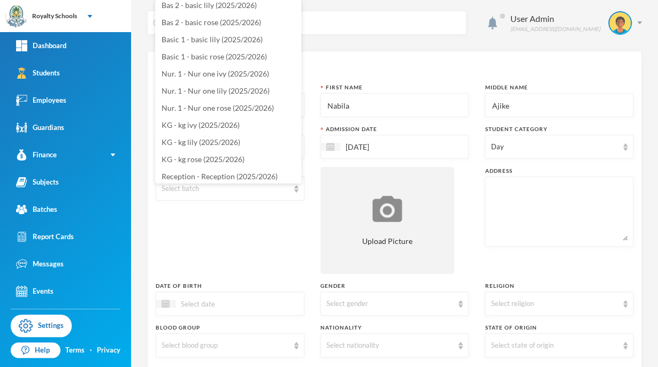
scroll to position [146, 0]
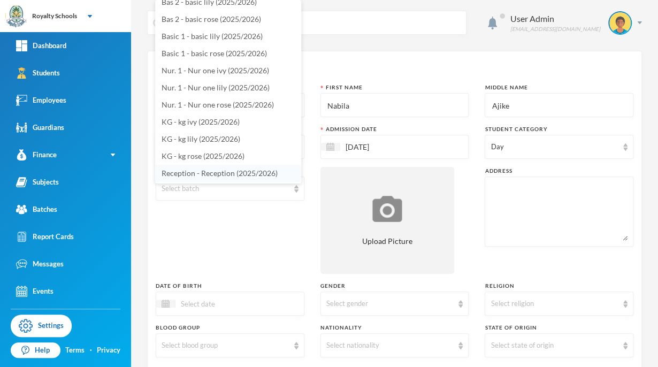
click at [268, 173] on span "Reception - Reception (2025/2026)" at bounding box center [220, 173] width 116 height 9
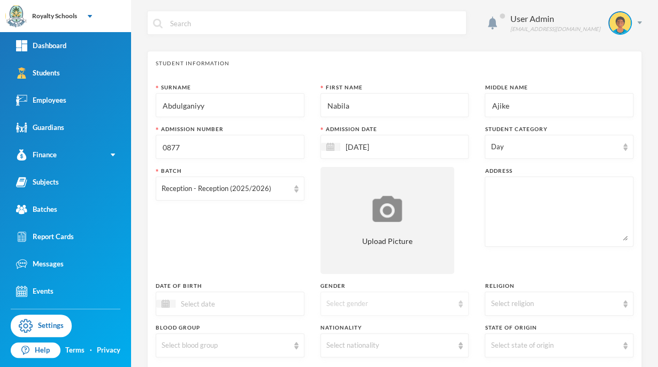
click at [356, 307] on div "Select gender" at bounding box center [389, 304] width 127 height 11
click at [342, 344] on span "[DEMOGRAPHIC_DATA]" at bounding box center [366, 344] width 84 height 9
click at [494, 297] on div "Select religion" at bounding box center [559, 304] width 149 height 24
drag, startPoint x: 494, startPoint y: 297, endPoint x: 497, endPoint y: 343, distance: 46.6
click at [497, 343] on body "Royalty Schools Your Bluebic Account Royalty Schools Add a New School Dashboard…" at bounding box center [329, 183] width 658 height 367
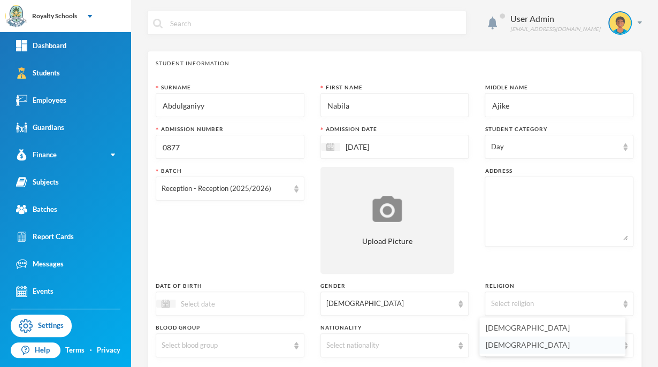
click at [497, 343] on span "[DEMOGRAPHIC_DATA]" at bounding box center [528, 344] width 84 height 9
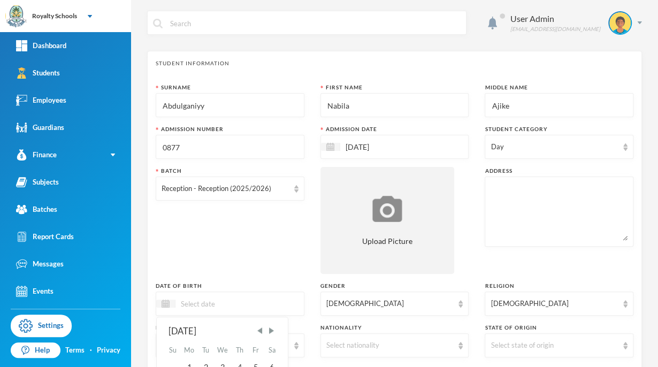
click at [230, 302] on input at bounding box center [220, 303] width 90 height 12
click at [216, 305] on input "24/08/0002024" at bounding box center [220, 303] width 90 height 12
type input "[DATE]"
click at [240, 239] on div "Batch Reception - Reception (2025/2026)" at bounding box center [230, 220] width 149 height 107
click at [504, 210] on textarea at bounding box center [559, 211] width 137 height 58
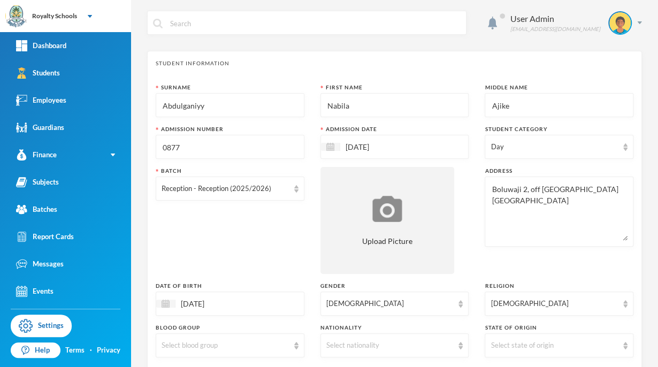
type textarea "Boluwaji 2, off [GEOGRAPHIC_DATA] [GEOGRAPHIC_DATA]"
click at [270, 227] on div "Batch Reception - Reception (2025/2026)" at bounding box center [230, 220] width 149 height 107
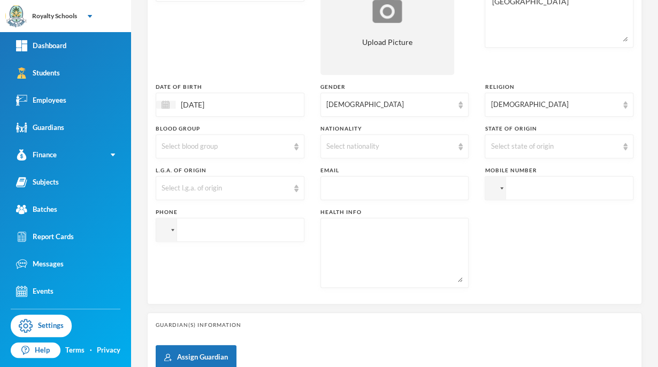
scroll to position [200, 0]
click at [355, 138] on div "Select nationality" at bounding box center [394, 146] width 149 height 24
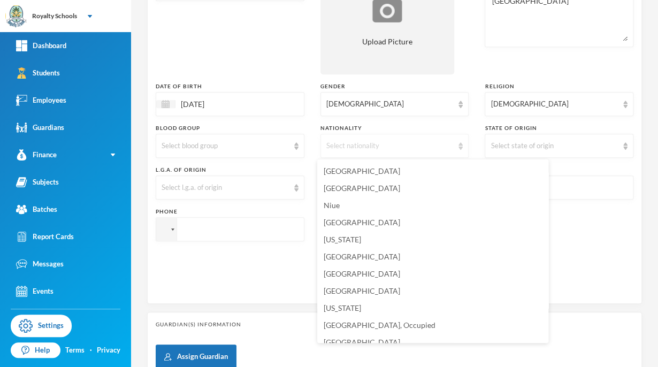
scroll to position [2705, 0]
click at [342, 186] on span "[GEOGRAPHIC_DATA]" at bounding box center [362, 187] width 77 height 9
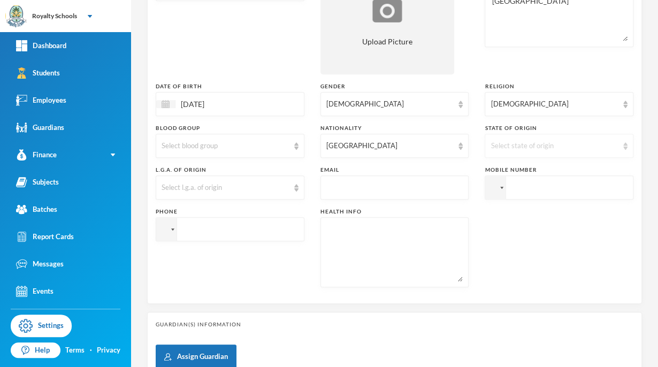
click at [513, 144] on div "Select state of origin" at bounding box center [554, 146] width 127 height 11
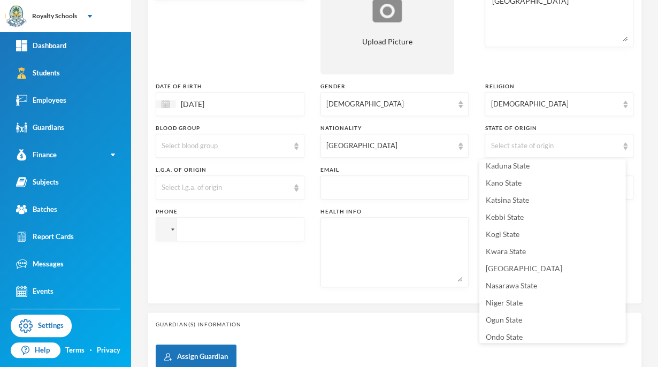
scroll to position [321, 0]
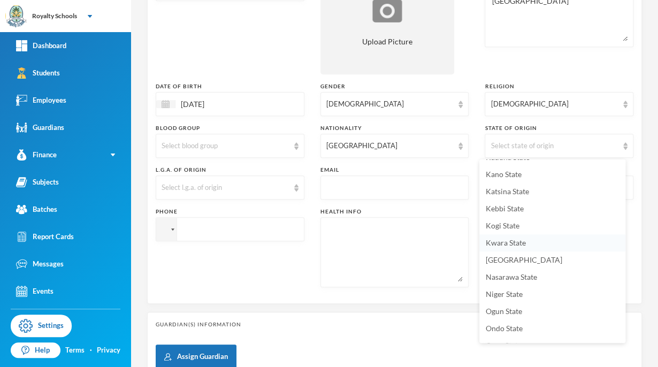
click at [521, 242] on span "Kwara State" at bounding box center [506, 242] width 40 height 9
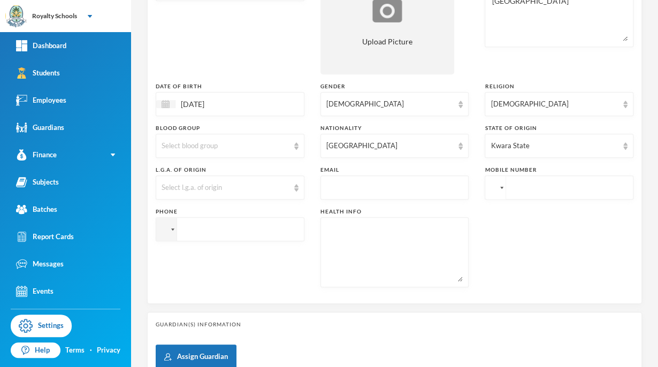
click at [491, 192] on div at bounding box center [495, 187] width 20 height 23
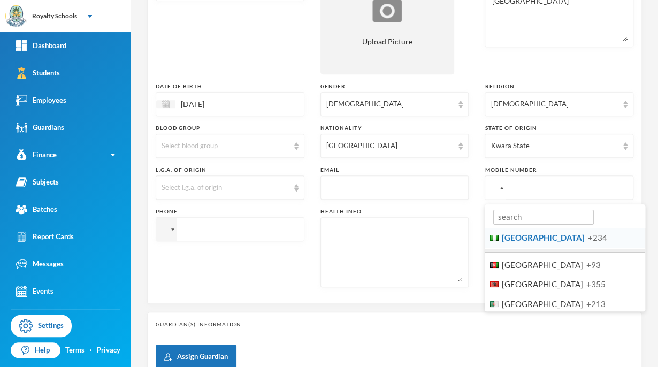
click at [511, 247] on ul "[GEOGRAPHIC_DATA] +234 [GEOGRAPHIC_DATA] +93 [GEOGRAPHIC_DATA] +355 [GEOGRAPHIC…" at bounding box center [565, 257] width 161 height 107
click at [518, 242] on li "Nigeria +234" at bounding box center [565, 238] width 161 height 20
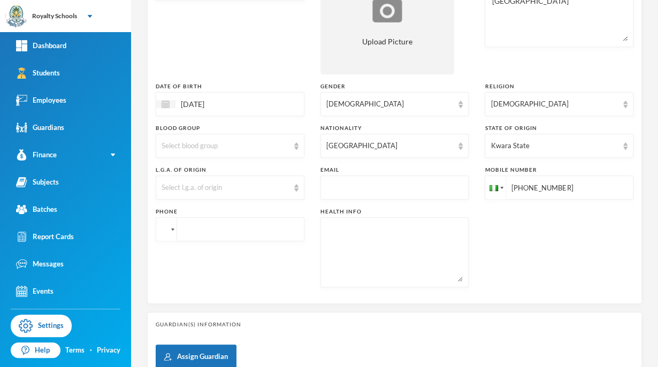
type input "[PHONE_NUMBER]"
click at [163, 225] on div at bounding box center [166, 229] width 20 height 23
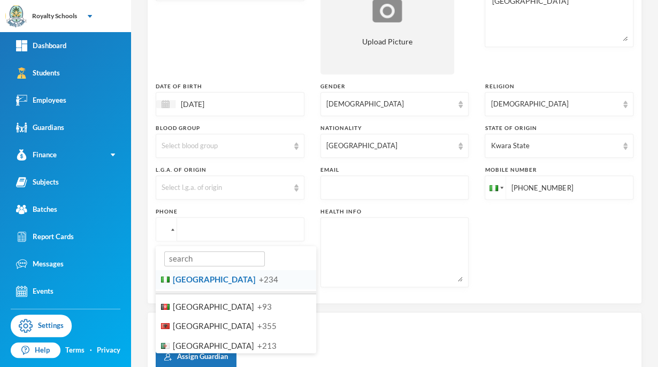
click at [189, 279] on span "[GEOGRAPHIC_DATA]" at bounding box center [214, 279] width 83 height 10
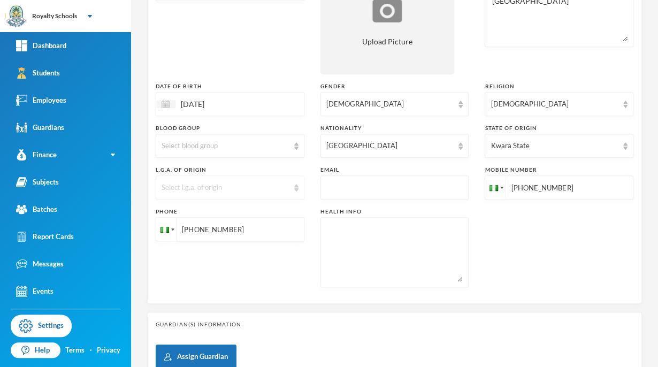
type input "[PHONE_NUMBER]"
click at [194, 180] on div "Select l.g.a. of origin" at bounding box center [230, 187] width 149 height 24
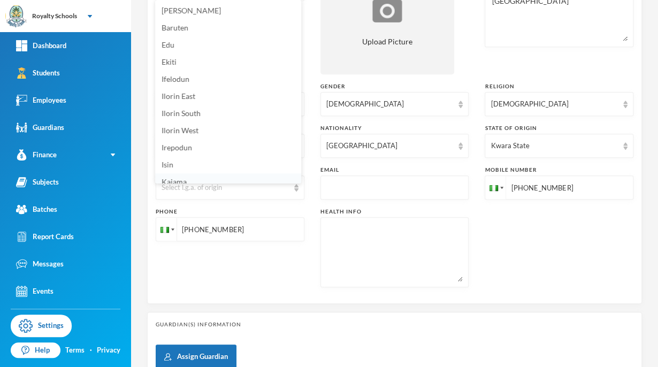
scroll to position [6, 0]
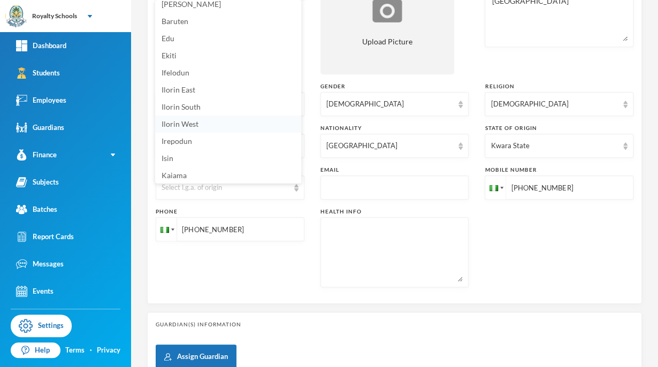
click at [195, 125] on span "Ilorin West" at bounding box center [180, 123] width 37 height 9
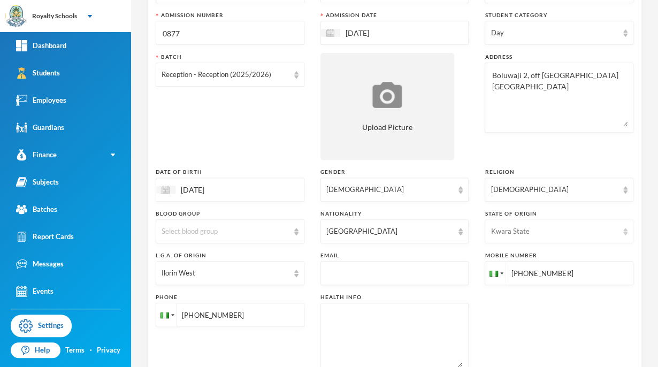
scroll to position [340, 0]
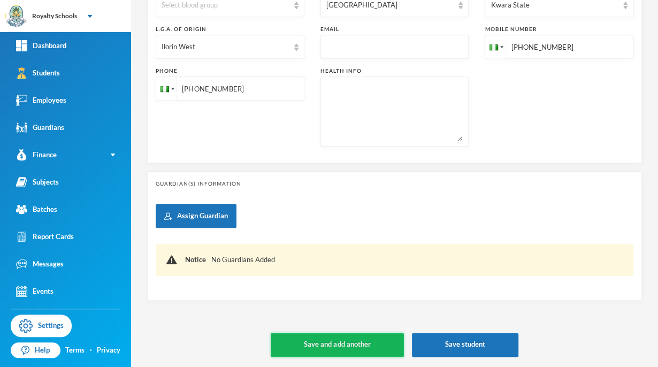
click at [360, 346] on button "Save and add another" at bounding box center [337, 345] width 133 height 24
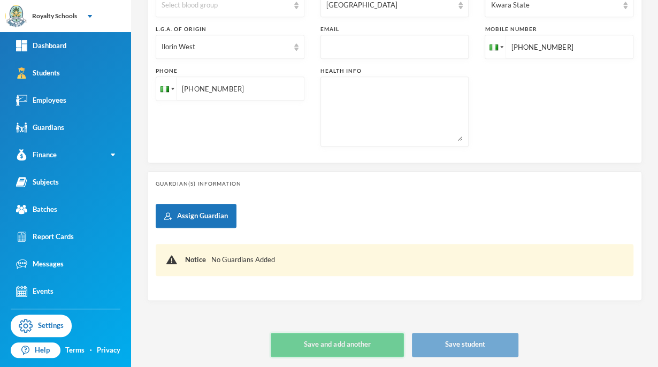
type input "[DATE]"
type input "+234"
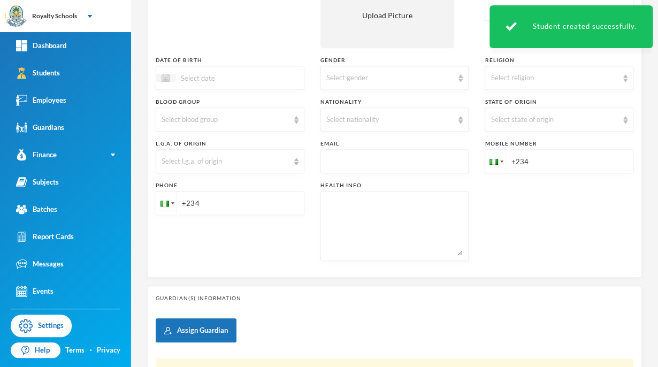
scroll to position [0, 0]
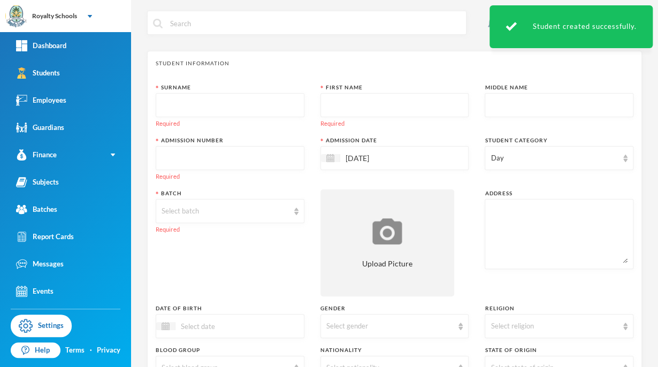
click at [203, 95] on input "text" at bounding box center [230, 106] width 137 height 24
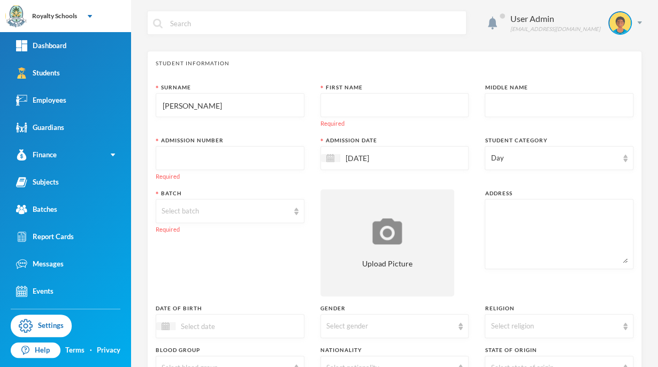
type input "[PERSON_NAME]"
click at [337, 103] on input "text" at bounding box center [394, 106] width 137 height 24
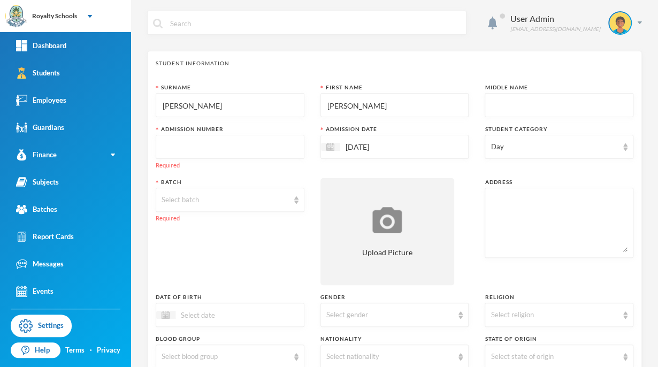
type input "[PERSON_NAME]"
click at [491, 102] on input "text" at bounding box center [559, 106] width 137 height 24
type input "Oluwasegun"
click at [257, 148] on input "text" at bounding box center [230, 147] width 137 height 24
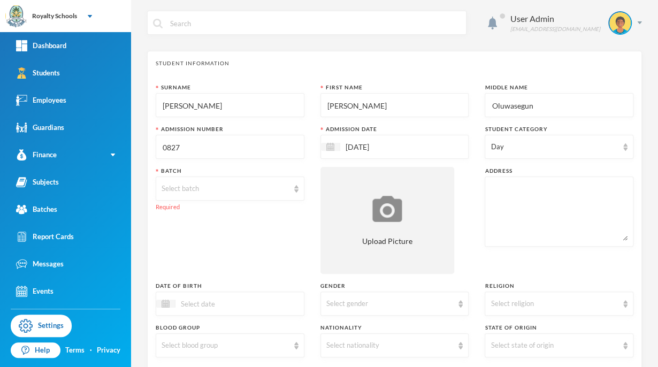
type input "0827"
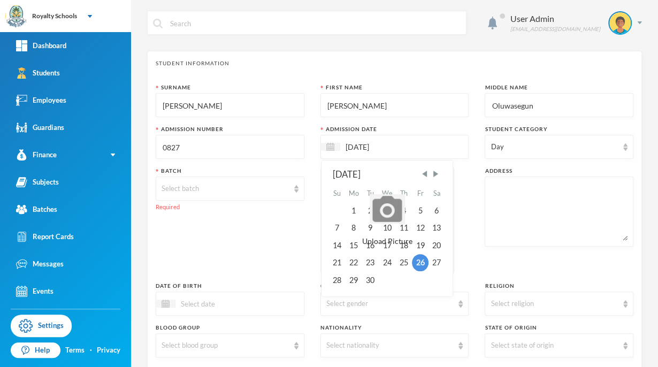
click at [353, 146] on input "[DATE]" at bounding box center [385, 147] width 90 height 12
click at [353, 263] on div "22" at bounding box center [353, 262] width 17 height 17
type input "[DATE]"
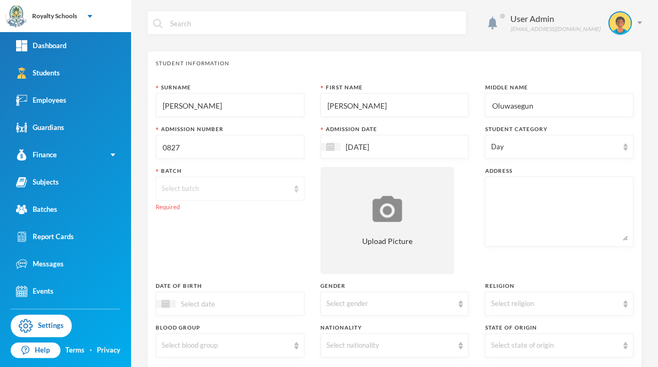
click at [244, 189] on div "Select batch" at bounding box center [225, 189] width 127 height 11
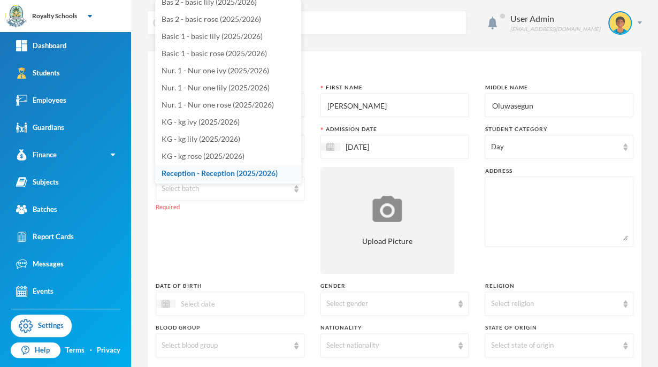
click at [251, 172] on span "Reception - Reception (2025/2026)" at bounding box center [220, 173] width 116 height 9
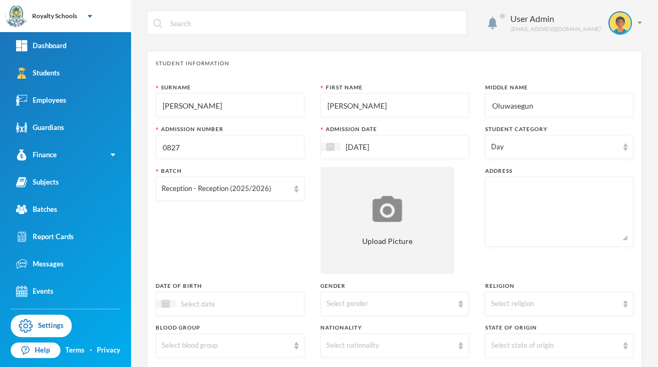
click at [528, 198] on textarea at bounding box center [559, 211] width 137 height 58
drag, startPoint x: 528, startPoint y: 198, endPoint x: 457, endPoint y: 266, distance: 98.4
click at [457, 266] on div "Surname [PERSON_NAME] First Name [PERSON_NAME] Middle Name Oluwasegun Admission…" at bounding box center [395, 288] width 478 height 411
click at [590, 191] on textarea "no 5, orisunbare phase" at bounding box center [559, 211] width 137 height 58
type textarea "no 5, orisunbare phase 2, asadam ilorin kwara state."
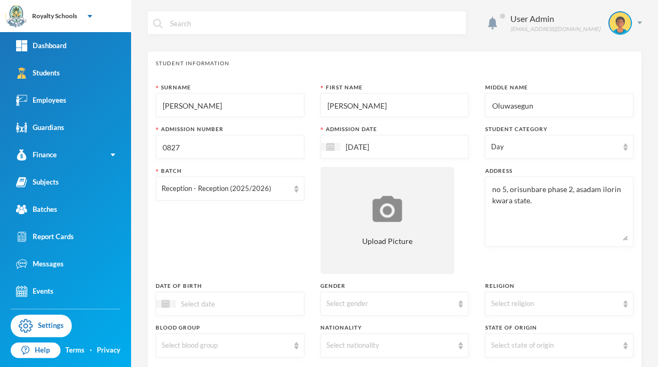
click at [242, 243] on div "Batch Reception - Reception (2025/2026)" at bounding box center [230, 220] width 149 height 107
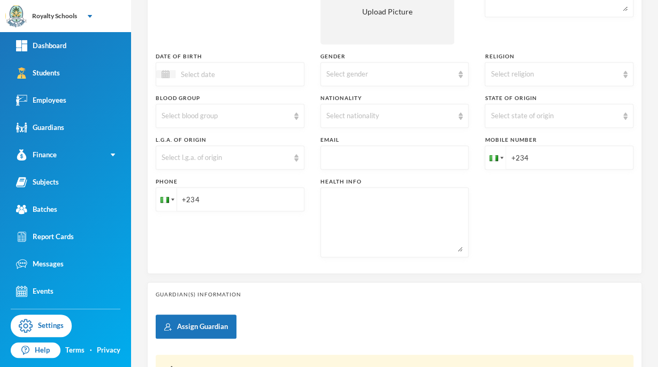
scroll to position [238, 0]
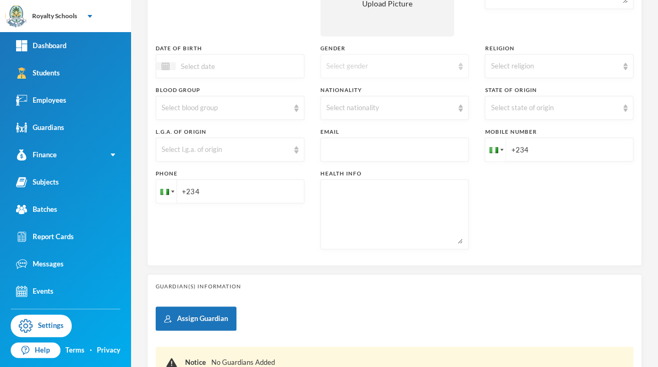
click at [350, 64] on div "Select gender" at bounding box center [389, 66] width 127 height 11
click at [334, 90] on span "[DEMOGRAPHIC_DATA]" at bounding box center [366, 90] width 84 height 9
click at [501, 64] on div "Select religion" at bounding box center [554, 66] width 127 height 11
click at [510, 88] on span "[DEMOGRAPHIC_DATA]" at bounding box center [528, 90] width 84 height 9
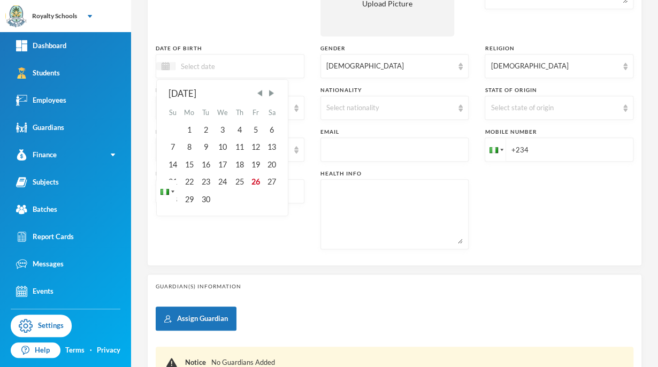
click at [235, 60] on input at bounding box center [220, 66] width 90 height 12
click at [216, 61] on input "18/10/0002014" at bounding box center [220, 66] width 90 height 12
type input "[DATE]"
